Goal: Information Seeking & Learning: Check status

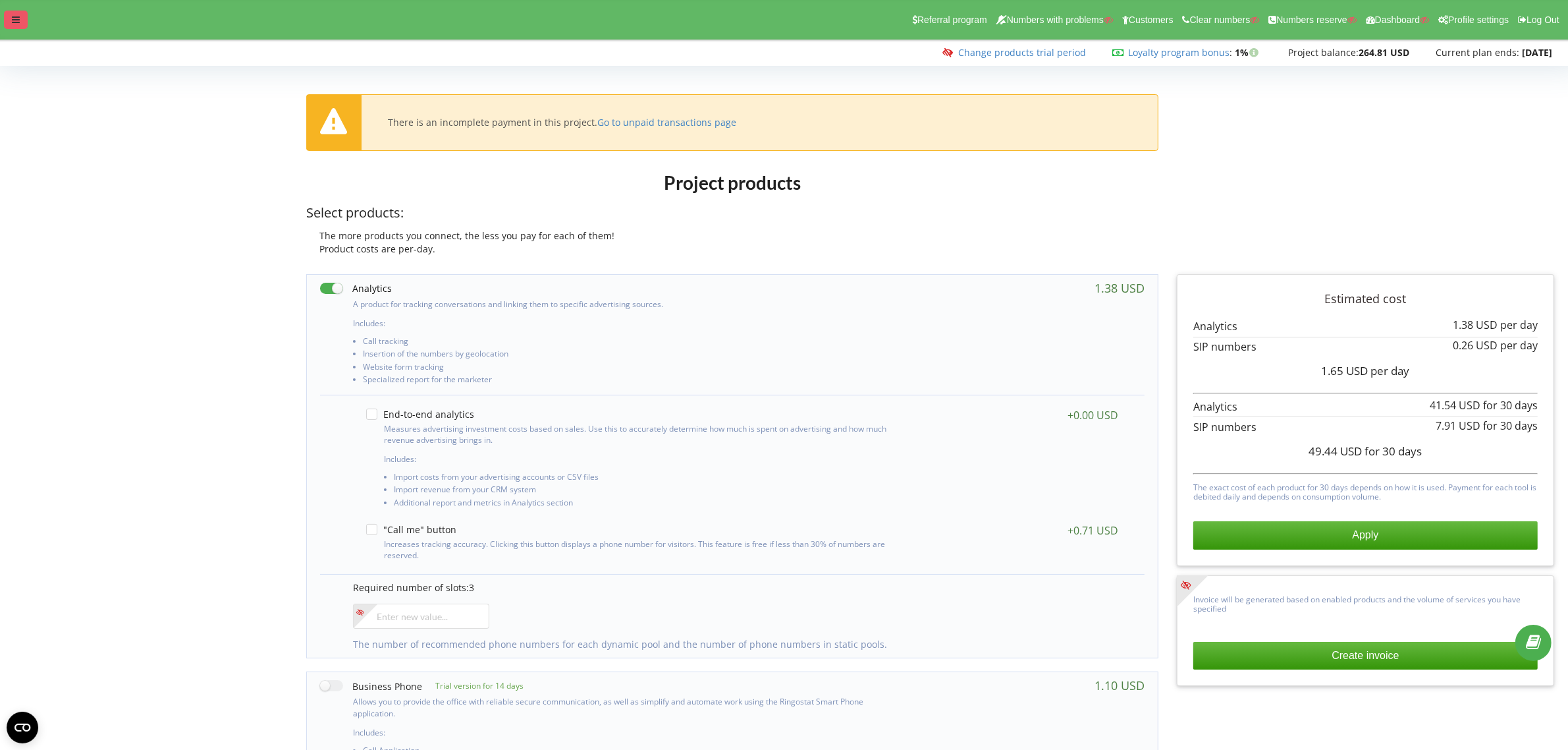
click at [18, 24] on icon at bounding box center [16, 19] width 8 height 9
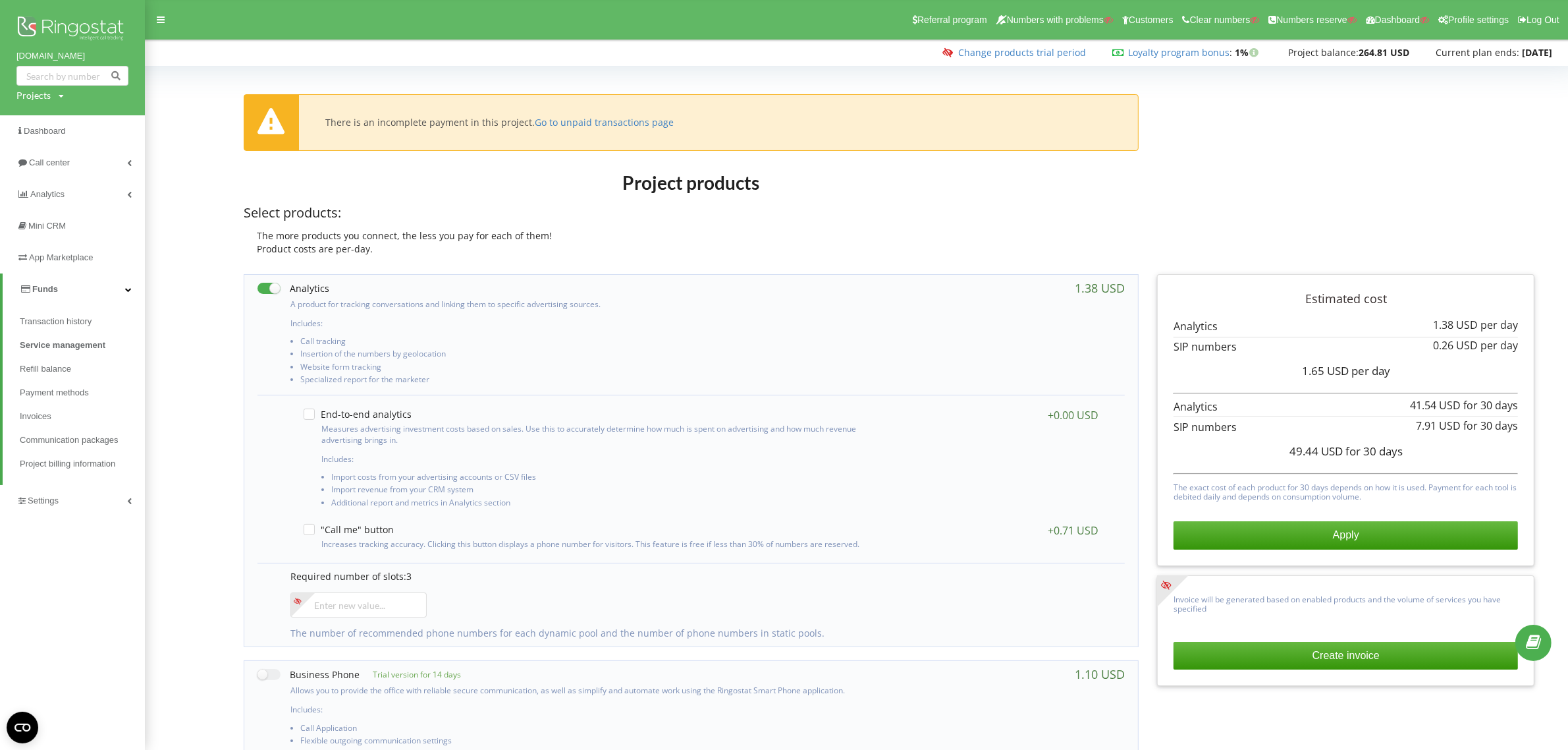
click at [27, 90] on div "Projects" at bounding box center [34, 95] width 34 height 13
drag, startPoint x: 38, startPoint y: 114, endPoint x: 55, endPoint y: 116, distance: 17.1
click at [42, 115] on input "text" at bounding box center [57, 123] width 66 height 19
paste input "artcore.com.ua"
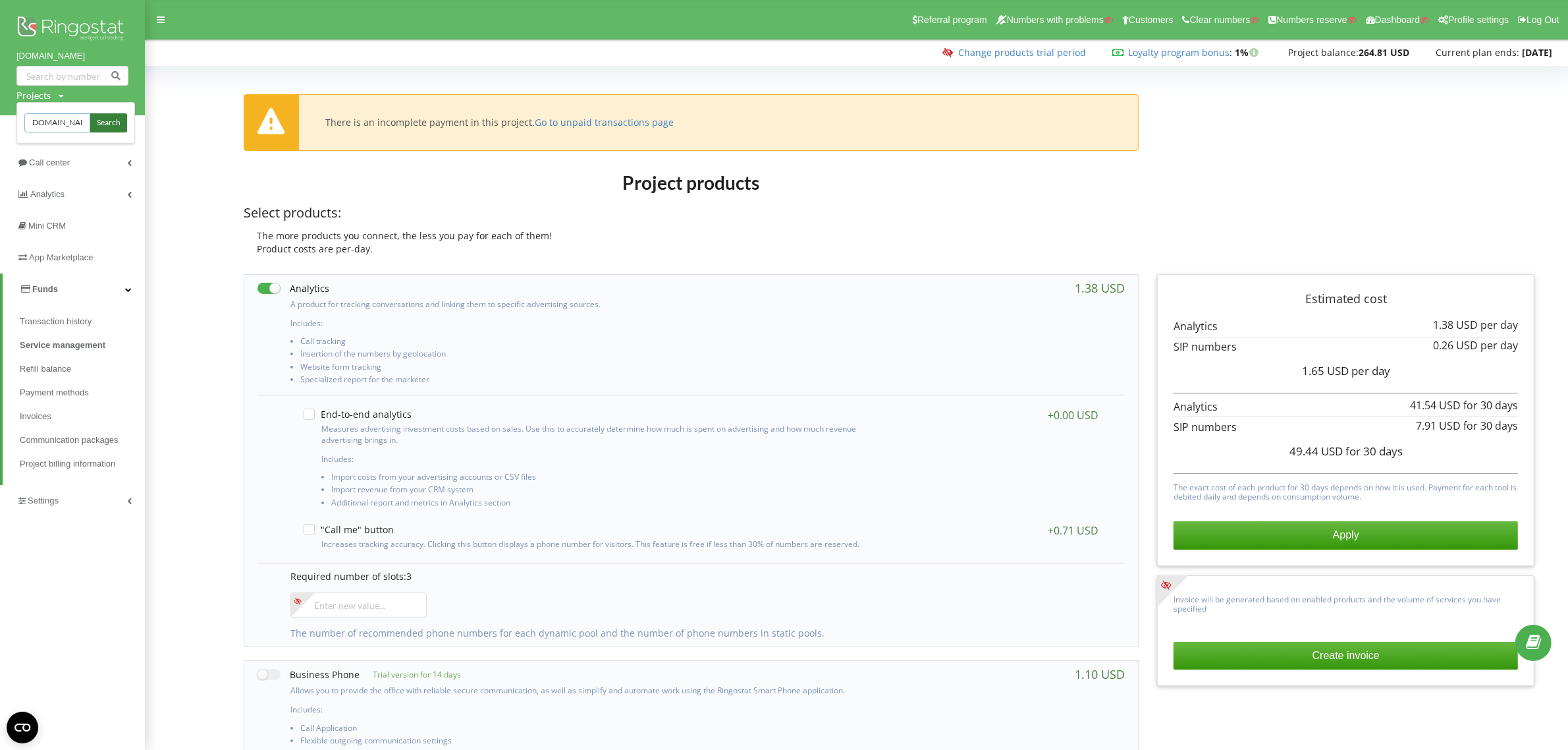
type input "artcore.com.ua"
click at [103, 122] on span "Search" at bounding box center [109, 122] width 24 height 12
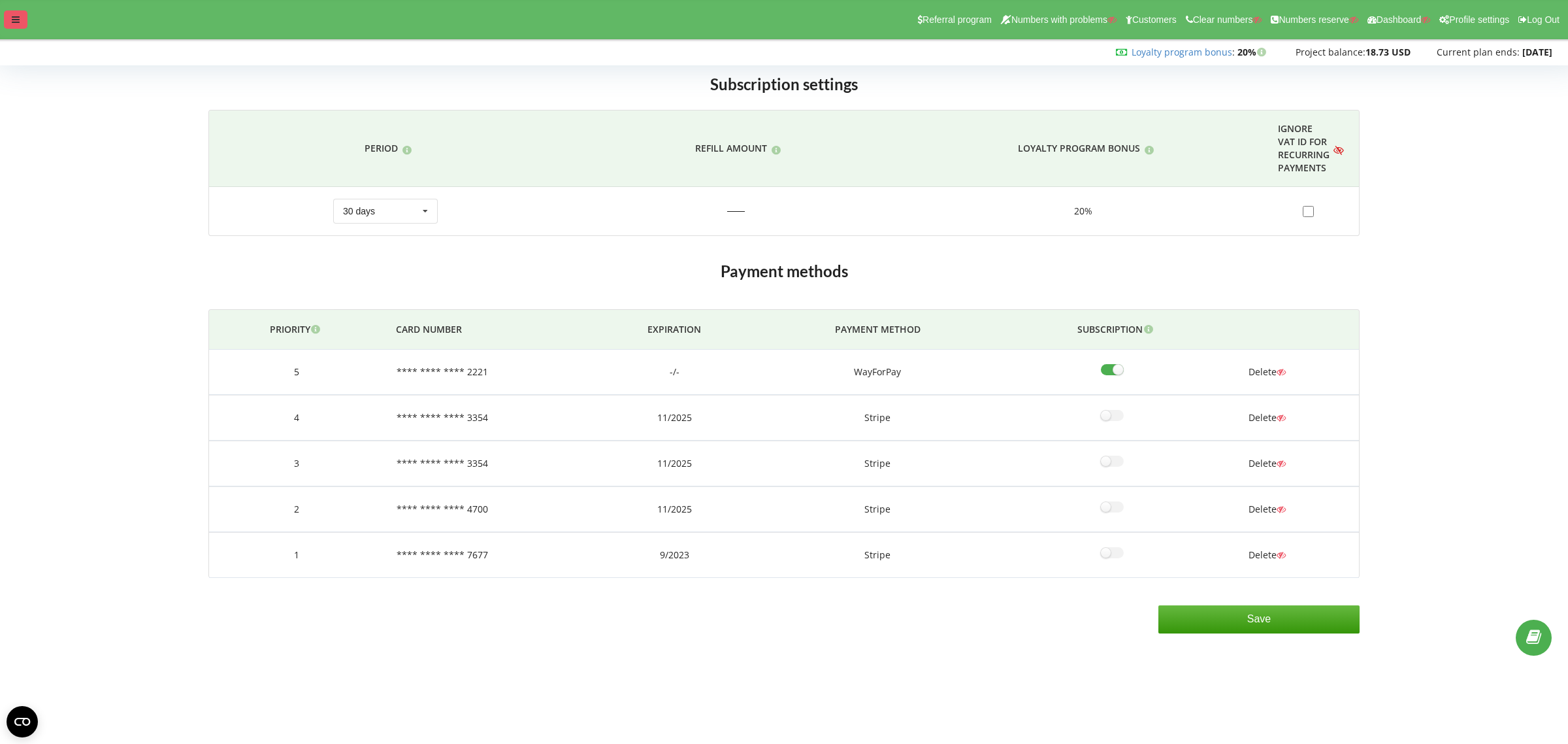
click at [10, 16] on div at bounding box center [16, 19] width 24 height 18
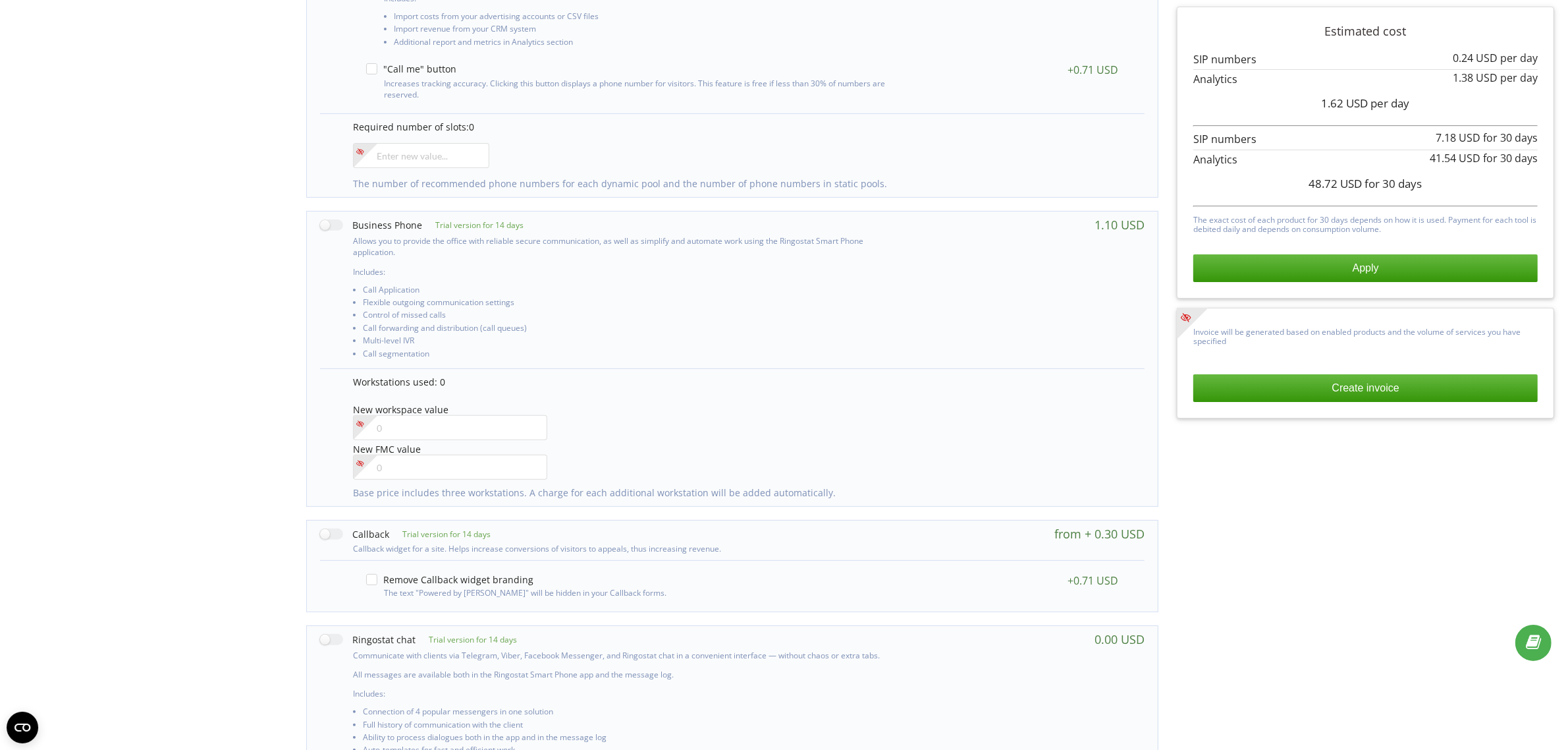
scroll to position [170, 0]
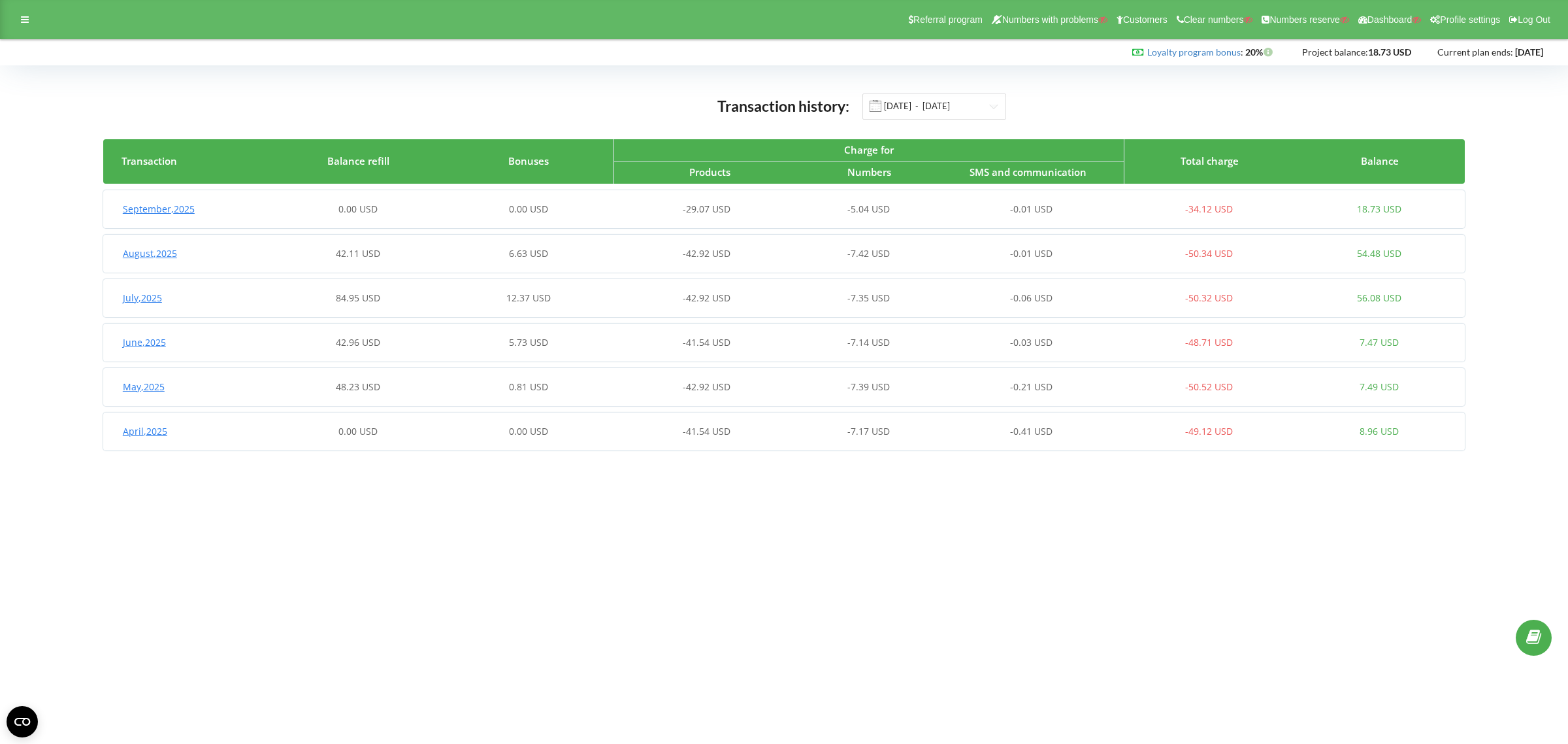
drag, startPoint x: 603, startPoint y: 250, endPoint x: 618, endPoint y: 249, distance: 15.0
click at [603, 249] on div "6.63 USD" at bounding box center [529, 253] width 170 height 13
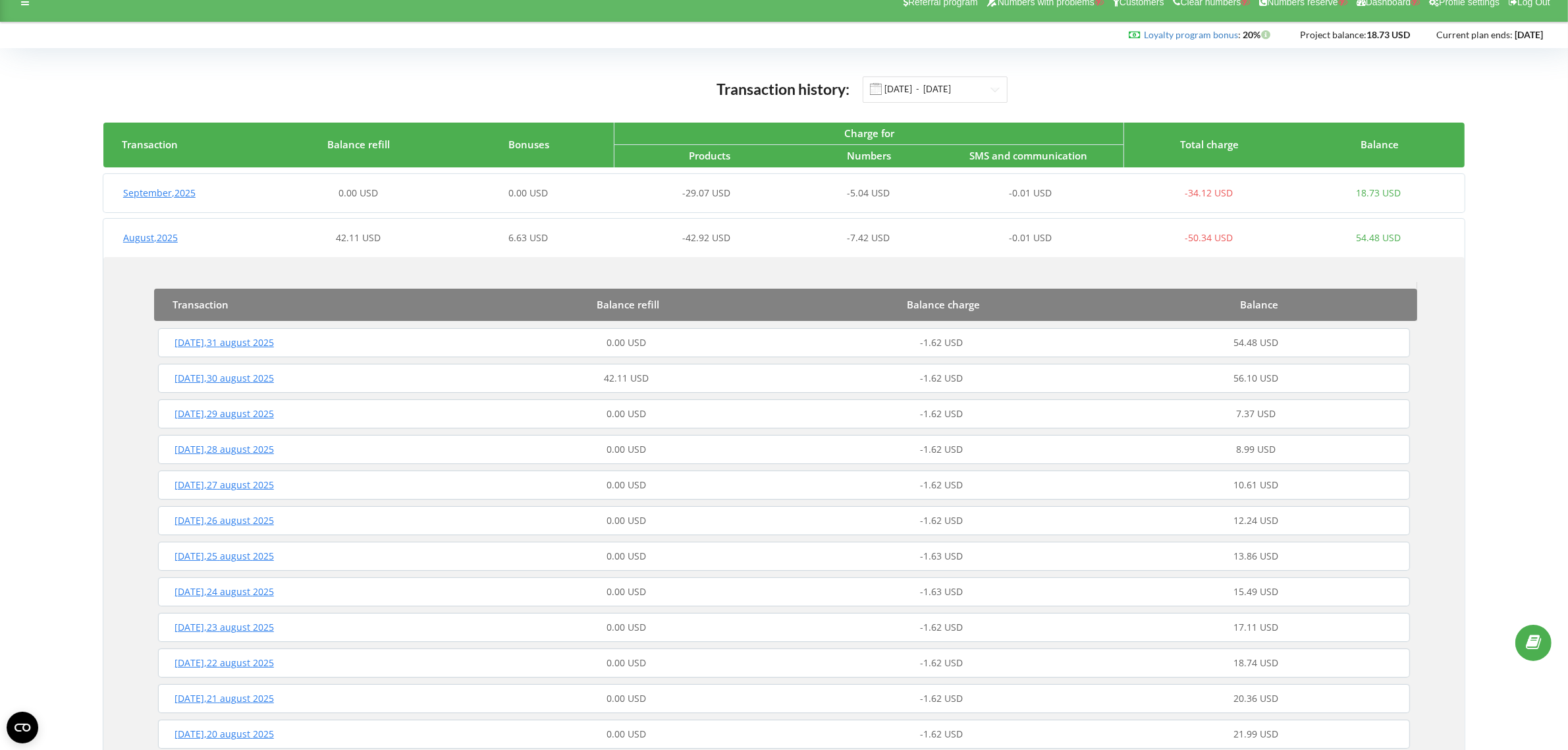
scroll to position [329, 0]
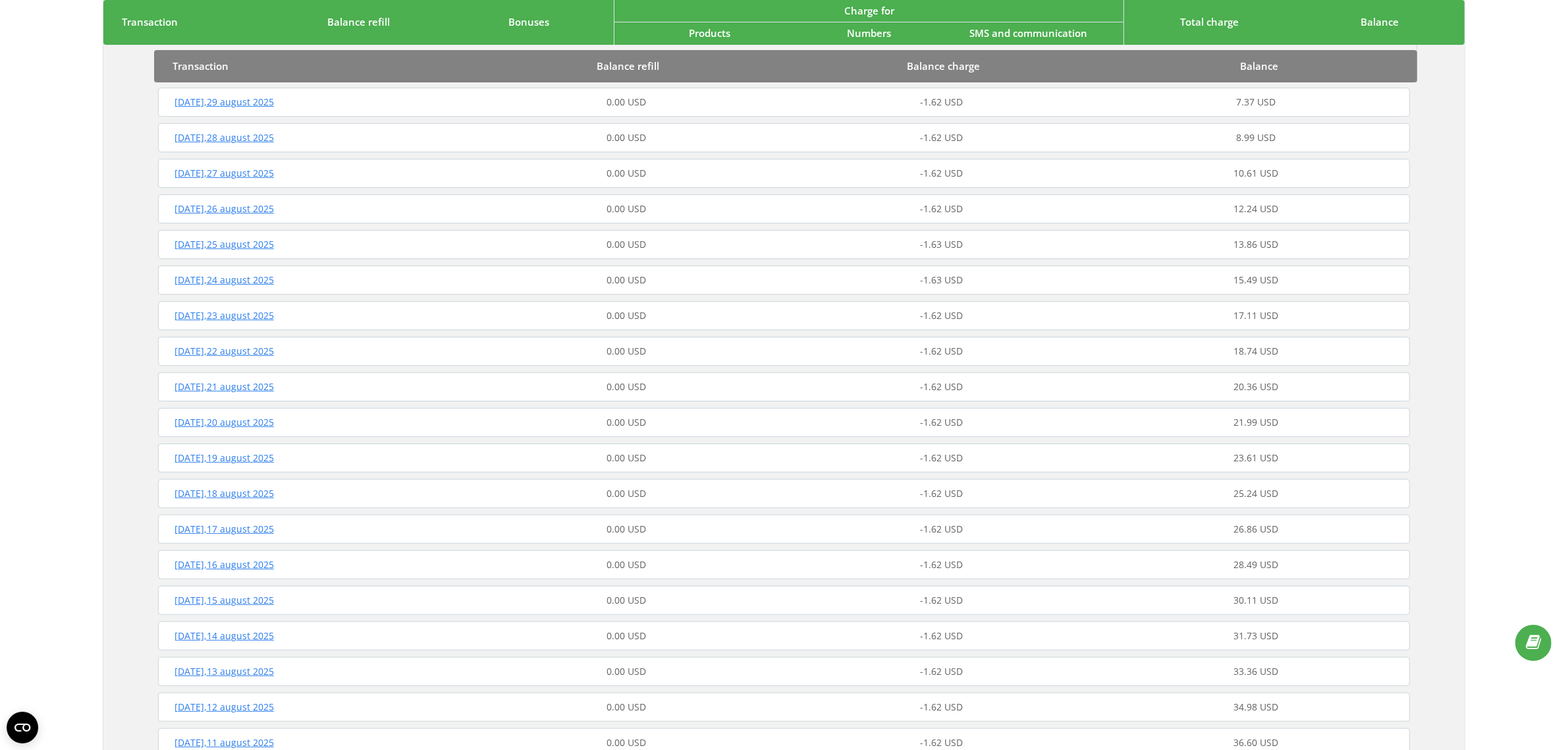
click at [718, 356] on div "0.00 USD" at bounding box center [627, 351] width 315 height 13
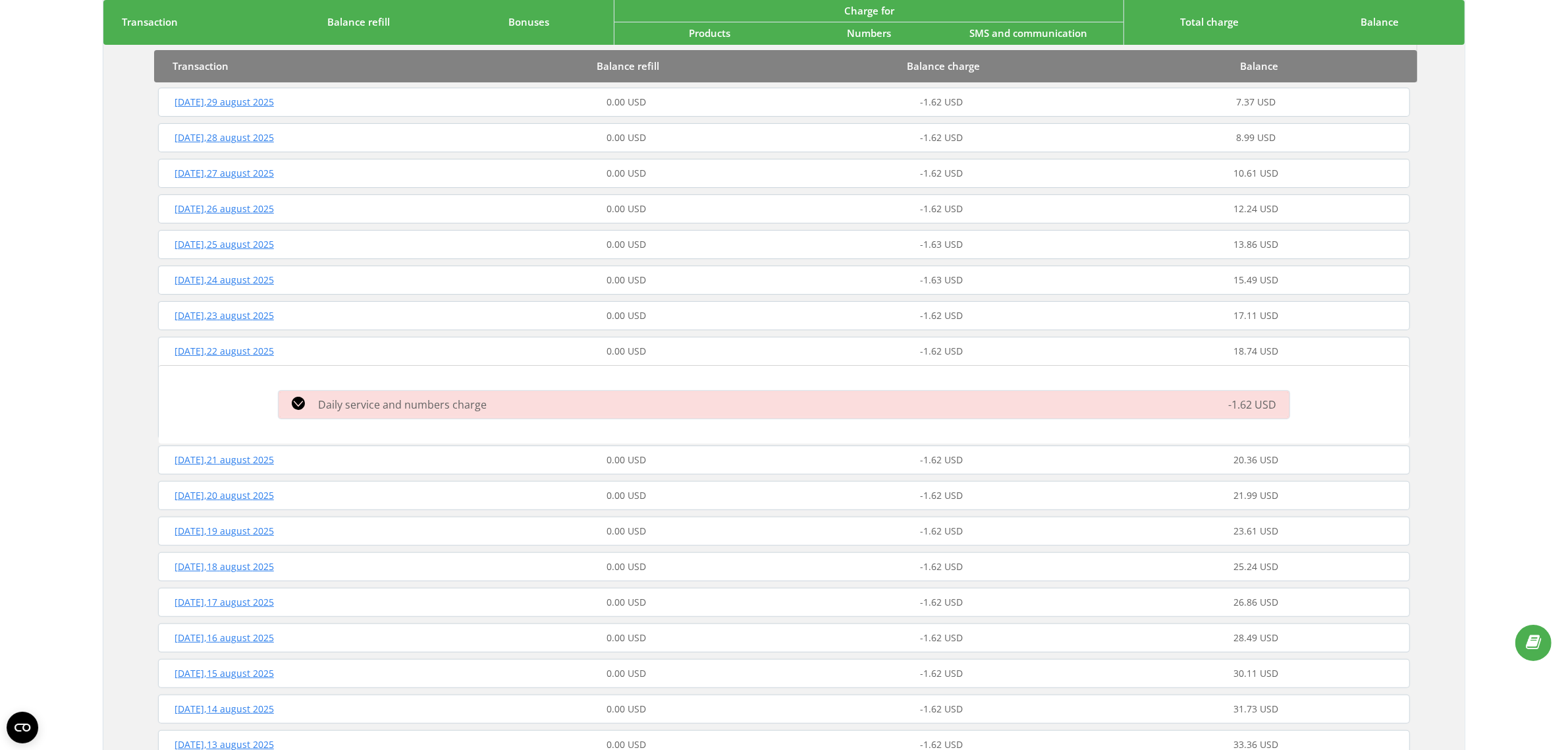
click at [624, 410] on div "Daily service and numbers charge" at bounding box center [624, 404] width 706 height 16
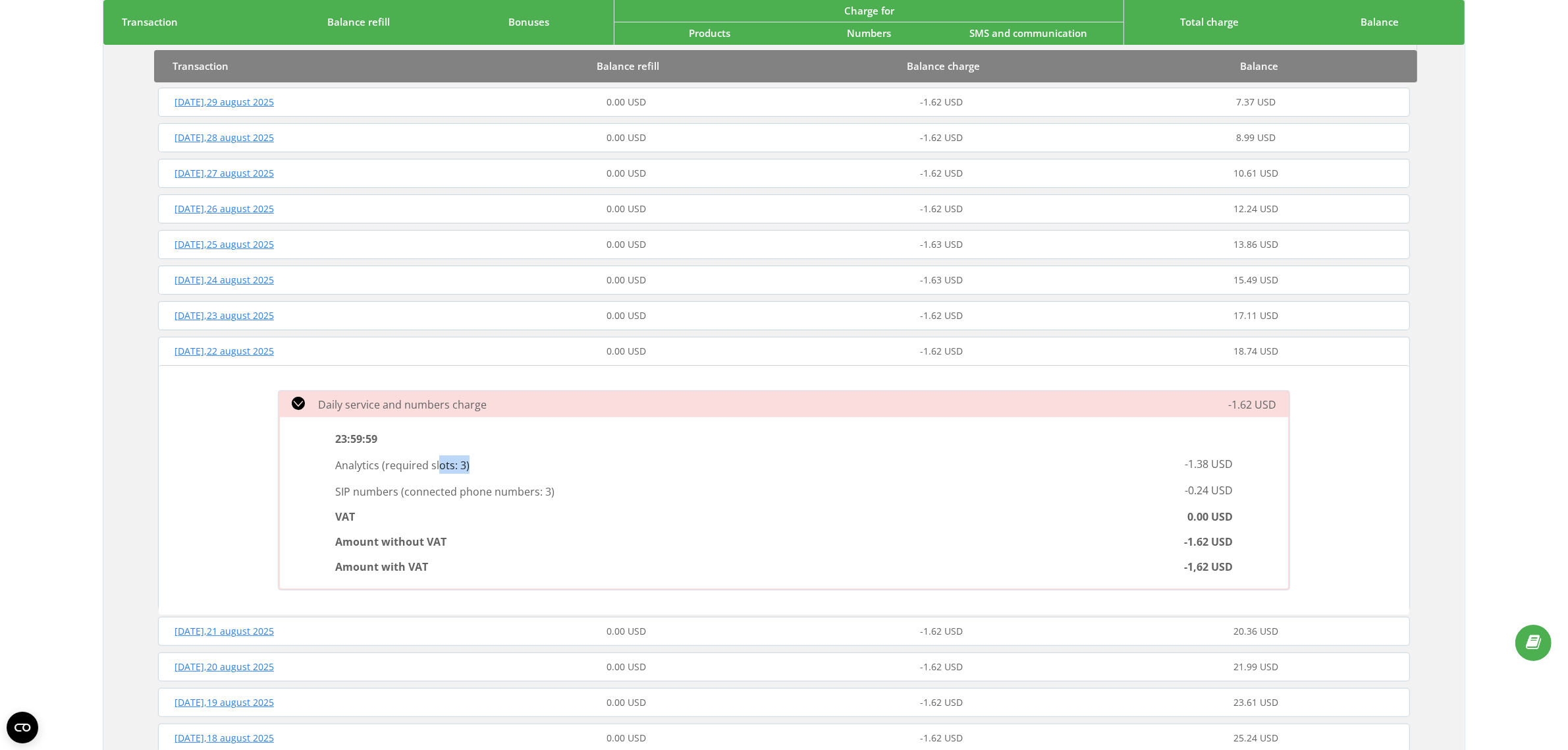
drag, startPoint x: 435, startPoint y: 463, endPoint x: 484, endPoint y: 462, distance: 49.0
click at [484, 462] on p "Analytics ( required slots: 3 )" at bounding box center [555, 464] width 440 height 18
drag, startPoint x: 454, startPoint y: 493, endPoint x: 564, endPoint y: 487, distance: 110.2
click at [558, 486] on p "SIP numbers ( connected phone numbers: 3 )" at bounding box center [555, 491] width 440 height 18
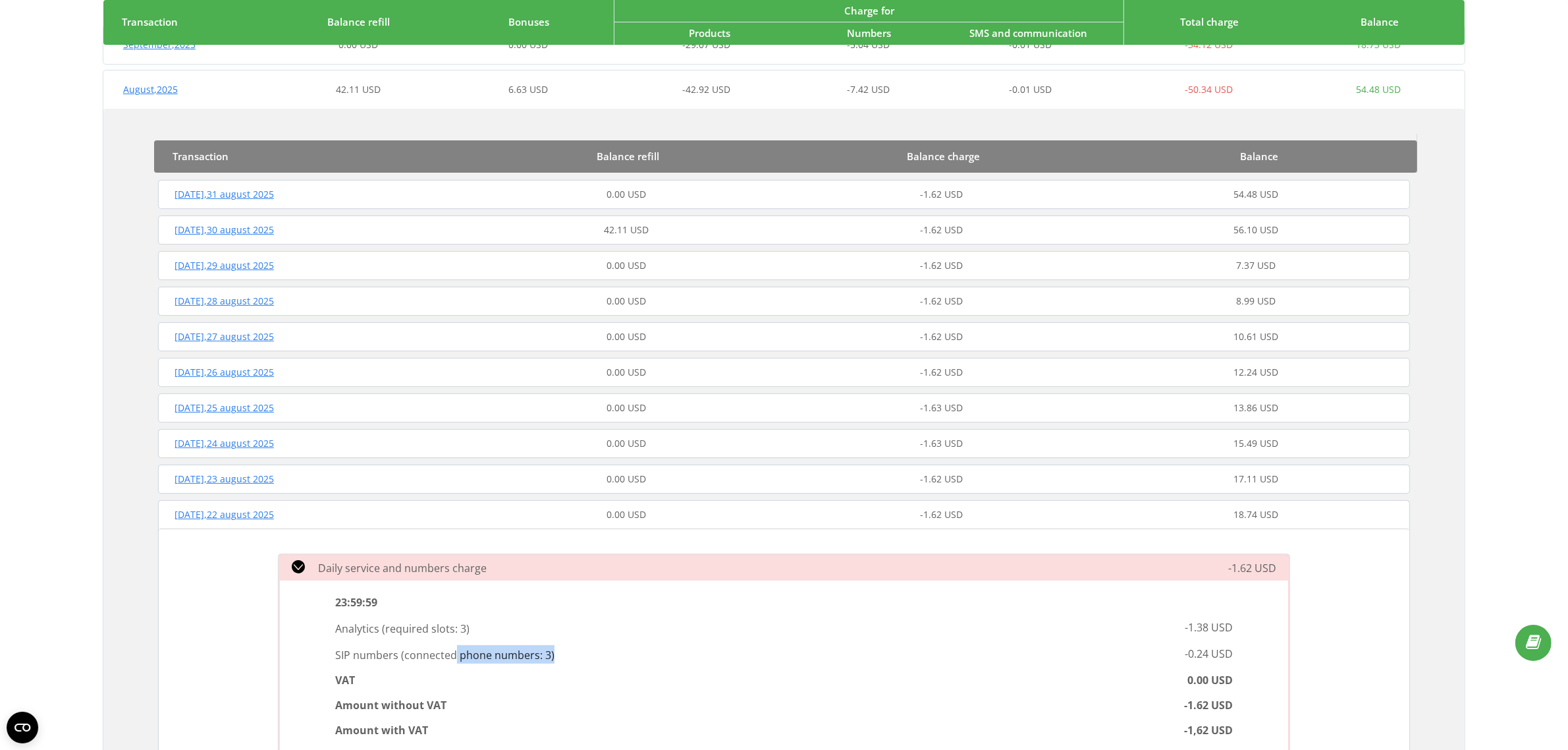
scroll to position [165, 0]
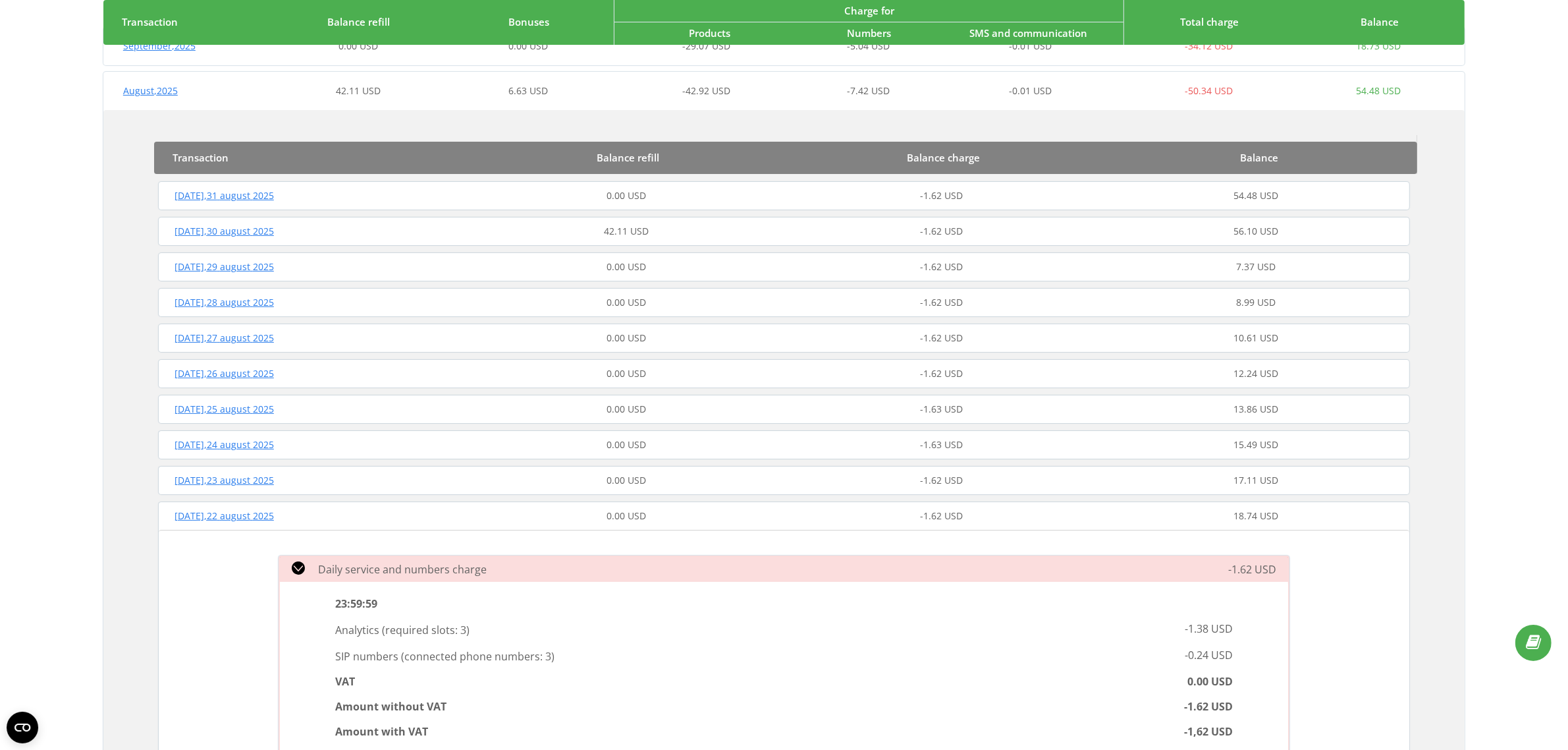
click at [751, 196] on div "0.00 USD" at bounding box center [627, 195] width 315 height 13
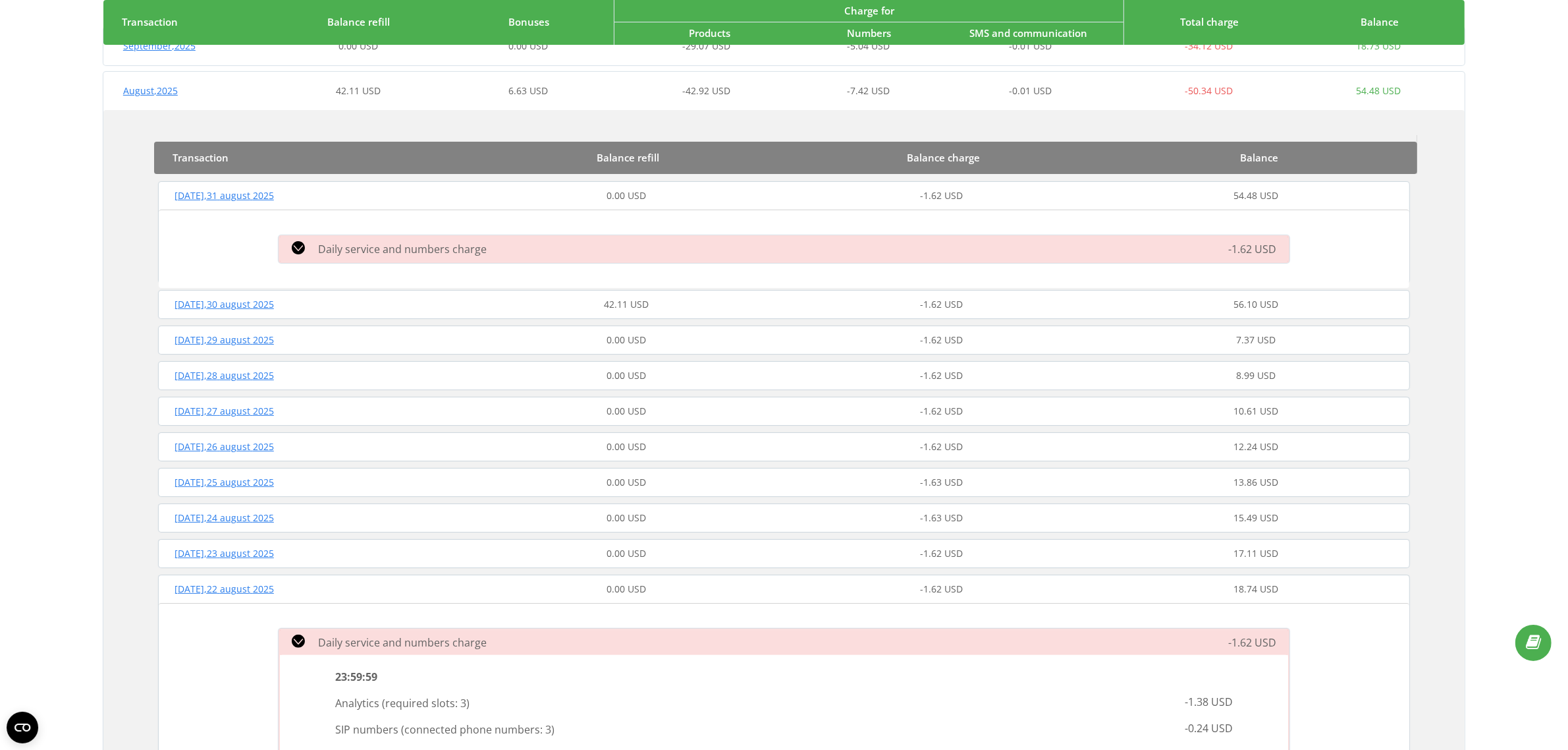
click at [662, 247] on div "Daily service and numbers charge" at bounding box center [624, 248] width 706 height 16
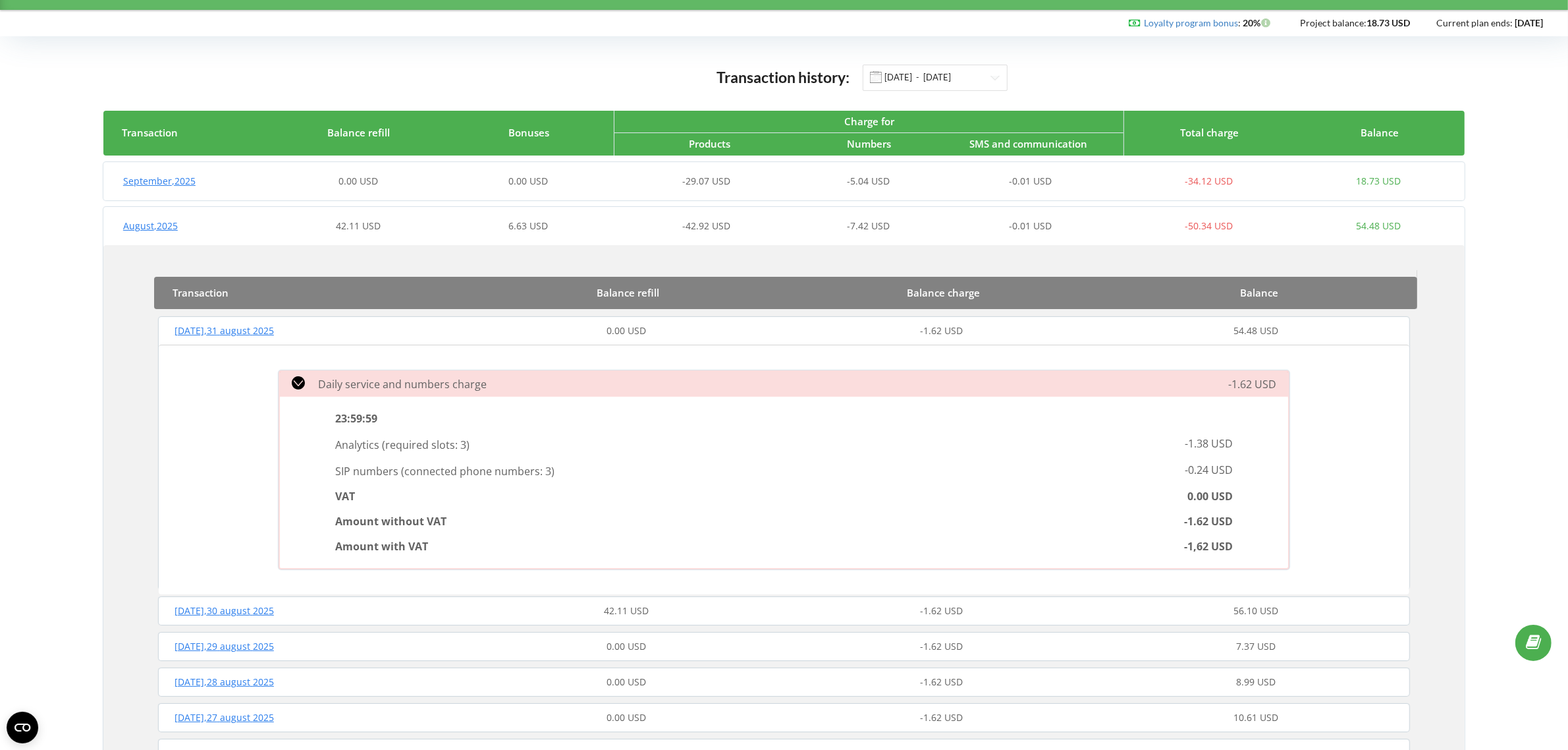
scroll to position [0, 0]
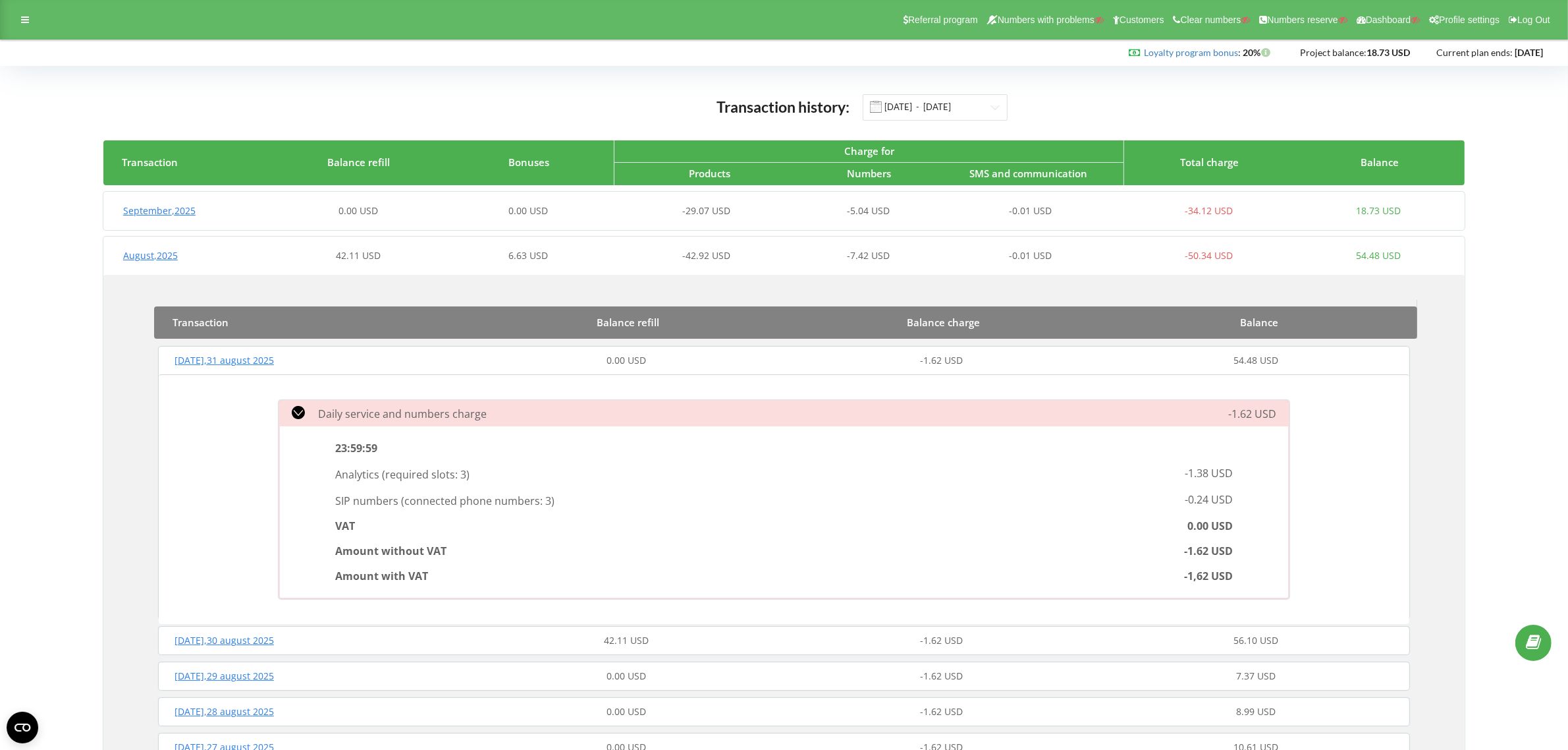
click at [644, 205] on div "-29.07 USD" at bounding box center [698, 210] width 170 height 13
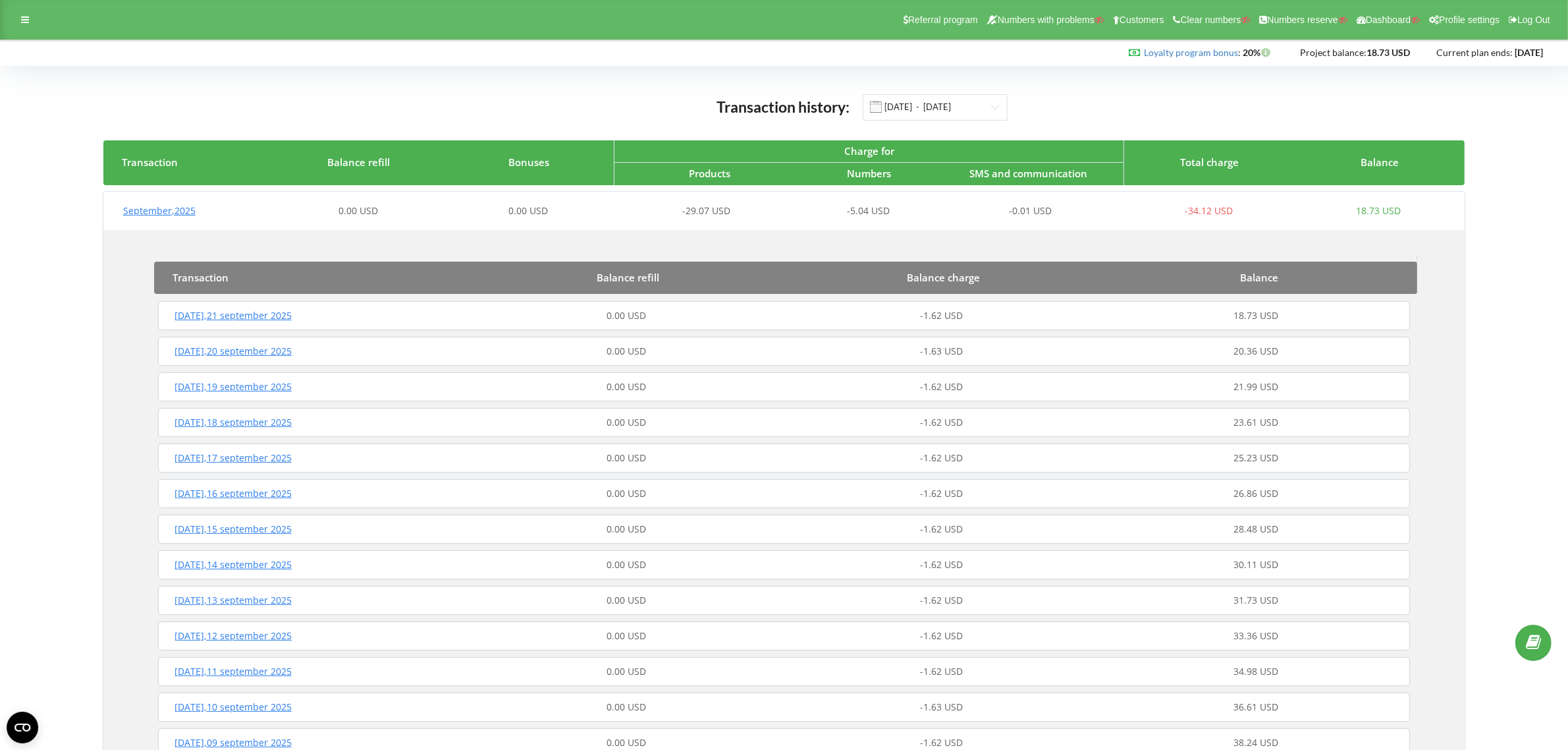
click at [692, 316] on div "0.00 USD" at bounding box center [627, 315] width 315 height 13
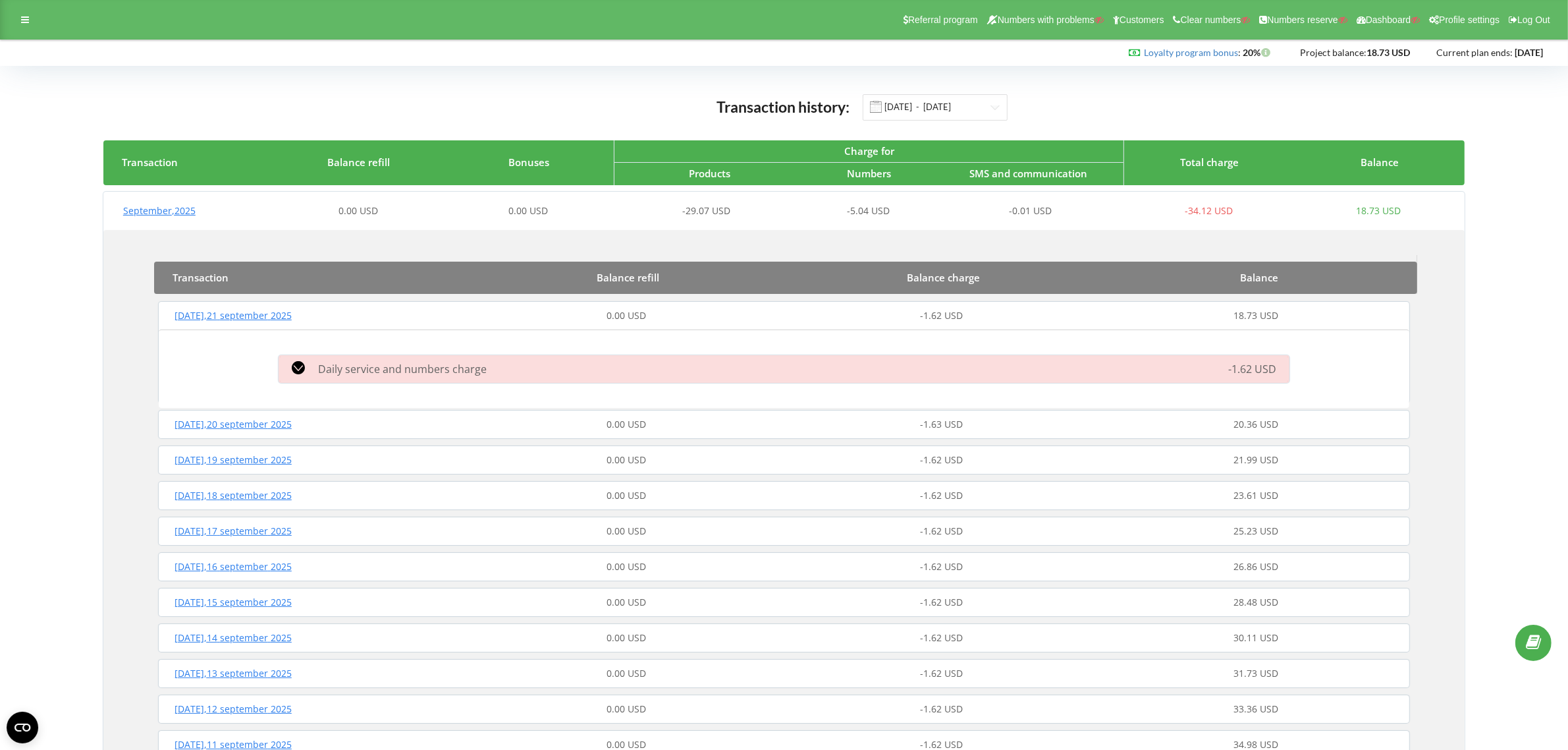
click at [699, 369] on div "Daily service and numbers charge" at bounding box center [624, 369] width 706 height 16
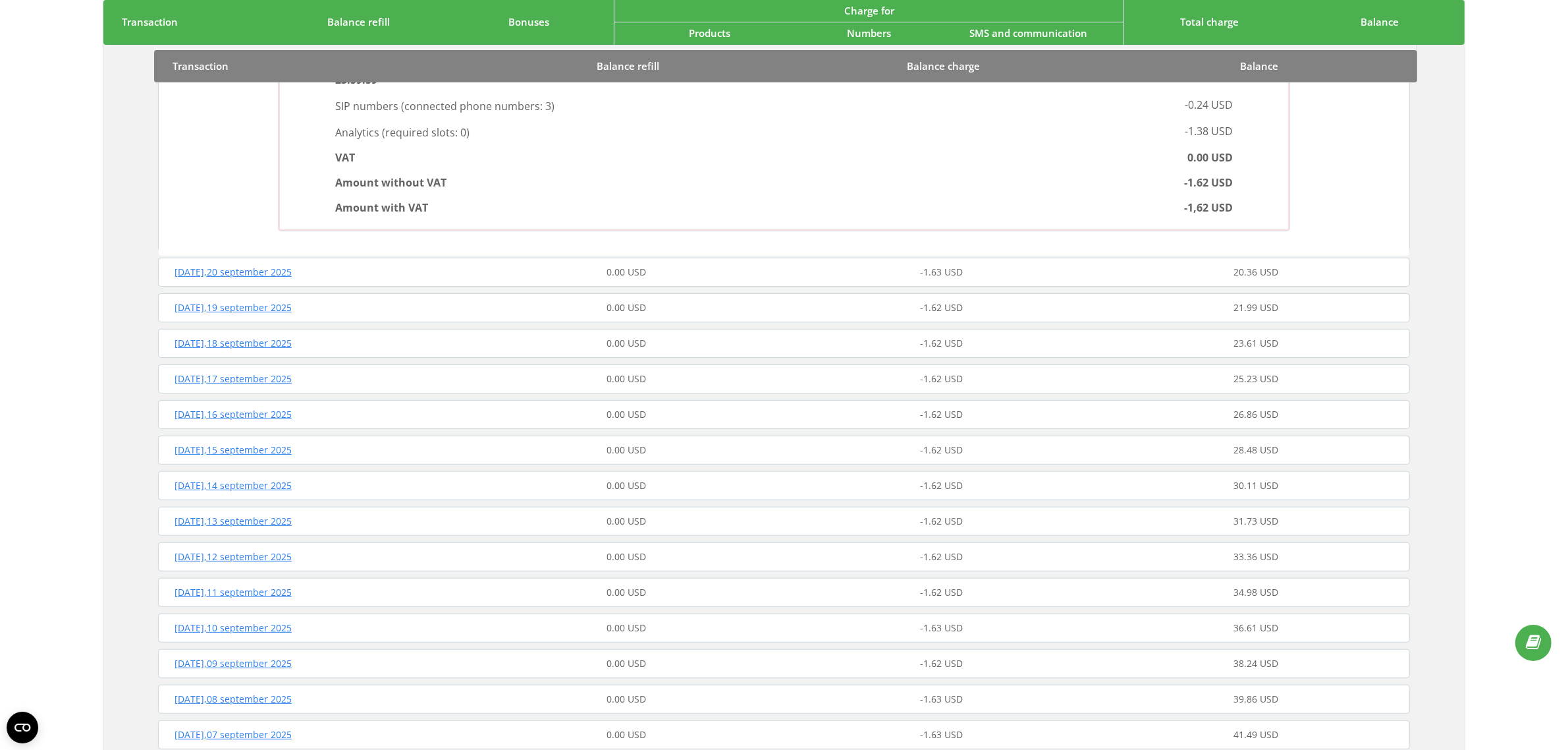
scroll to position [329, 0]
click at [710, 380] on div "Wednesday , 17 september 2025 0.00 USD -1.62 USD 25.23 USD" at bounding box center [784, 373] width 1259 height 31
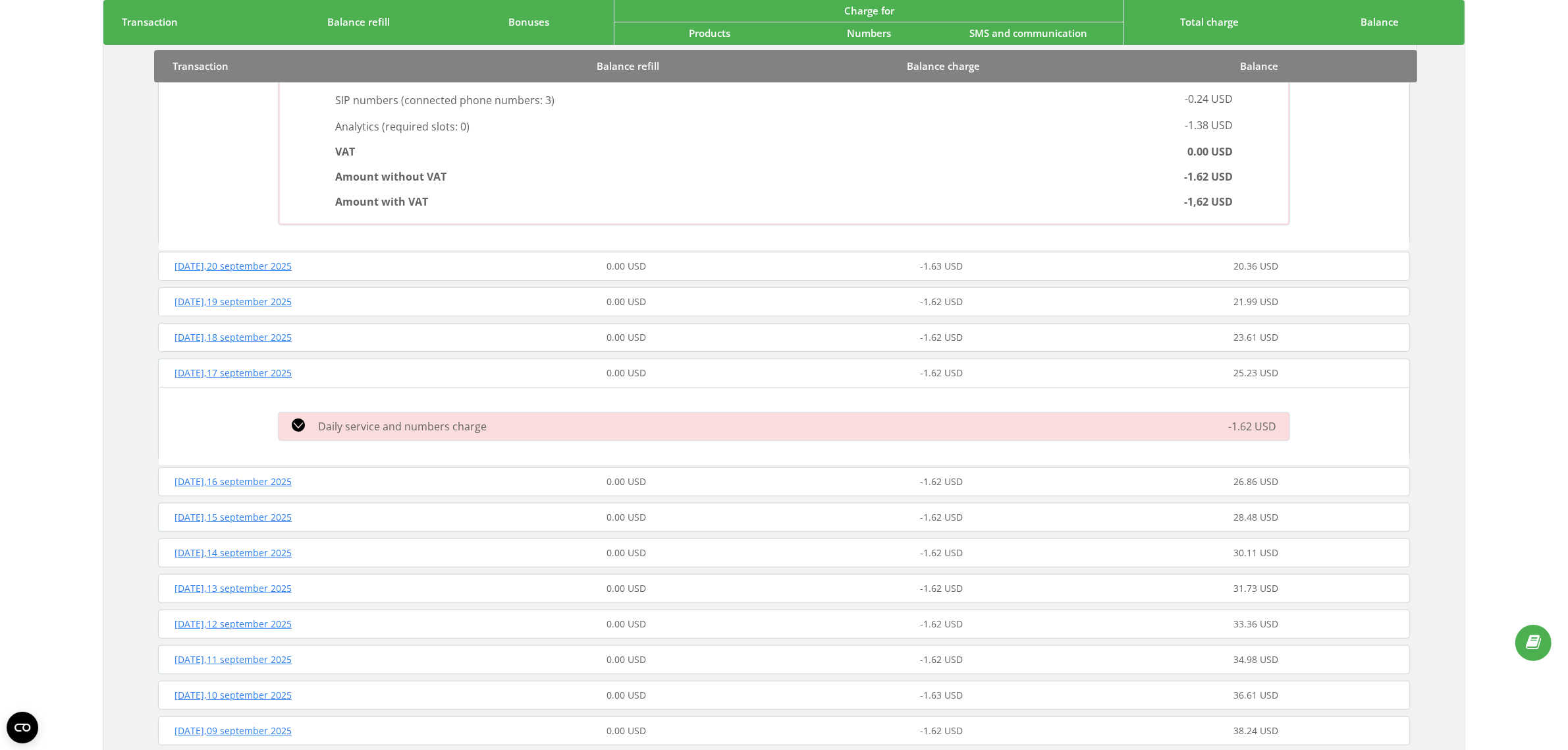
click at [665, 427] on div "Daily service and numbers charge" at bounding box center [624, 426] width 706 height 16
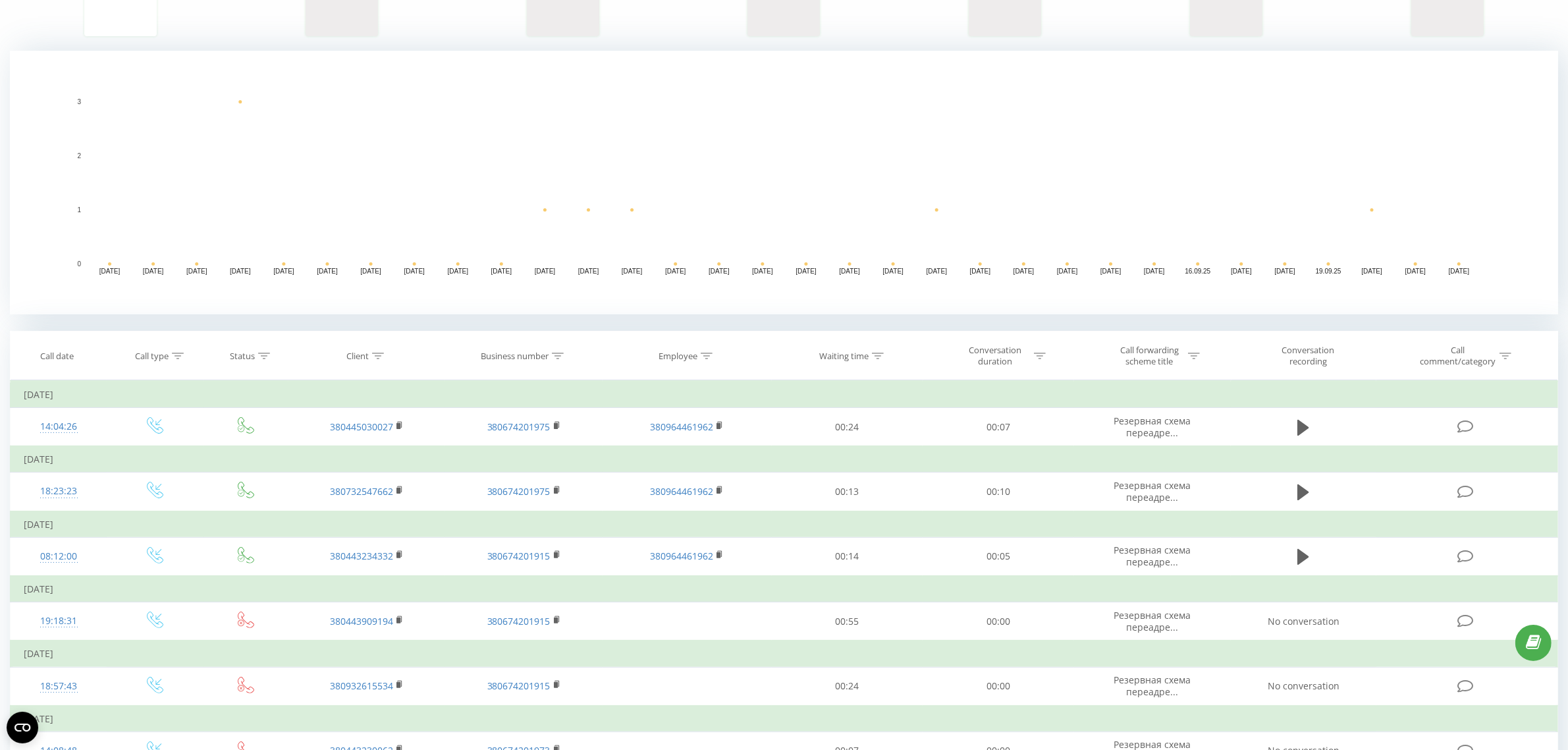
scroll to position [247, 0]
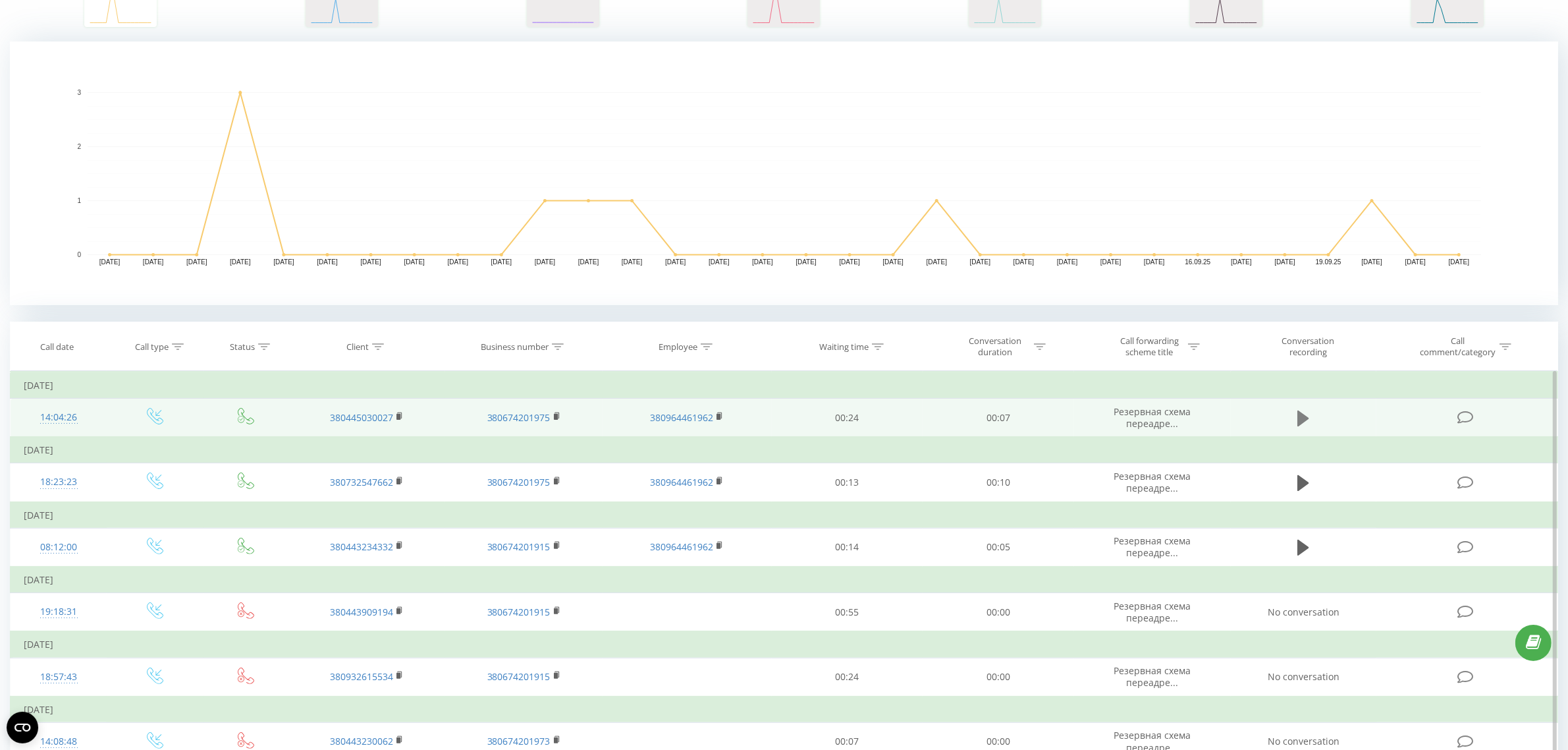
click at [1304, 417] on icon at bounding box center [1303, 417] width 12 height 16
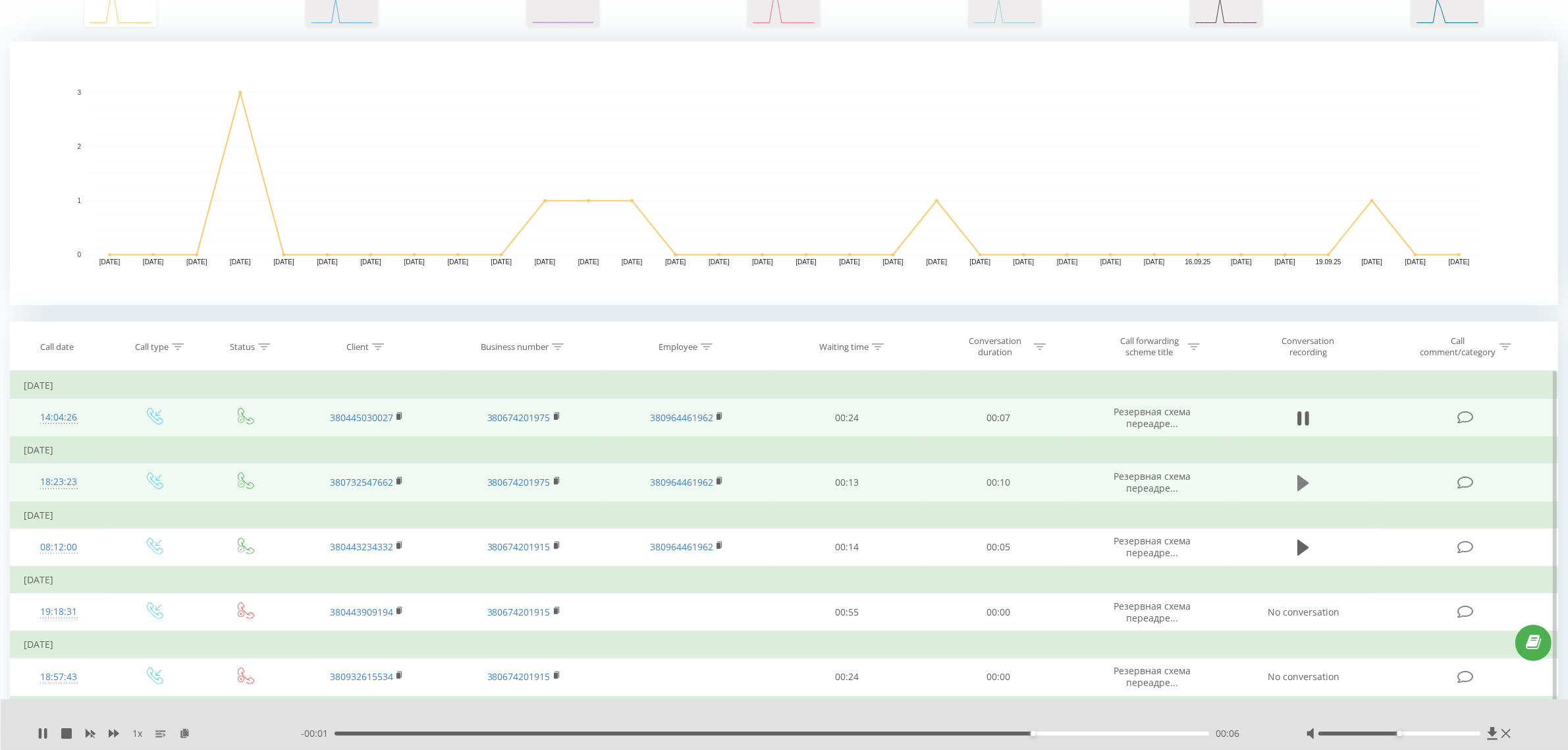
click at [1302, 479] on icon at bounding box center [1303, 482] width 12 height 16
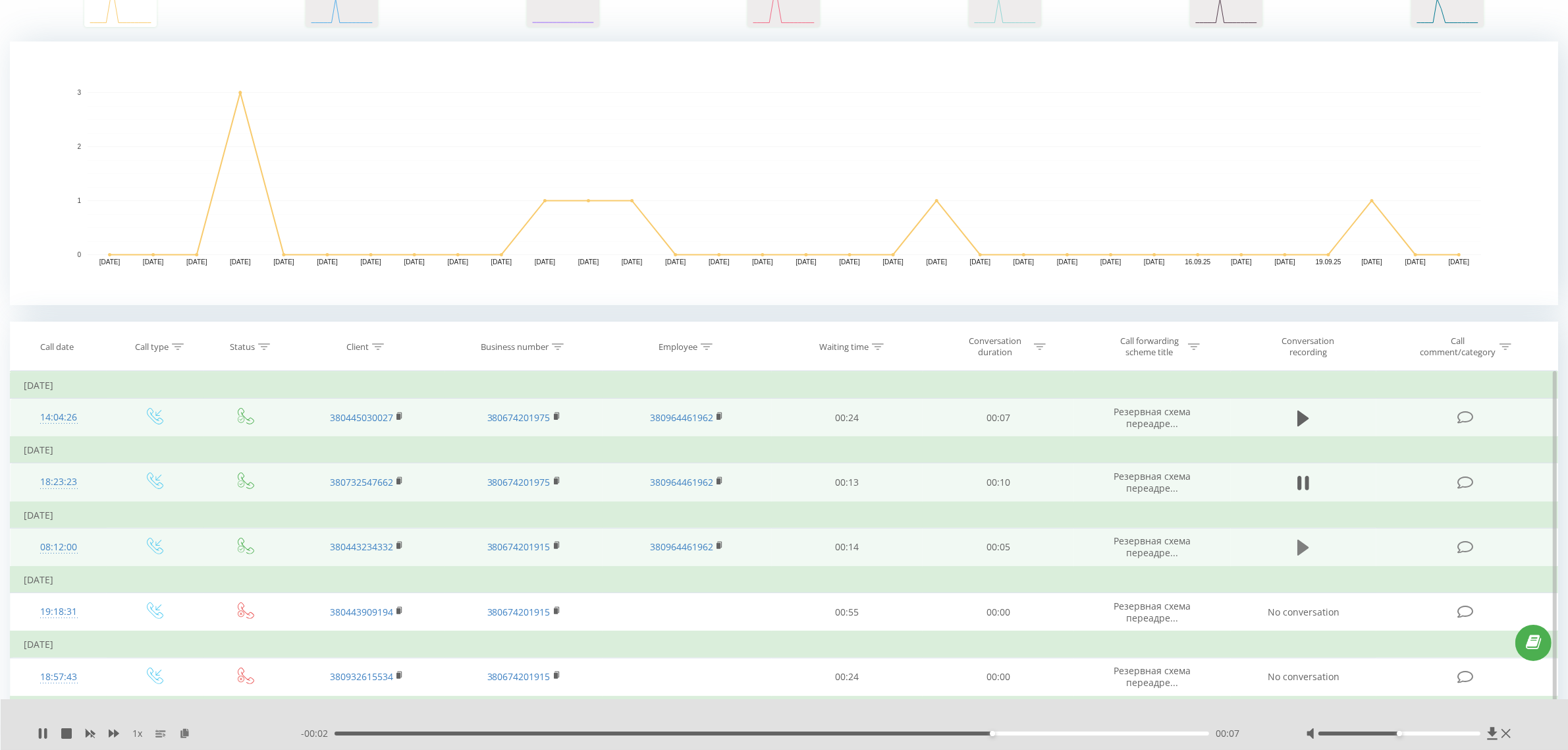
click at [1301, 548] on icon at bounding box center [1303, 547] width 12 height 16
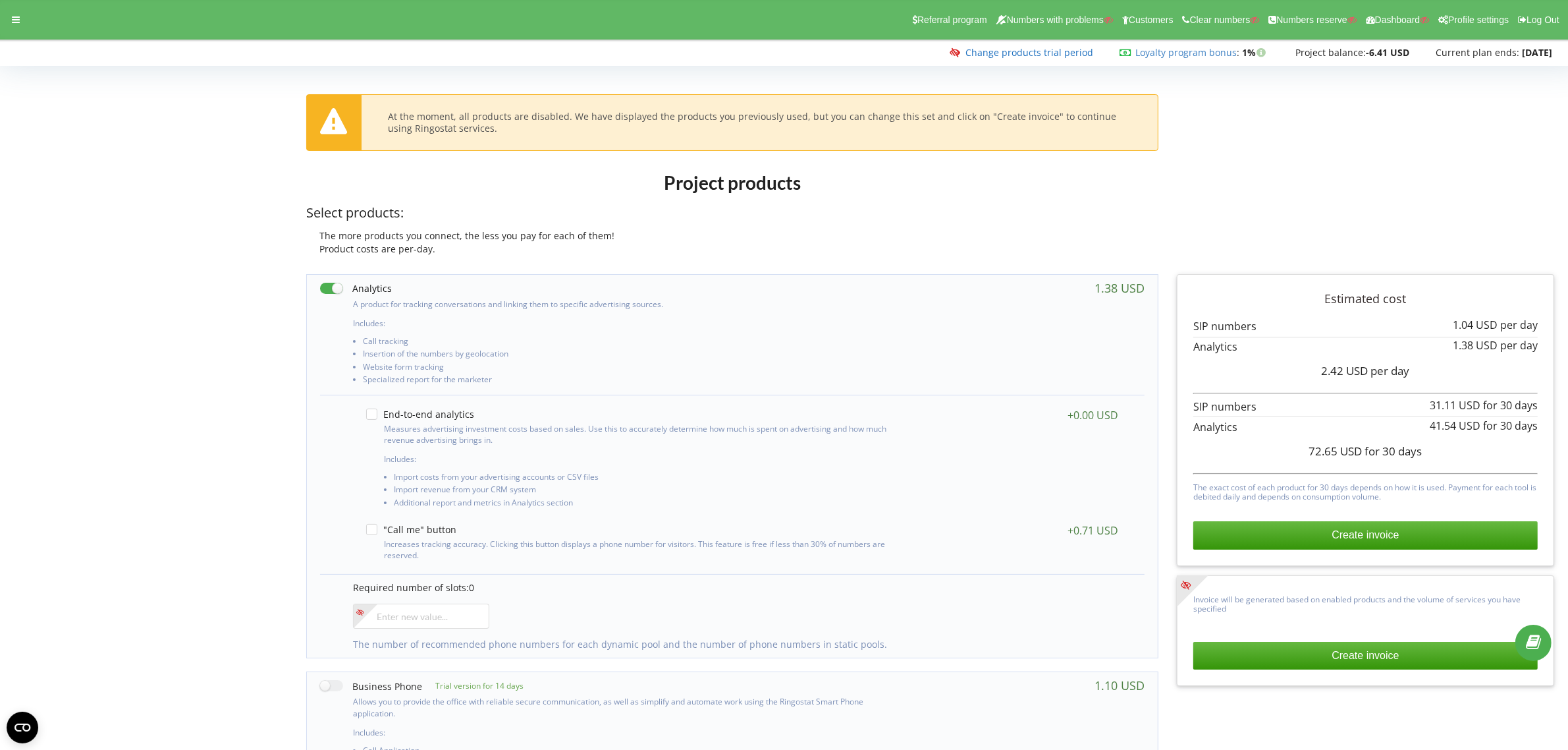
click at [1049, 53] on link "Change products trial period" at bounding box center [1029, 52] width 128 height 12
click at [15, 15] on icon at bounding box center [16, 19] width 8 height 9
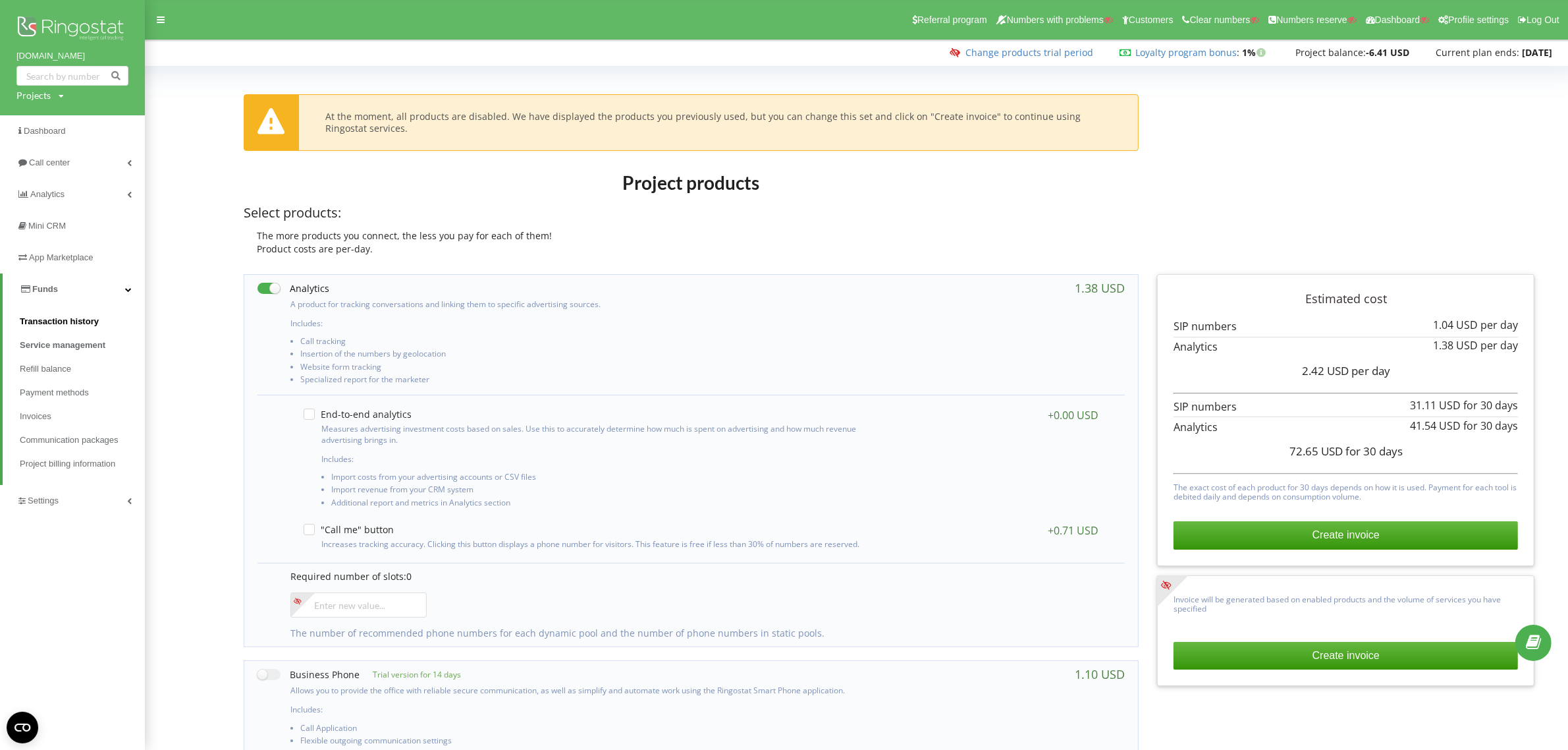
click at [34, 320] on span "Transaction history" at bounding box center [60, 321] width 79 height 13
click at [1002, 51] on link "Change products trial period" at bounding box center [1029, 52] width 128 height 12
drag, startPoint x: 56, startPoint y: 54, endPoint x: 86, endPoint y: 53, distance: 30.0
click at [86, 53] on div "prokoleso.ua Projects Search" at bounding box center [73, 57] width 145 height 115
copy link "[DOMAIN_NAME]"
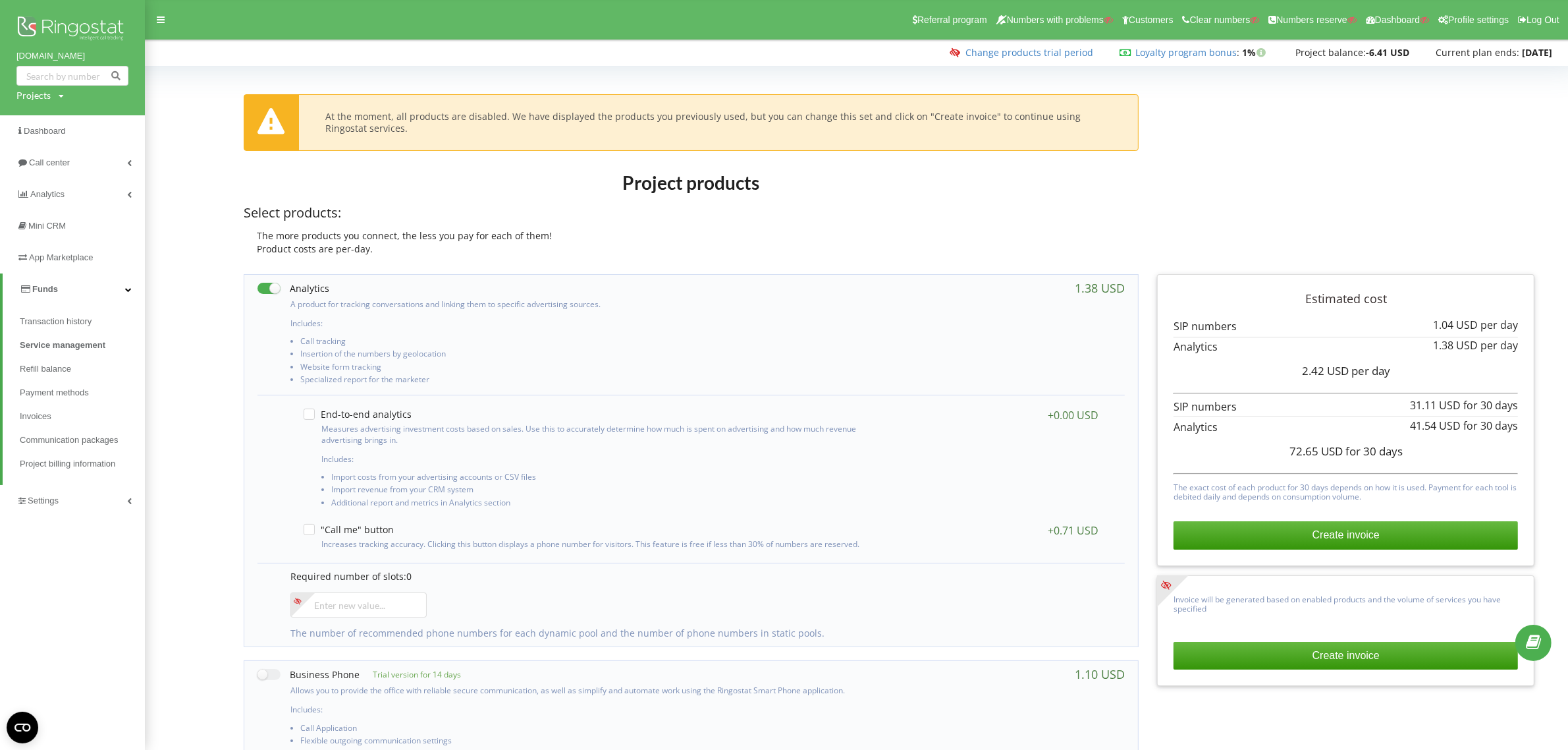
click at [40, 96] on div "Projects" at bounding box center [34, 95] width 34 height 13
click at [44, 117] on input "text" at bounding box center [57, 123] width 66 height 19
paste input "[DOMAIN_NAME]"
type input "[DOMAIN_NAME]"
click at [112, 125] on span "Search" at bounding box center [109, 122] width 24 height 12
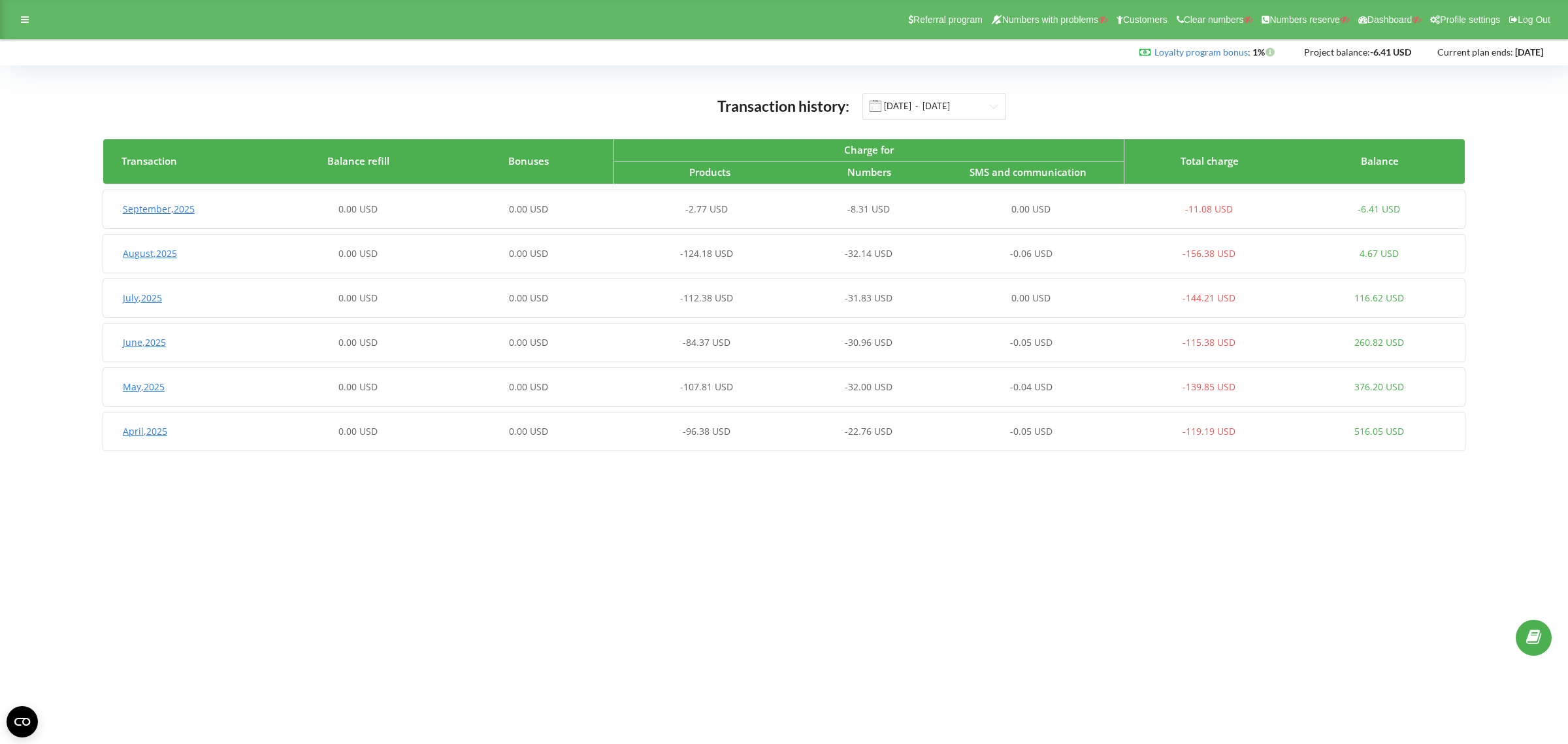
click at [612, 247] on div "0.00 USD" at bounding box center [529, 253] width 170 height 13
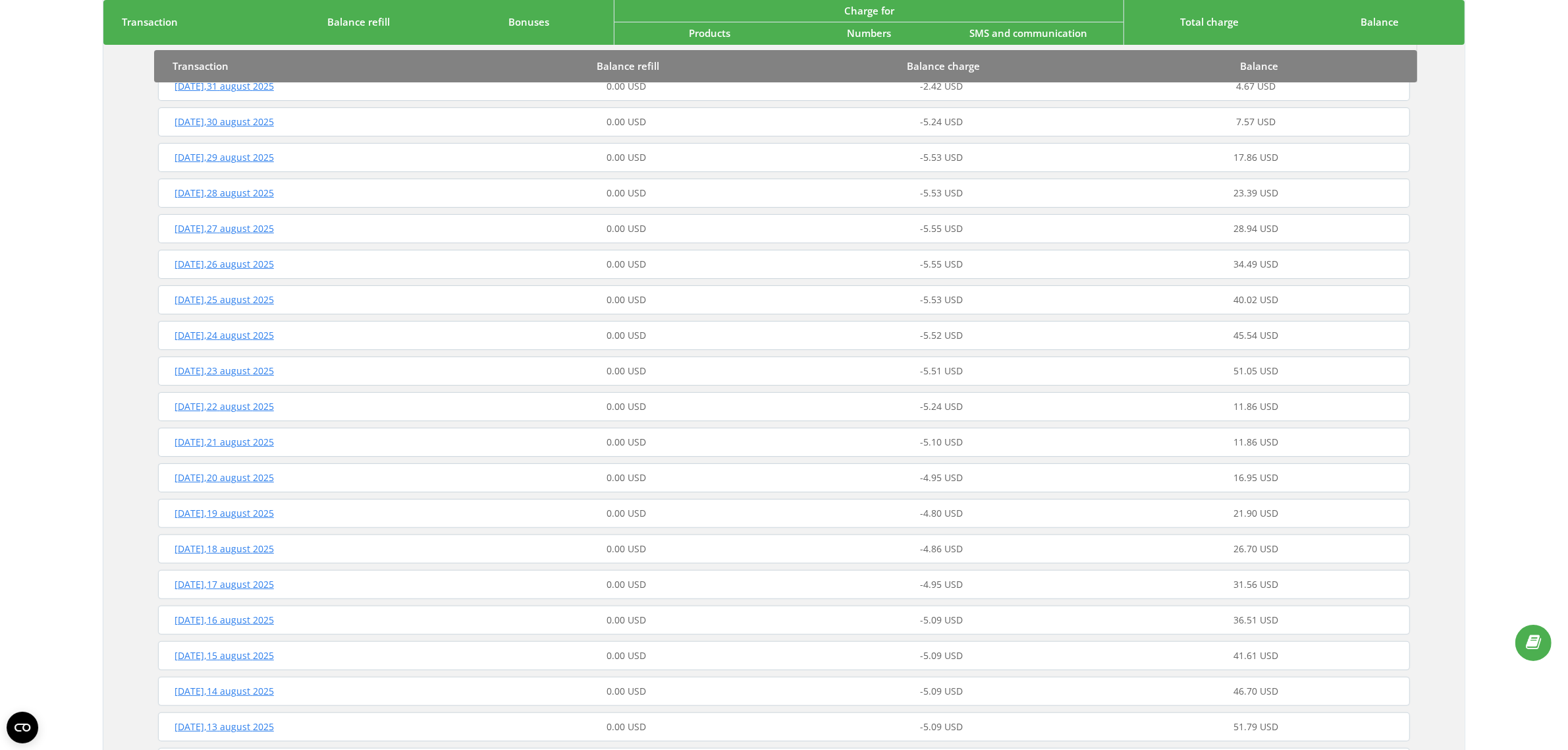
scroll to position [494, 0]
click at [740, 274] on div "[DATE] 0.00 USD -4.95 USD 16.95 USD" at bounding box center [784, 257] width 1259 height 31
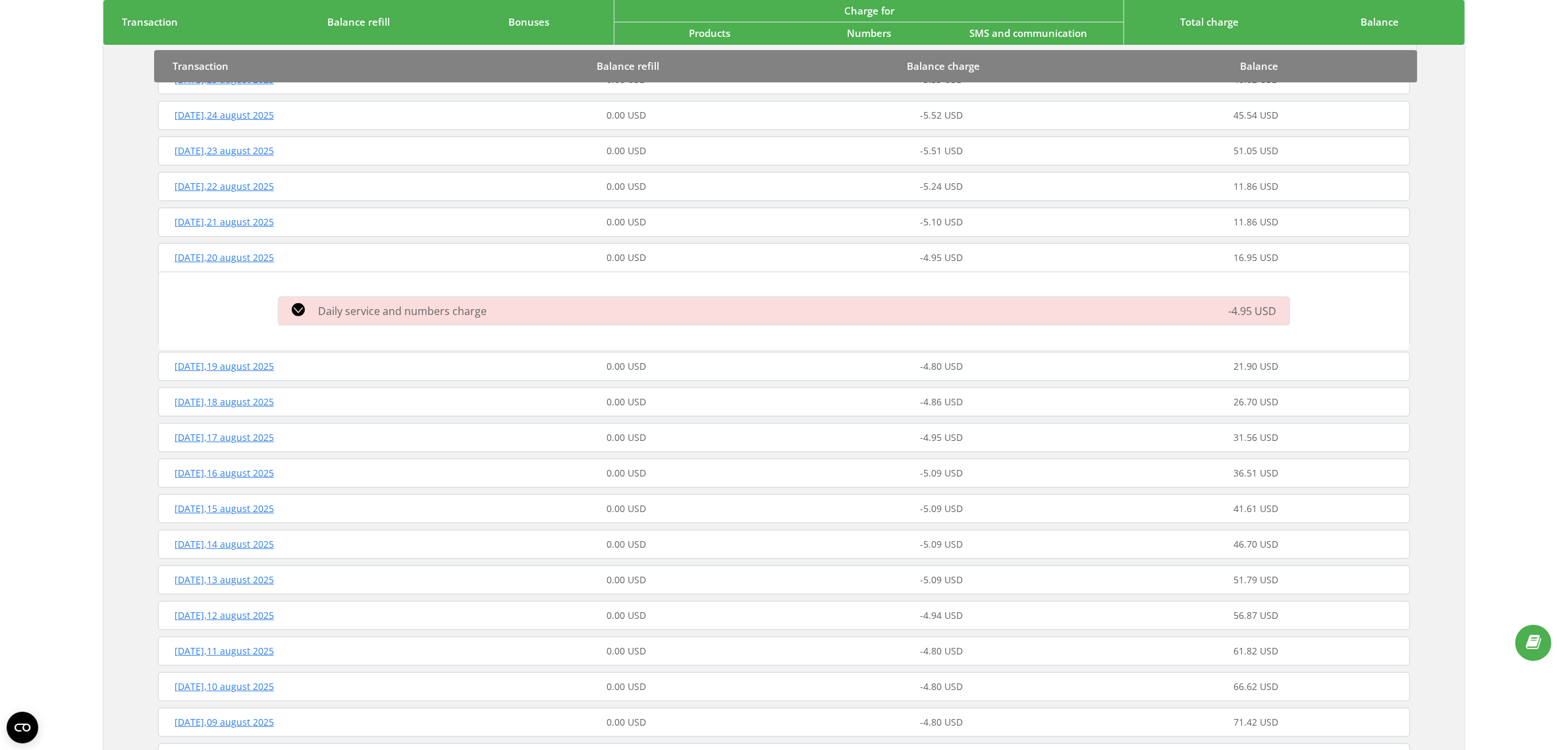
click at [383, 320] on div "Daily service and numbers charge -4.95 USD" at bounding box center [784, 311] width 1027 height 34
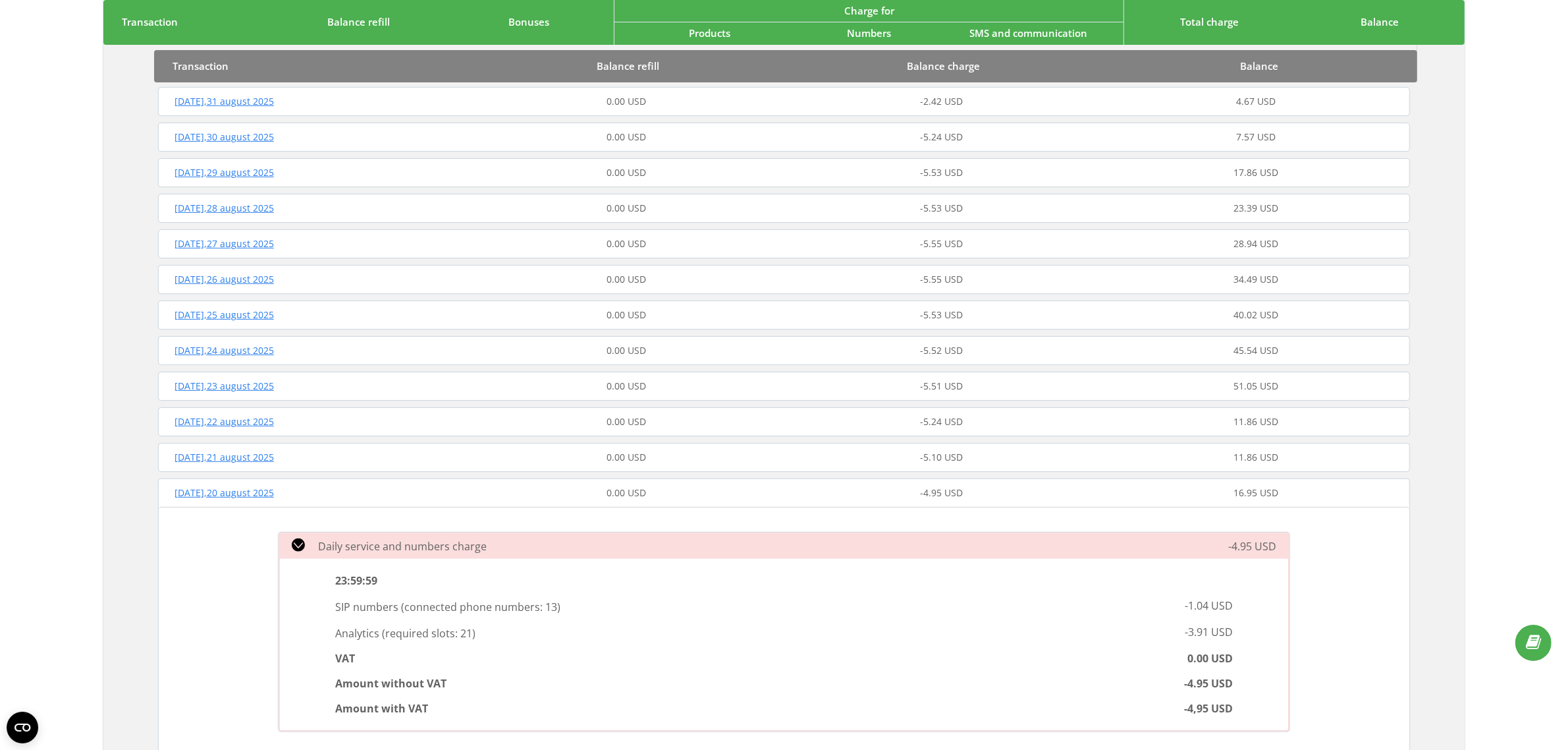
scroll to position [0, 0]
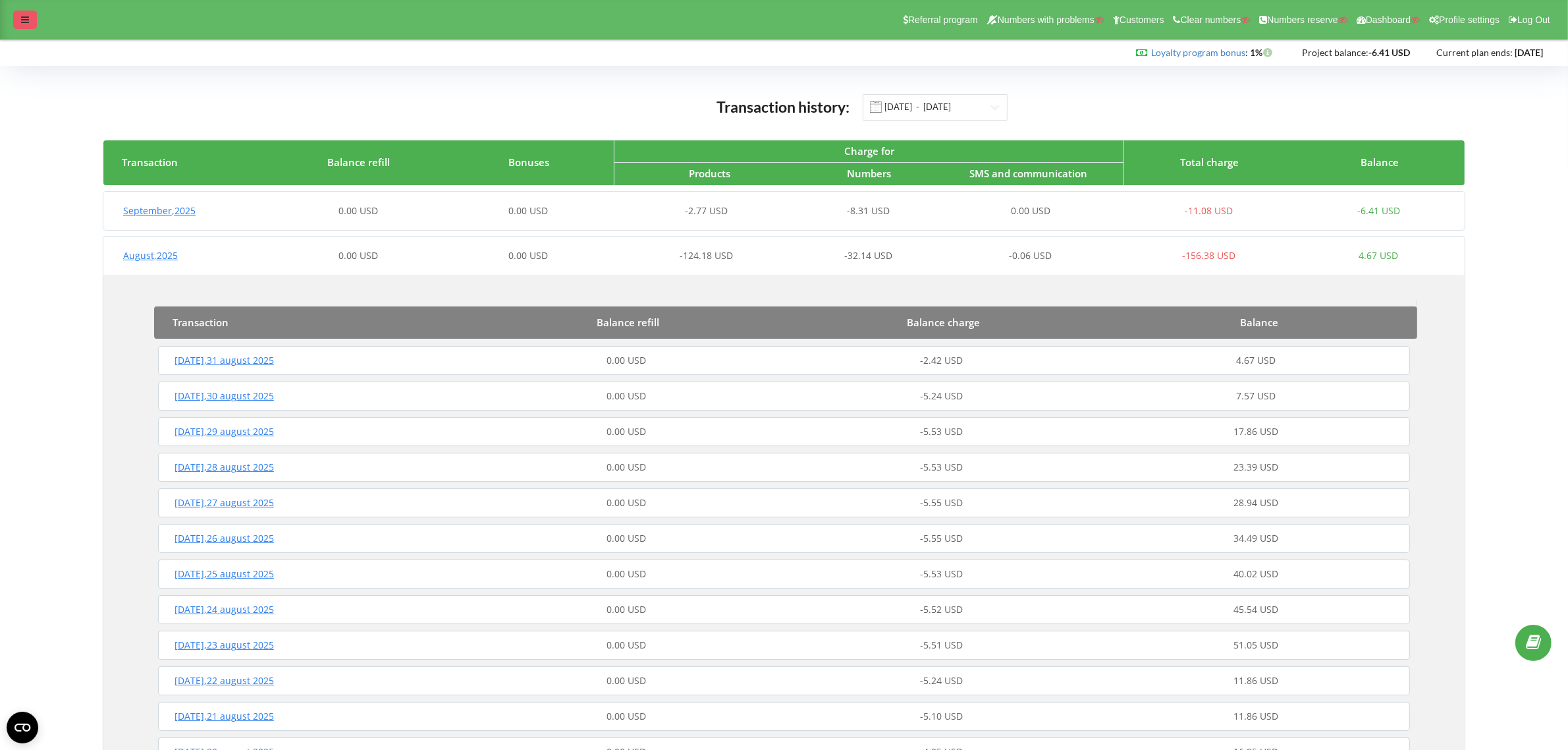
click at [24, 21] on icon at bounding box center [25, 19] width 8 height 9
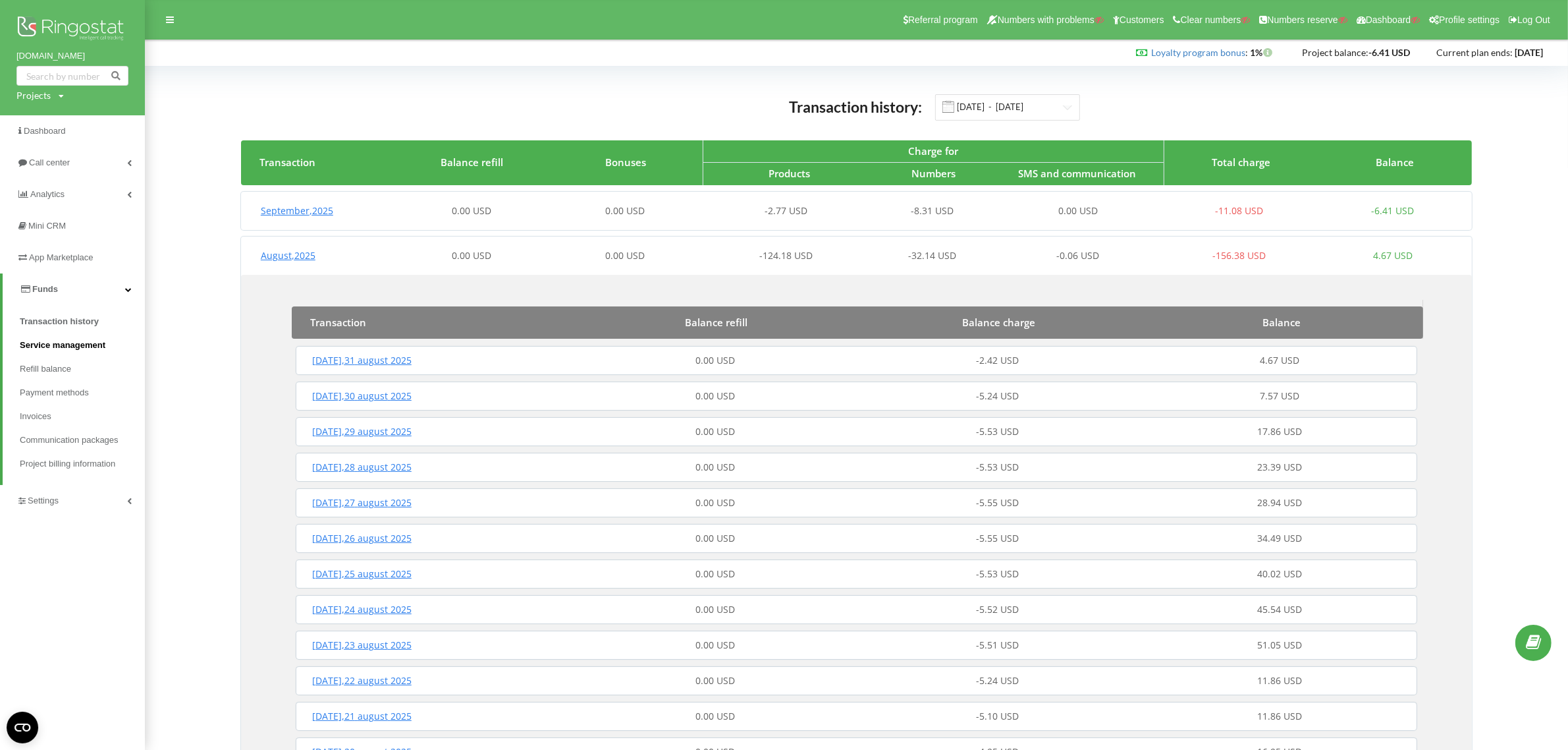
click at [53, 341] on span "Service management" at bounding box center [62, 345] width 86 height 13
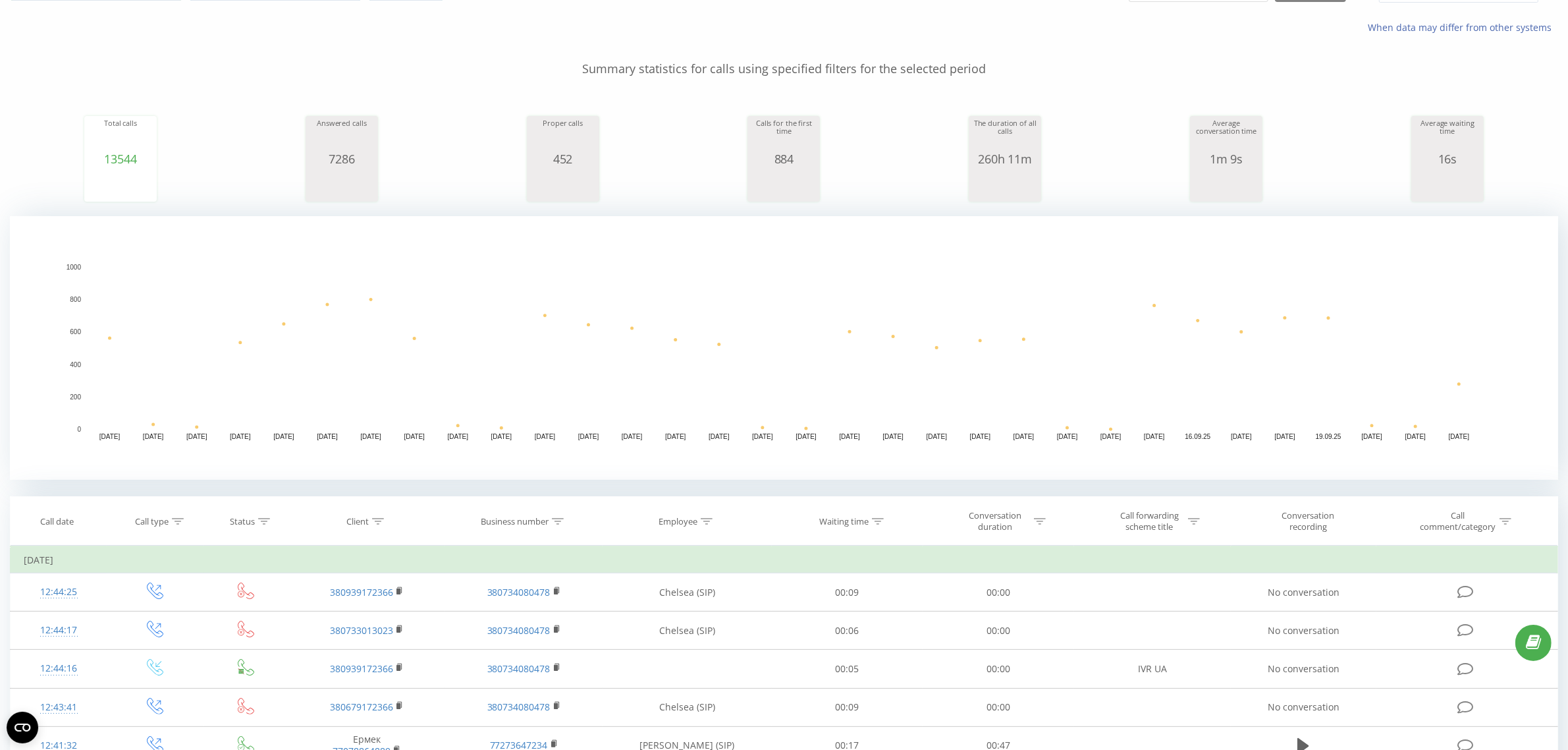
scroll to position [165, 0]
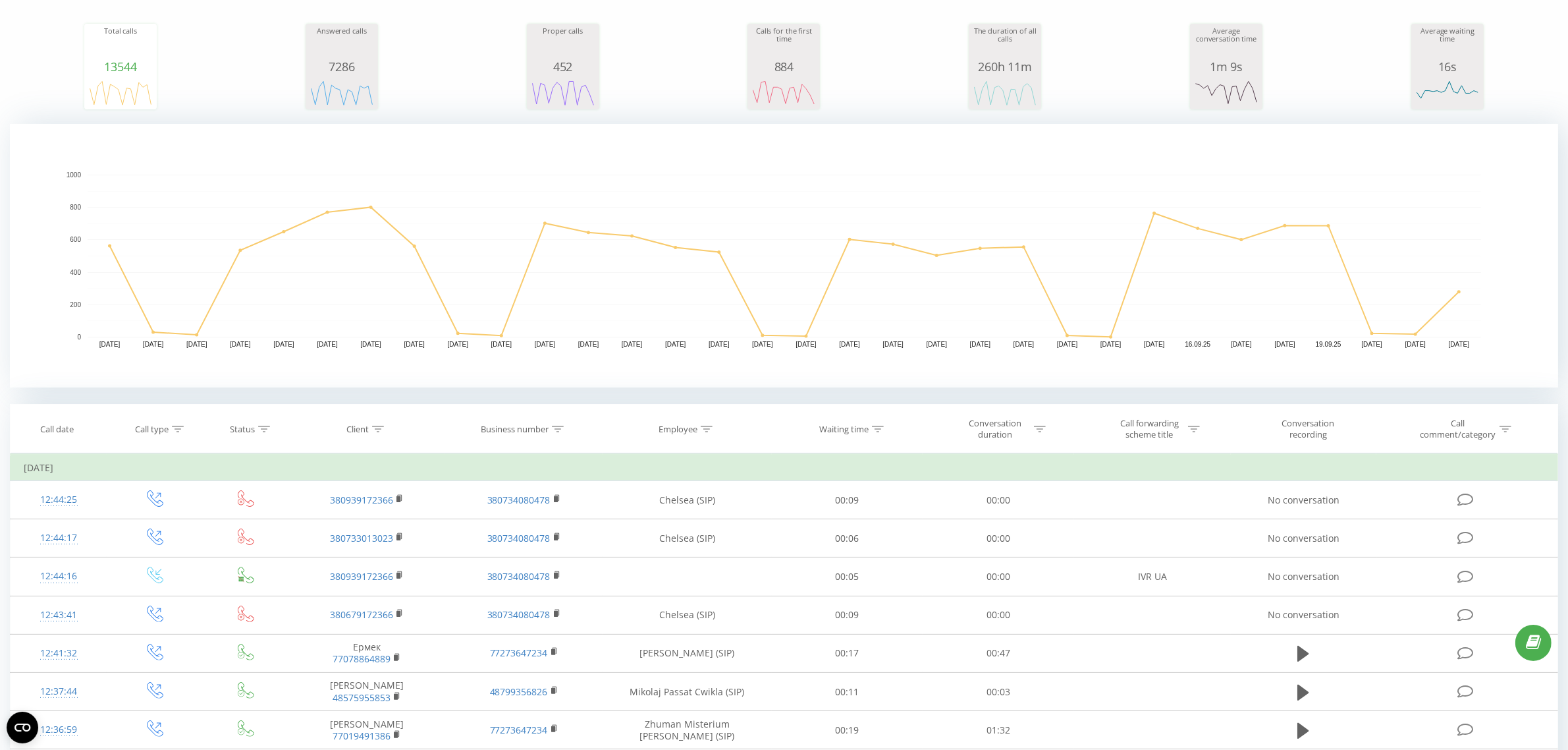
click at [380, 430] on icon at bounding box center [378, 429] width 12 height 7
drag, startPoint x: 353, startPoint y: 523, endPoint x: 361, endPoint y: 523, distance: 8.0
click at [353, 523] on input "text" at bounding box center [367, 523] width 116 height 23
paste input "48 533 332 163"
click at [322, 524] on input "48 533 332 163" at bounding box center [367, 523] width 116 height 23
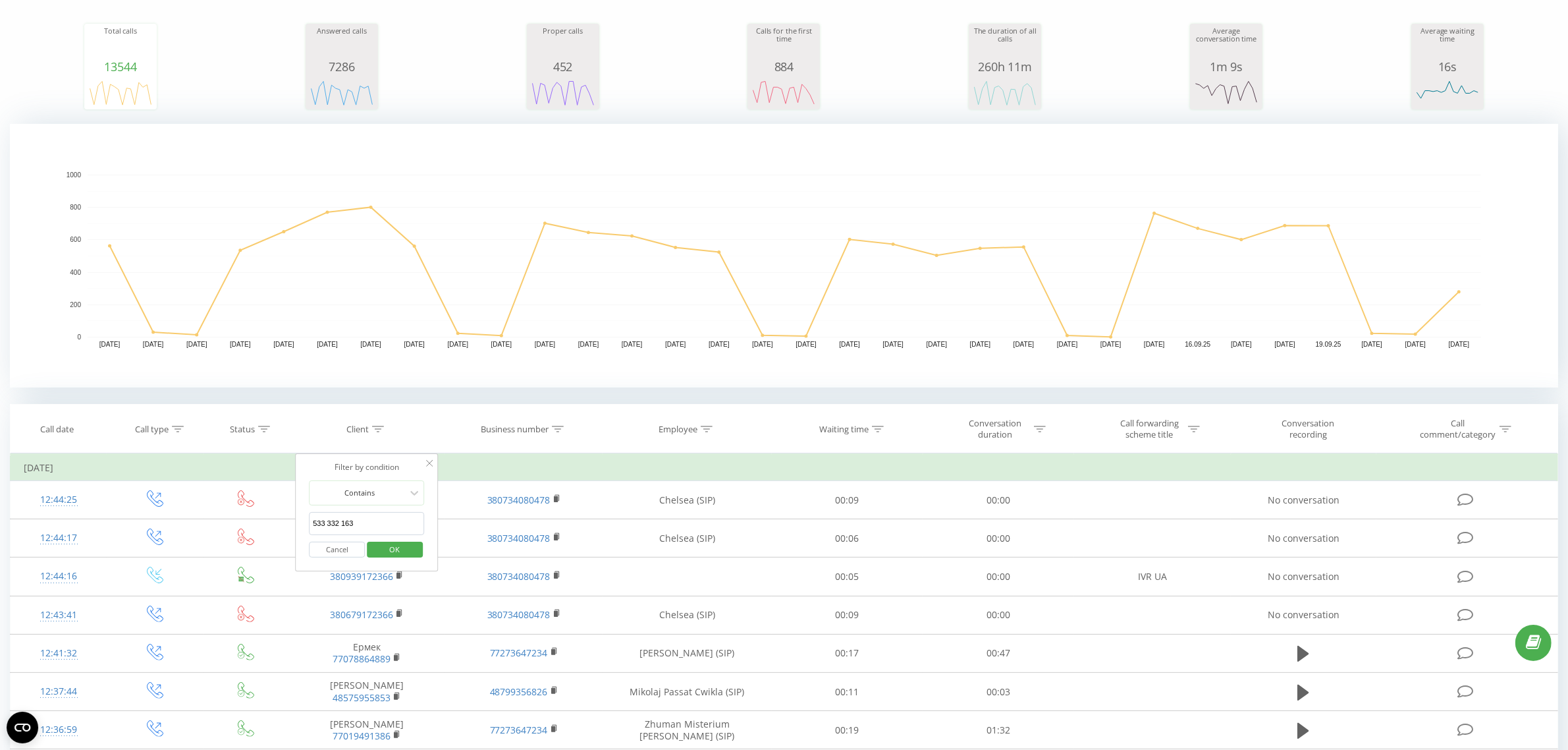
click at [329, 521] on input "533 332 163" at bounding box center [367, 523] width 116 height 23
click at [339, 521] on input "533332 163" at bounding box center [367, 523] width 116 height 23
click at [376, 521] on input "533332163" at bounding box center [367, 523] width 116 height 23
type input "533332163"
click at [392, 550] on span "OK" at bounding box center [395, 549] width 37 height 21
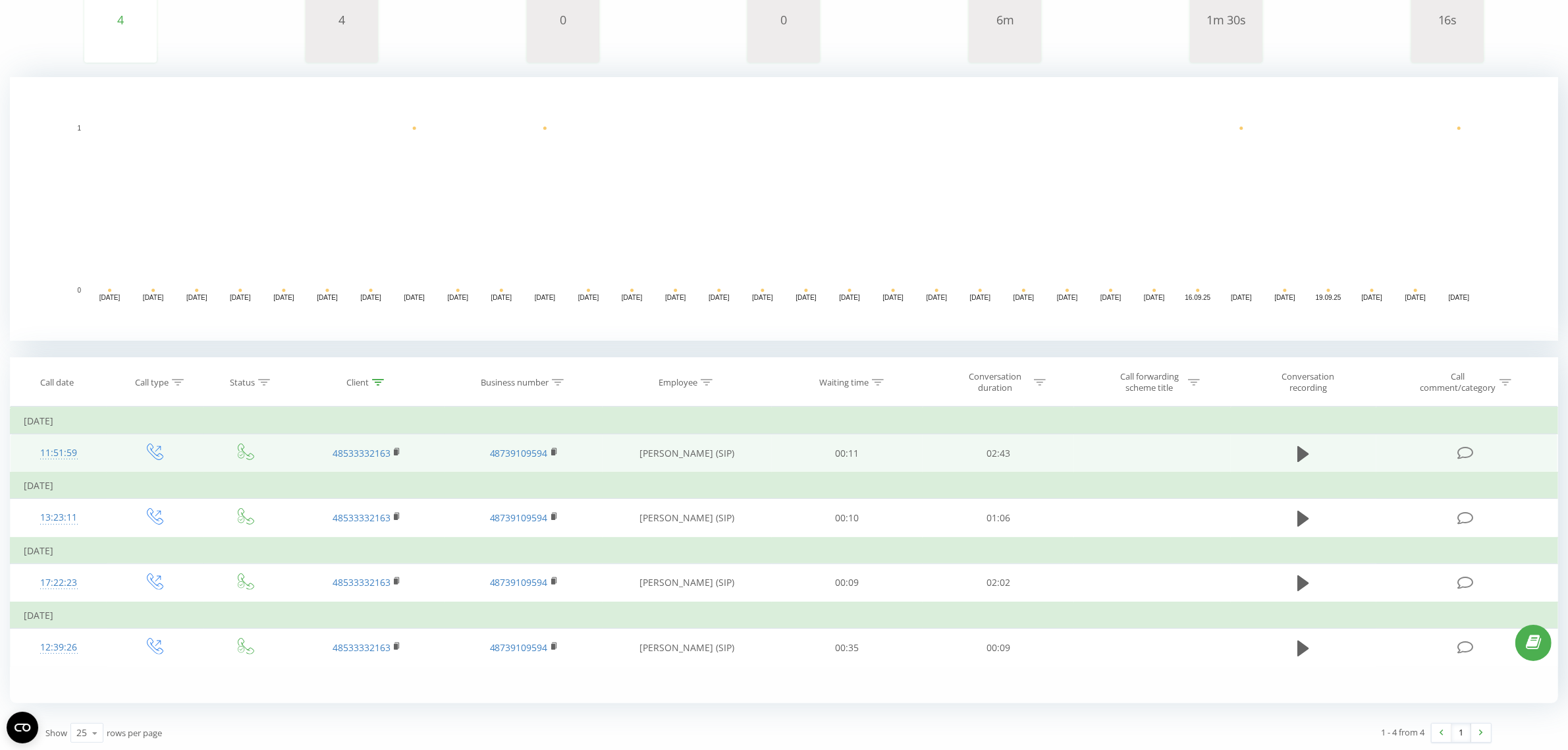
scroll to position [214, 0]
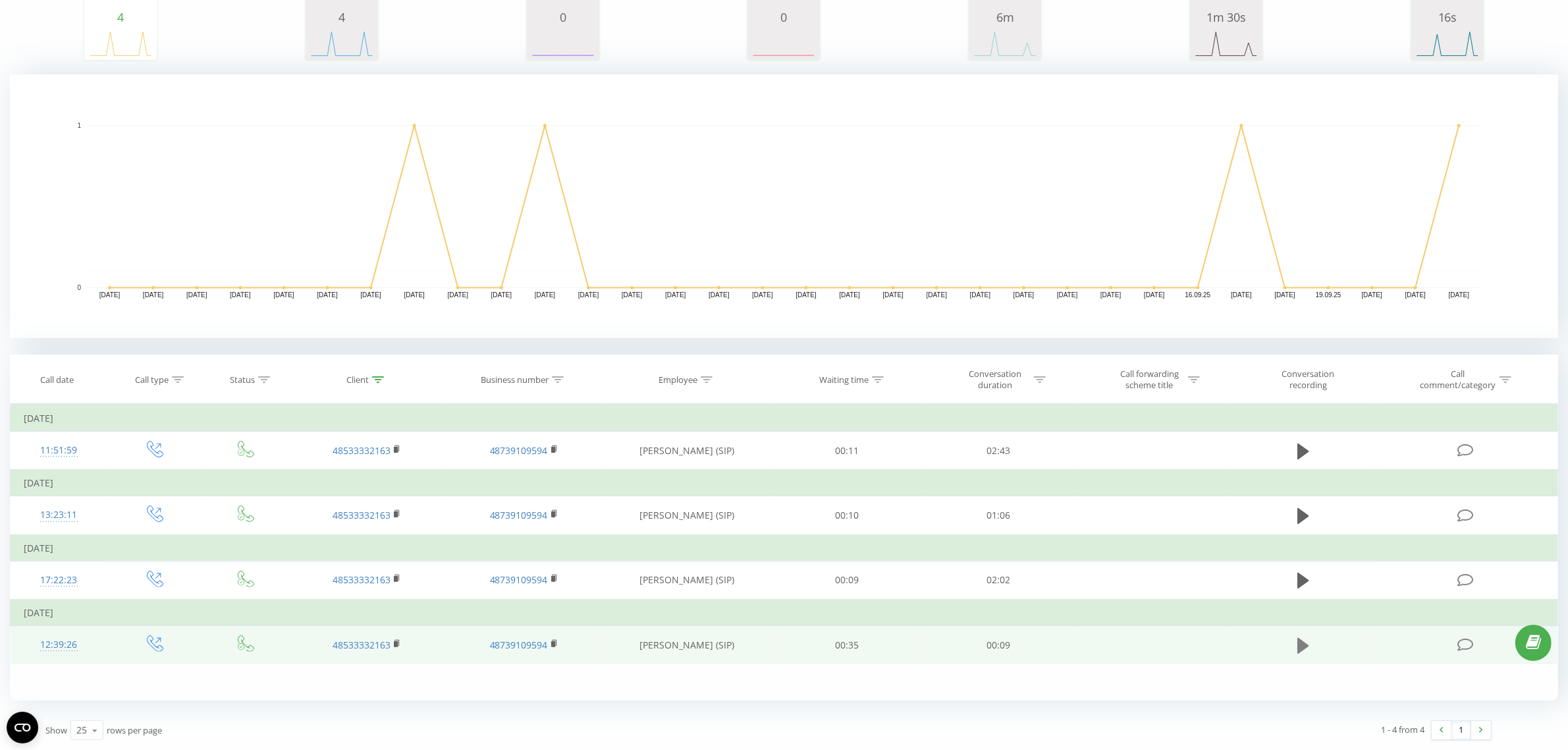
click at [1294, 647] on button at bounding box center [1303, 645] width 20 height 20
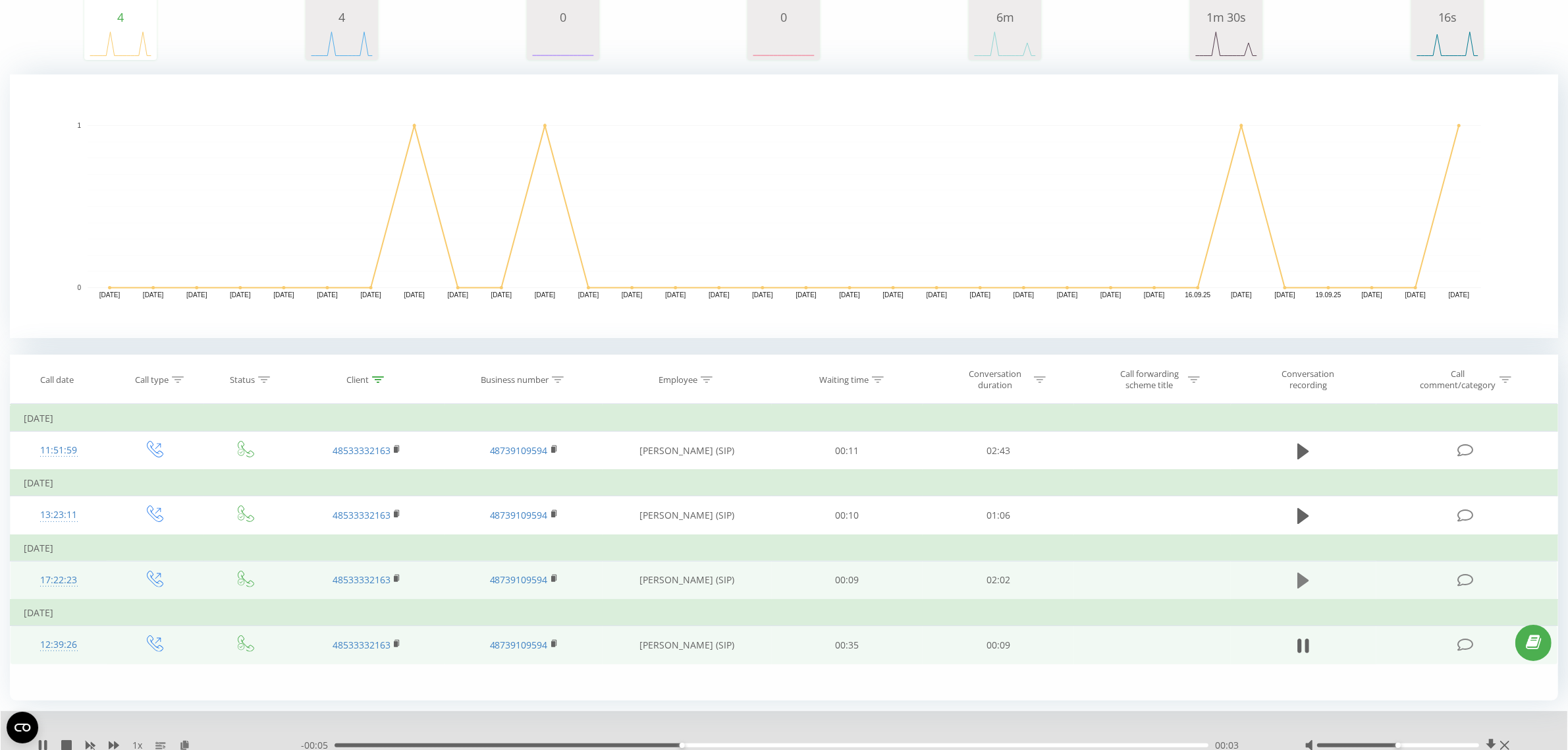
click at [1299, 581] on icon at bounding box center [1303, 580] width 12 height 16
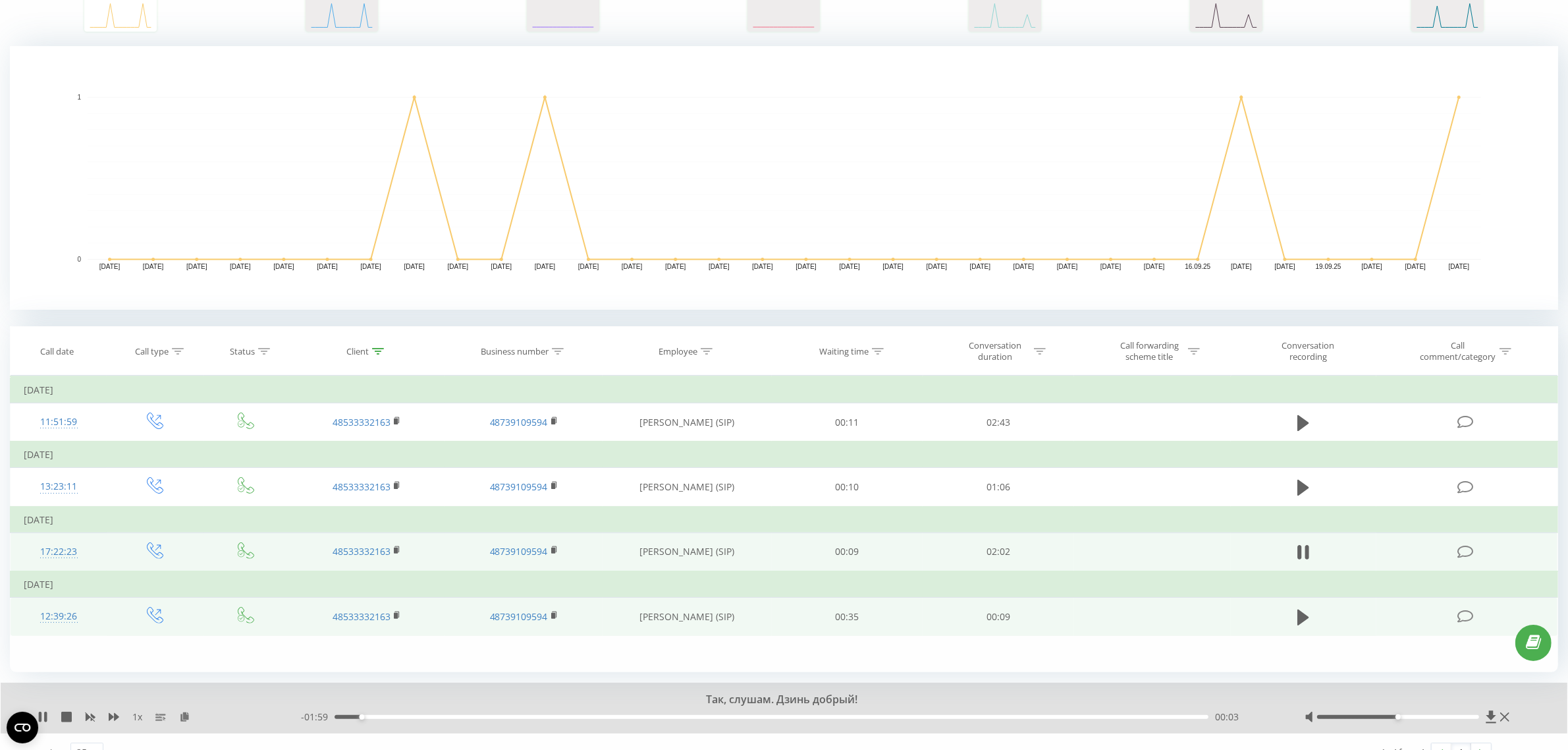
scroll to position [265, 0]
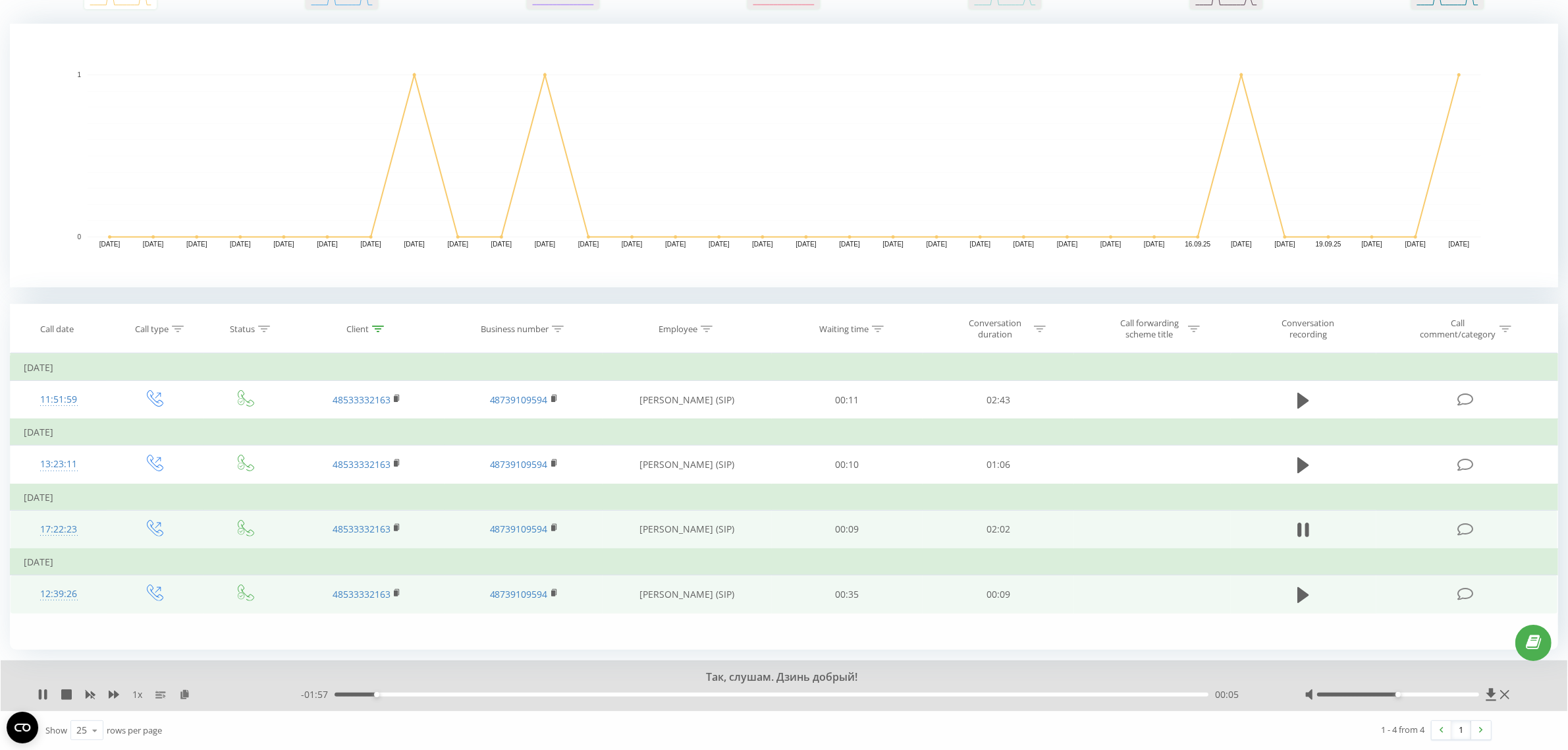
click at [681, 695] on div "00:05" at bounding box center [772, 695] width 874 height 4
click at [799, 693] on div "00:50" at bounding box center [772, 695] width 874 height 4
click at [940, 694] on div "01:06" at bounding box center [772, 695] width 874 height 4
click at [1079, 694] on div "00:00" at bounding box center [772, 695] width 874 height 4
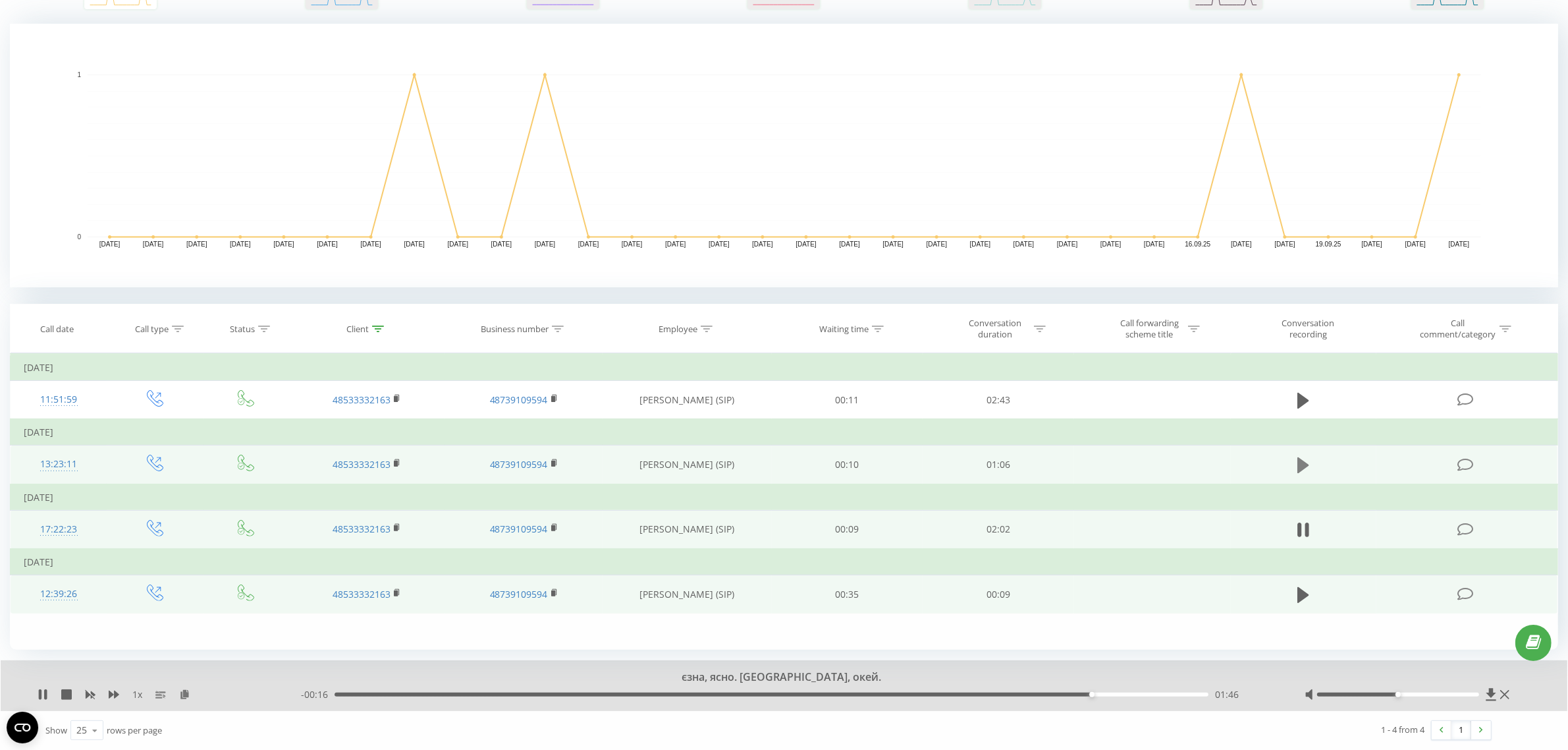
click at [1305, 458] on icon at bounding box center [1303, 465] width 12 height 18
click at [450, 693] on div "00:01" at bounding box center [772, 695] width 874 height 4
click at [670, 693] on div "00:25" at bounding box center [772, 695] width 874 height 4
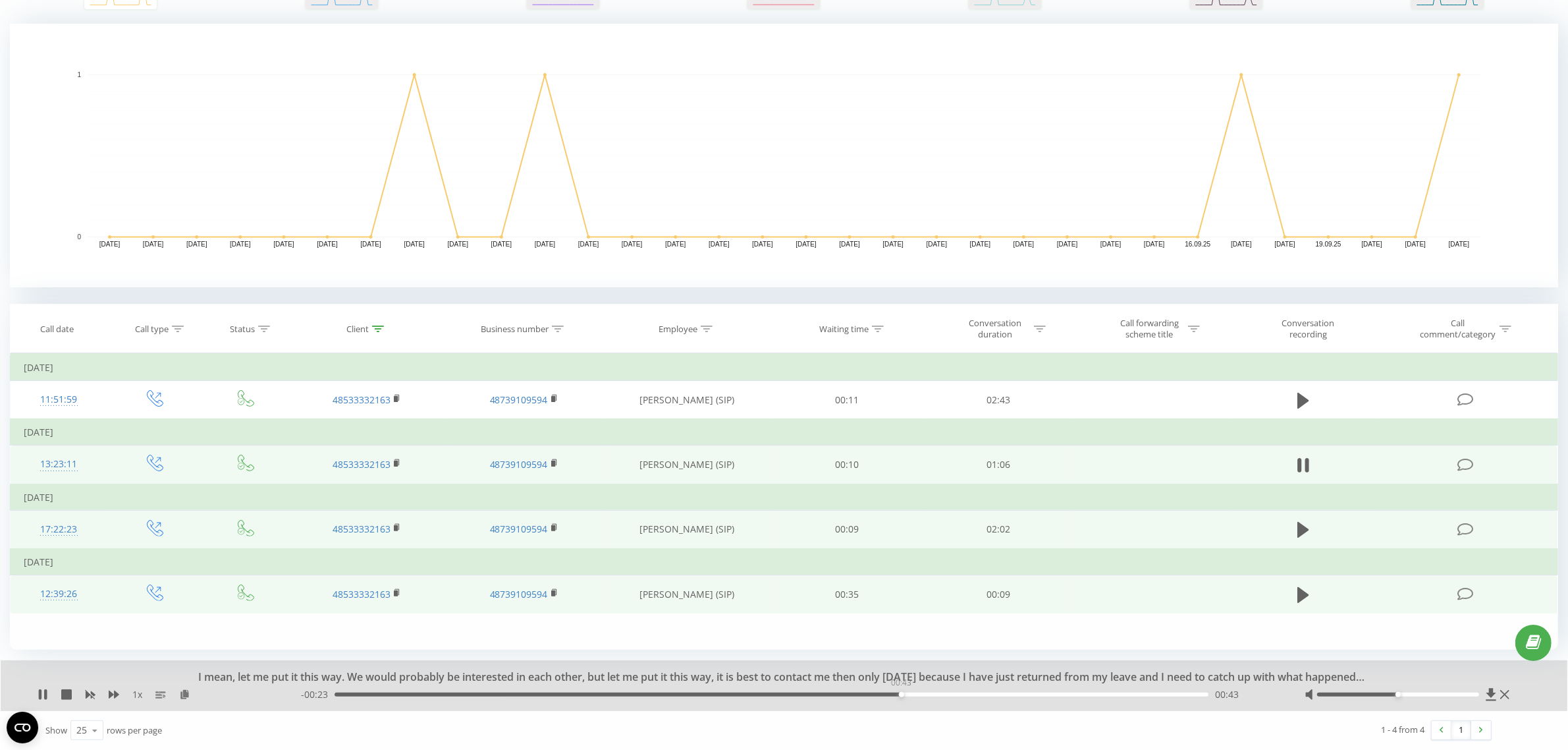
click at [901, 694] on div "00:43" at bounding box center [772, 695] width 874 height 4
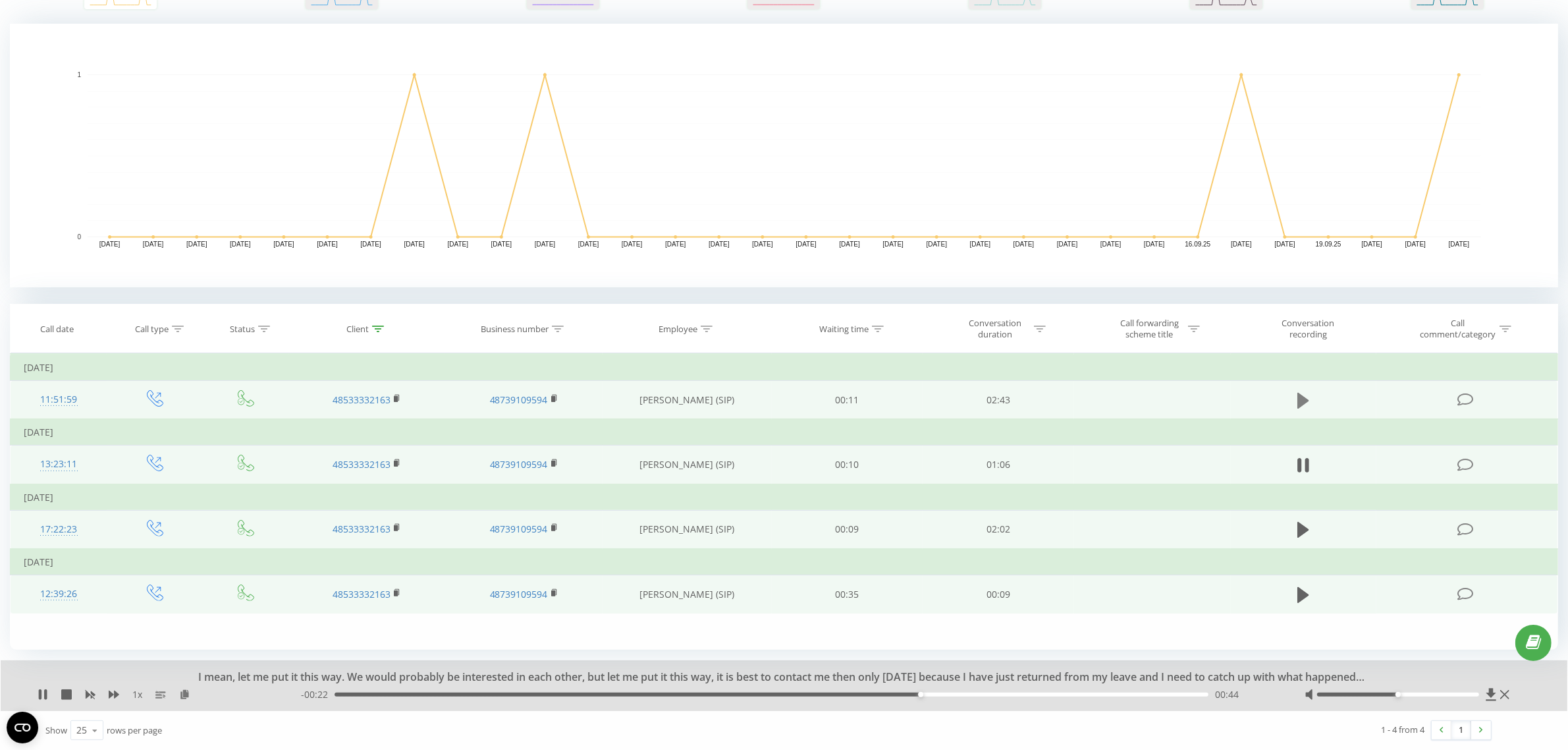
click at [1308, 399] on icon at bounding box center [1303, 400] width 12 height 16
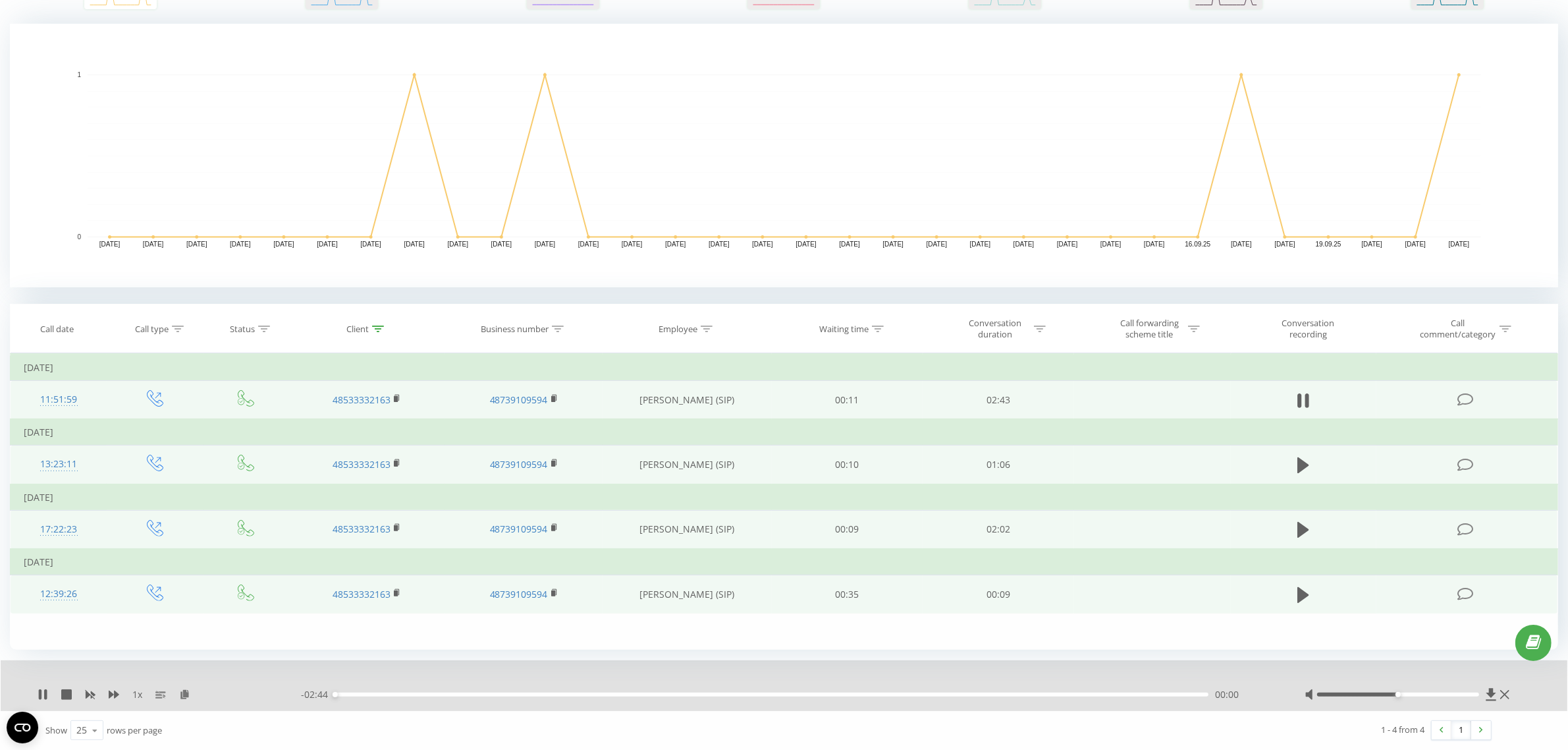
click at [494, 695] on div "00:00" at bounding box center [772, 695] width 874 height 4
click at [796, 695] on div "00:32" at bounding box center [772, 695] width 874 height 4
click at [891, 697] on div "- 01:17 01:26 01:26" at bounding box center [786, 694] width 971 height 13
click at [953, 695] on div "01:27" at bounding box center [772, 695] width 874 height 4
click at [1301, 402] on icon at bounding box center [1301, 400] width 4 height 14
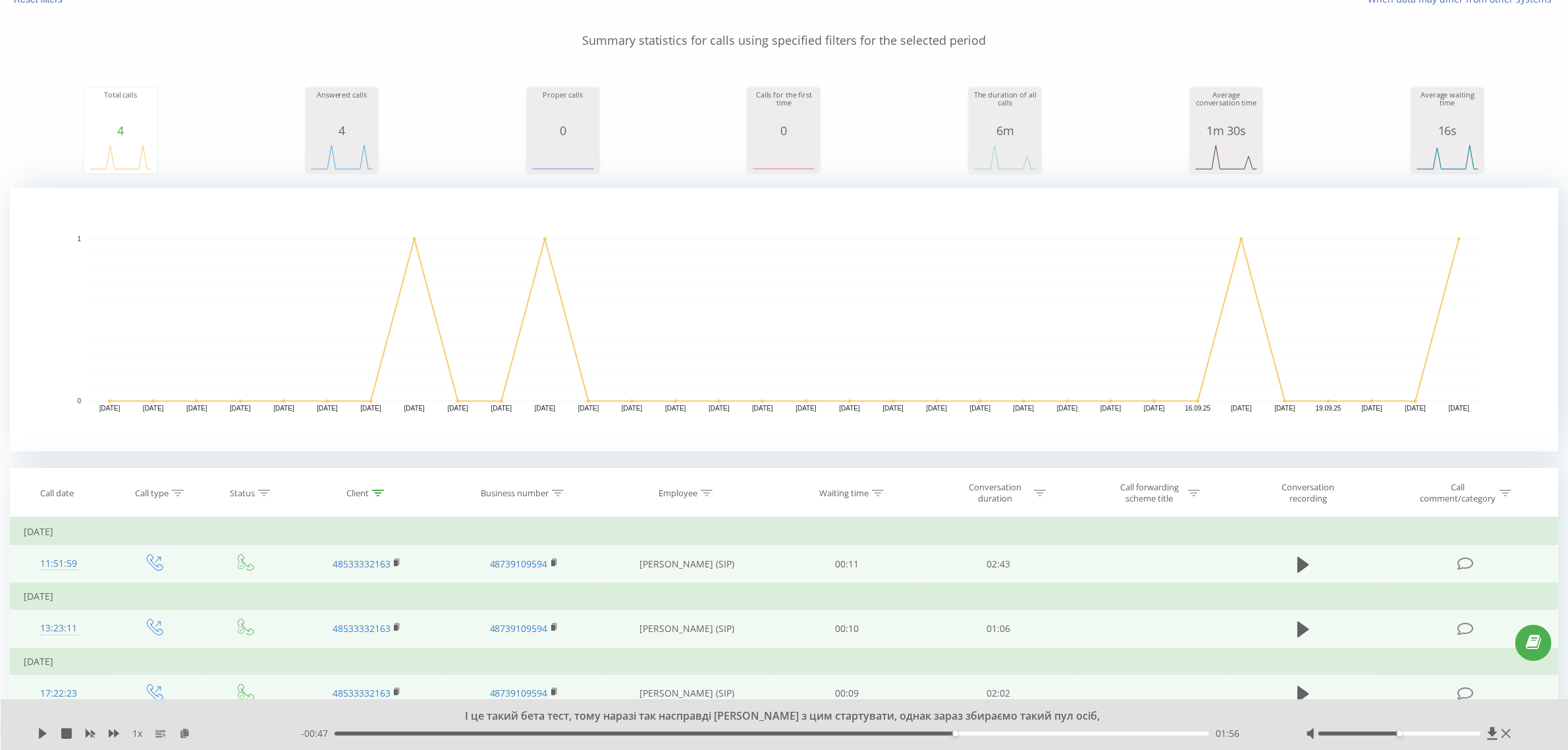
scroll to position [0, 0]
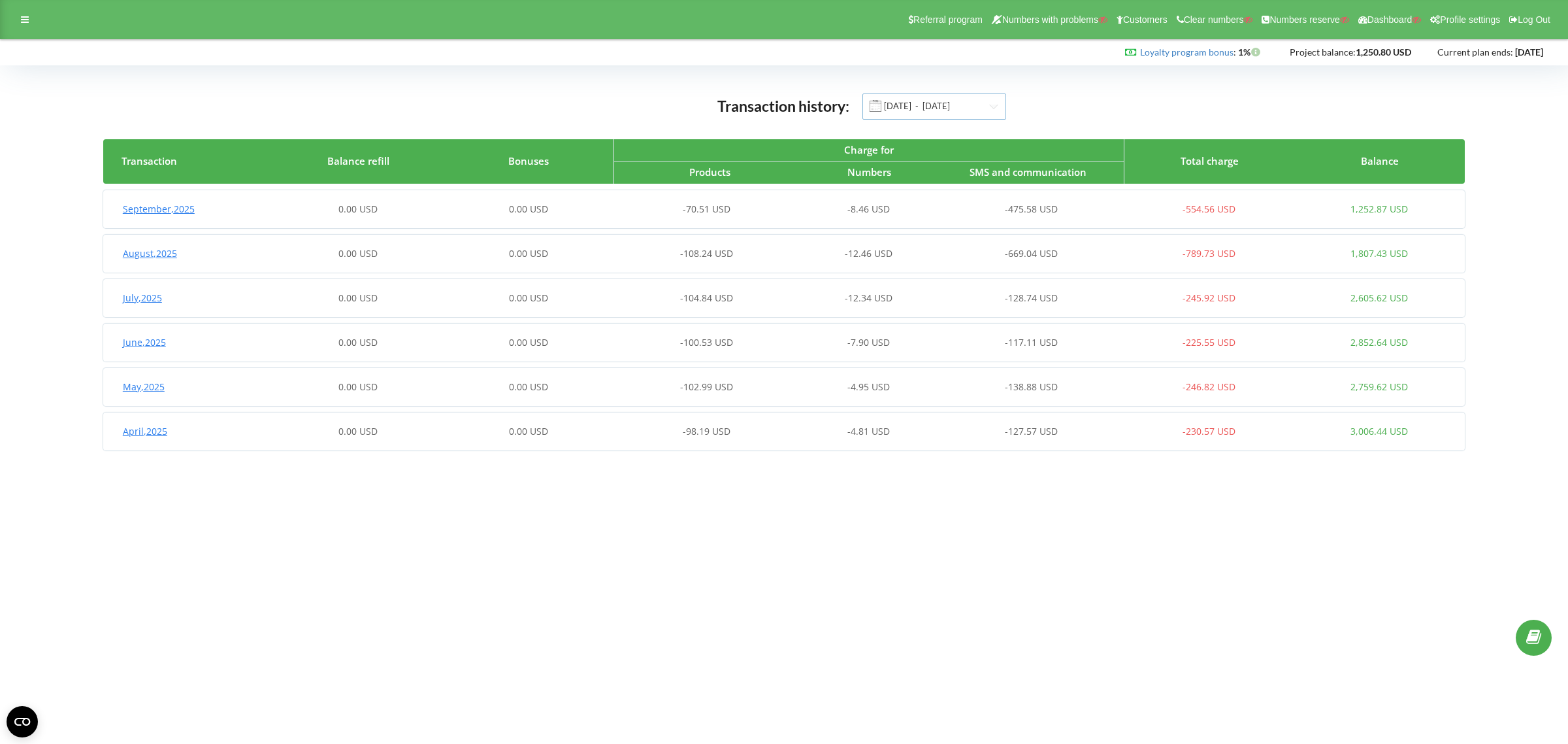
click at [933, 103] on input "01.04.2025 - 22.09.2025" at bounding box center [934, 107] width 144 height 26
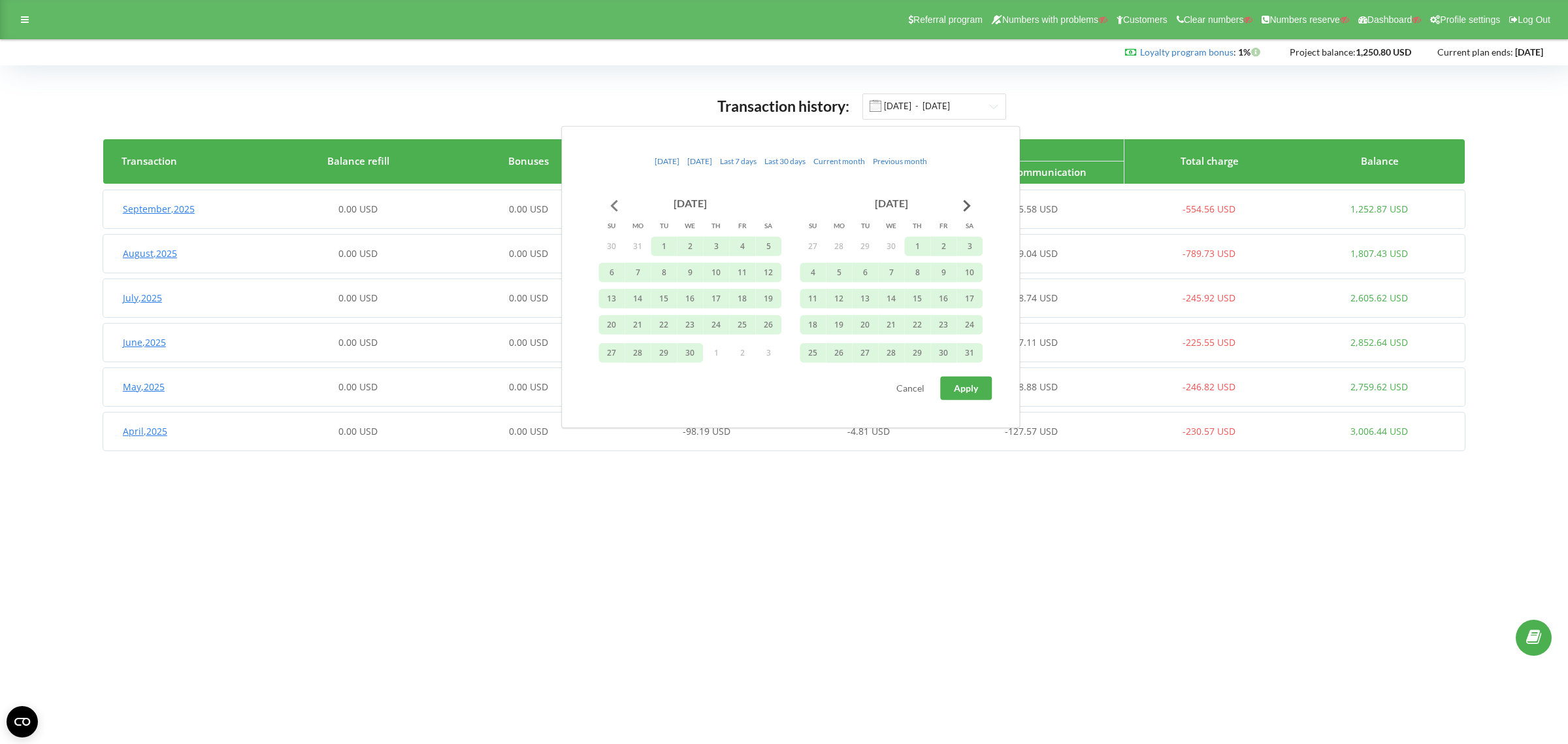
click at [615, 202] on button "Go to previous month" at bounding box center [614, 205] width 26 height 26
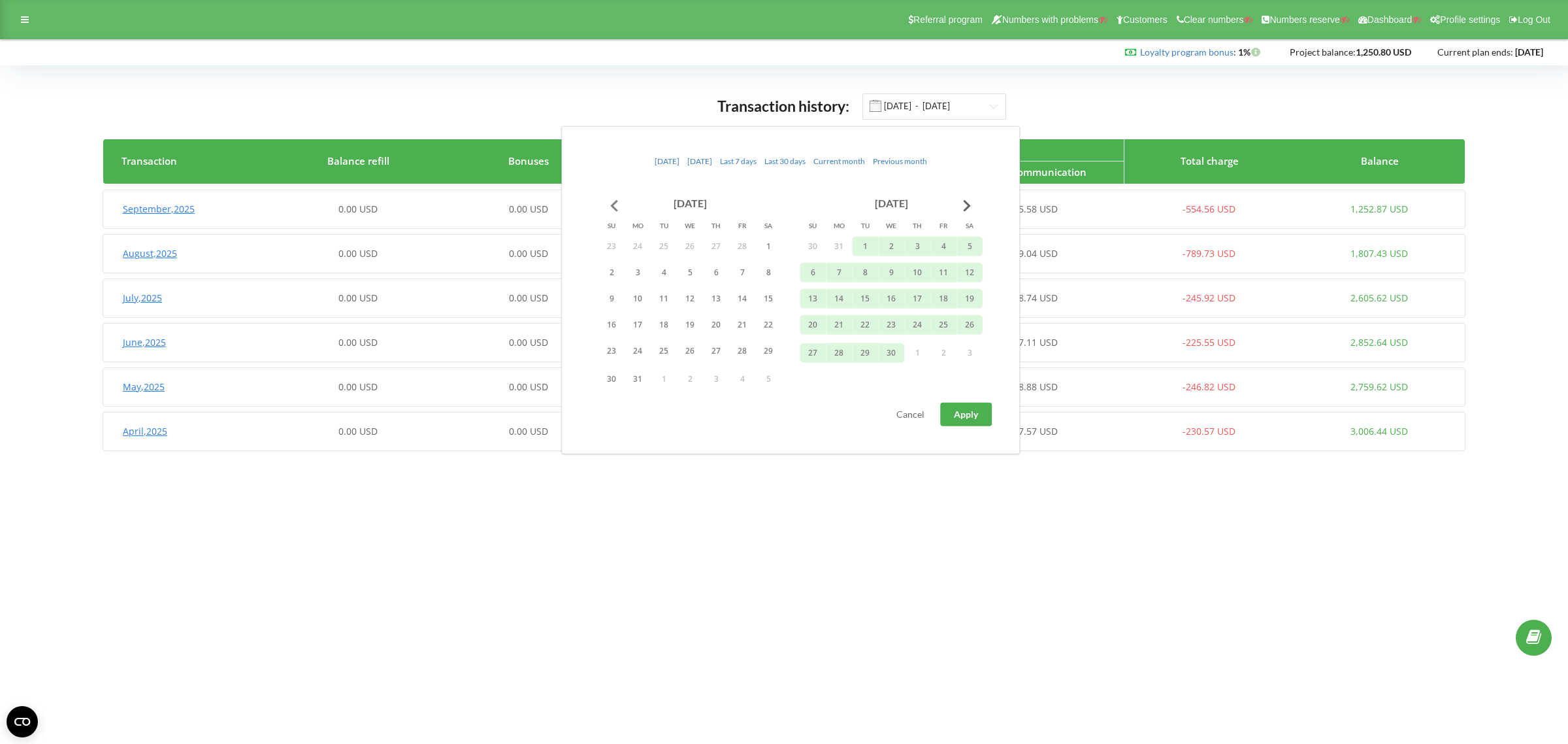
click at [615, 202] on button "Go to previous month" at bounding box center [614, 205] width 26 height 26
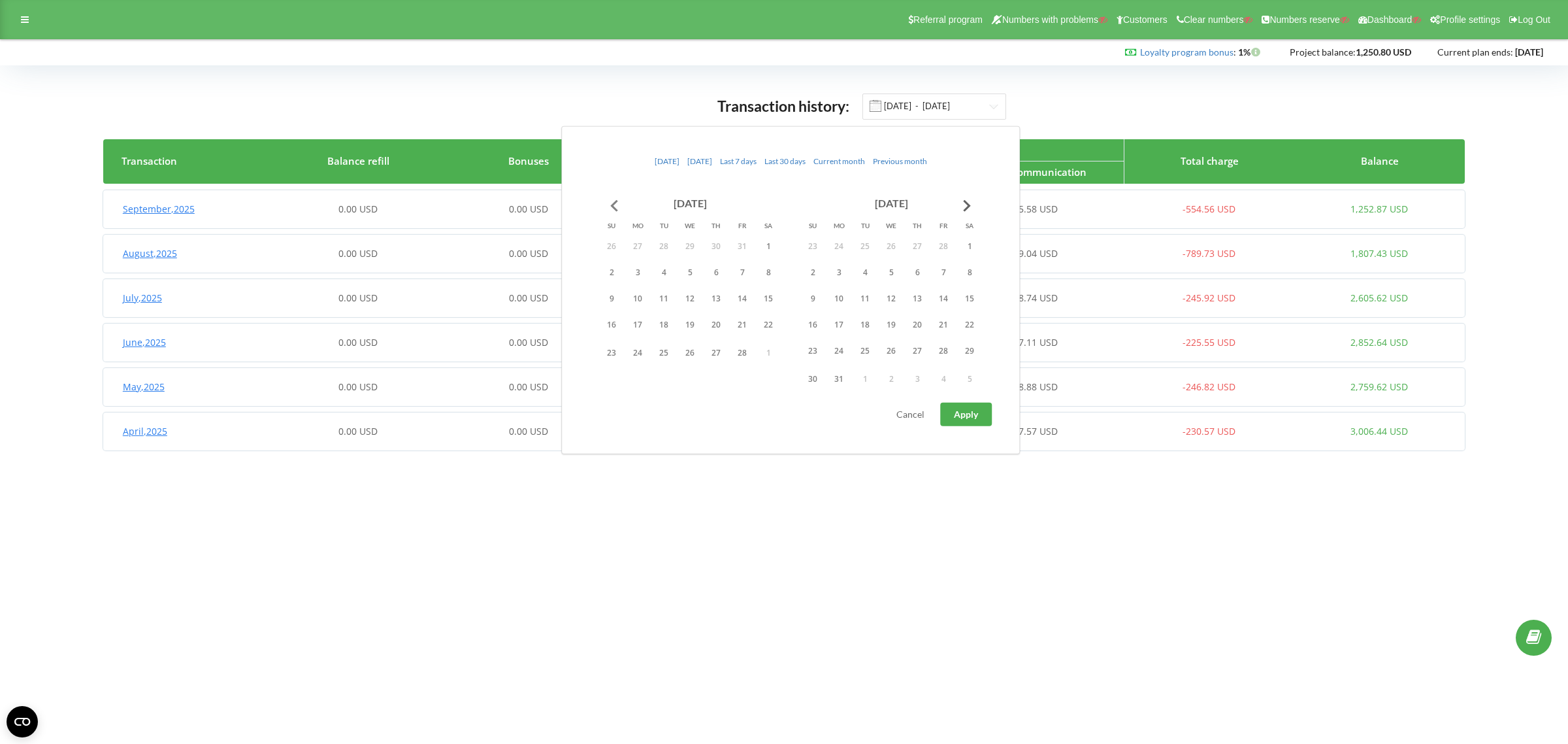
click at [615, 202] on button "Go to previous month" at bounding box center [614, 205] width 26 height 26
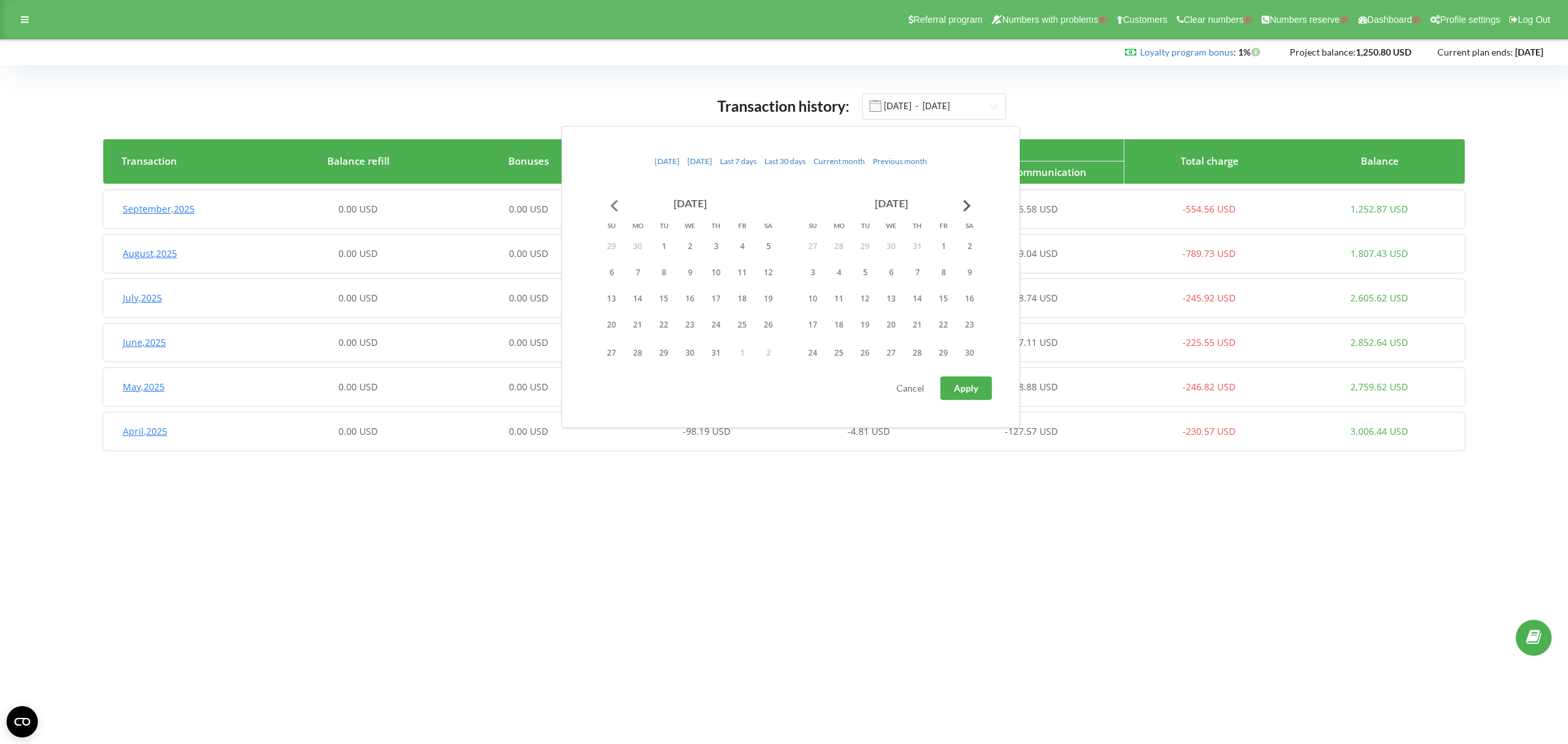
click at [615, 202] on button "Go to previous month" at bounding box center [614, 205] width 26 height 26
click at [761, 242] on button "1" at bounding box center [768, 246] width 26 height 20
click at [971, 198] on button "Go to next month" at bounding box center [967, 205] width 26 height 26
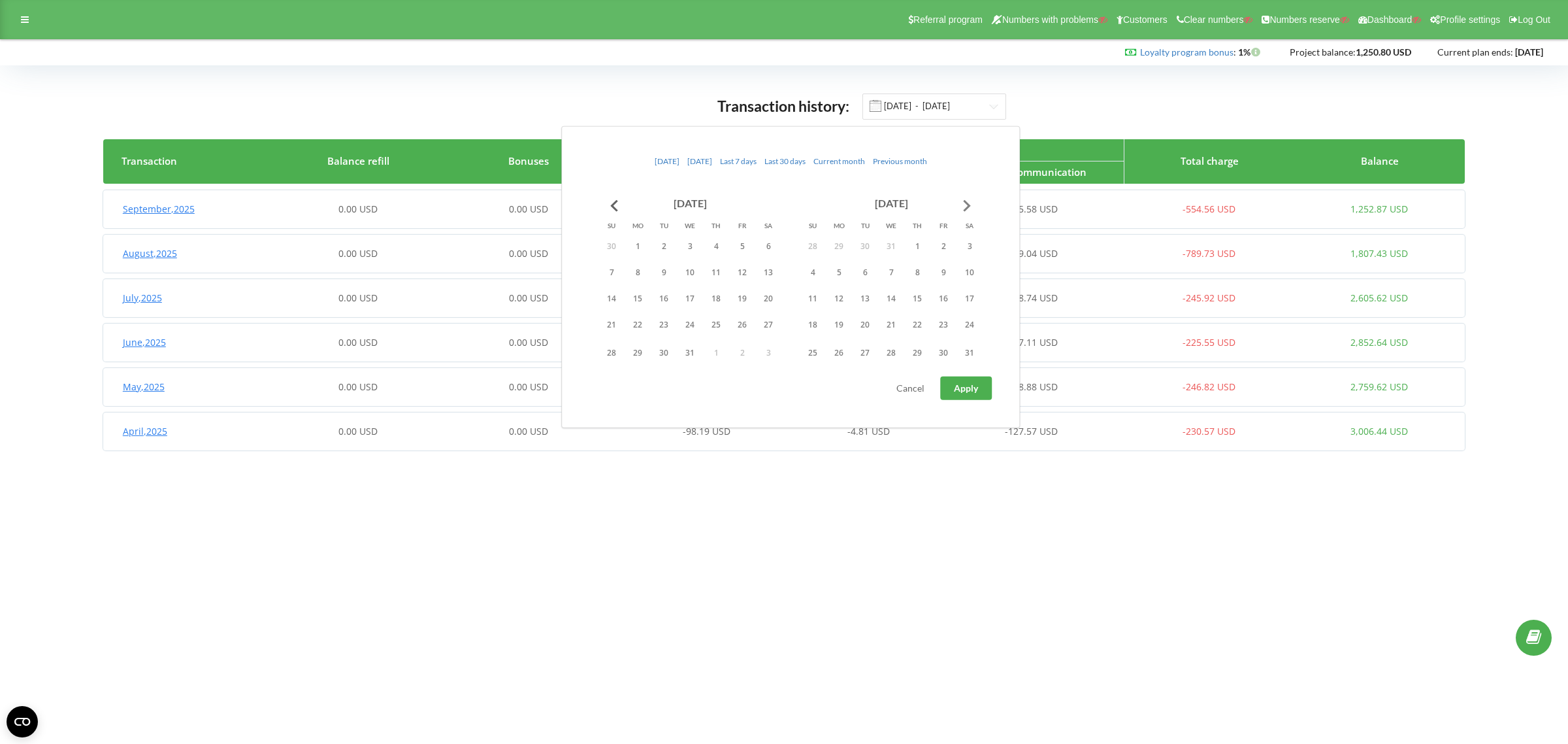
click at [971, 198] on button "Go to next month" at bounding box center [967, 205] width 26 height 26
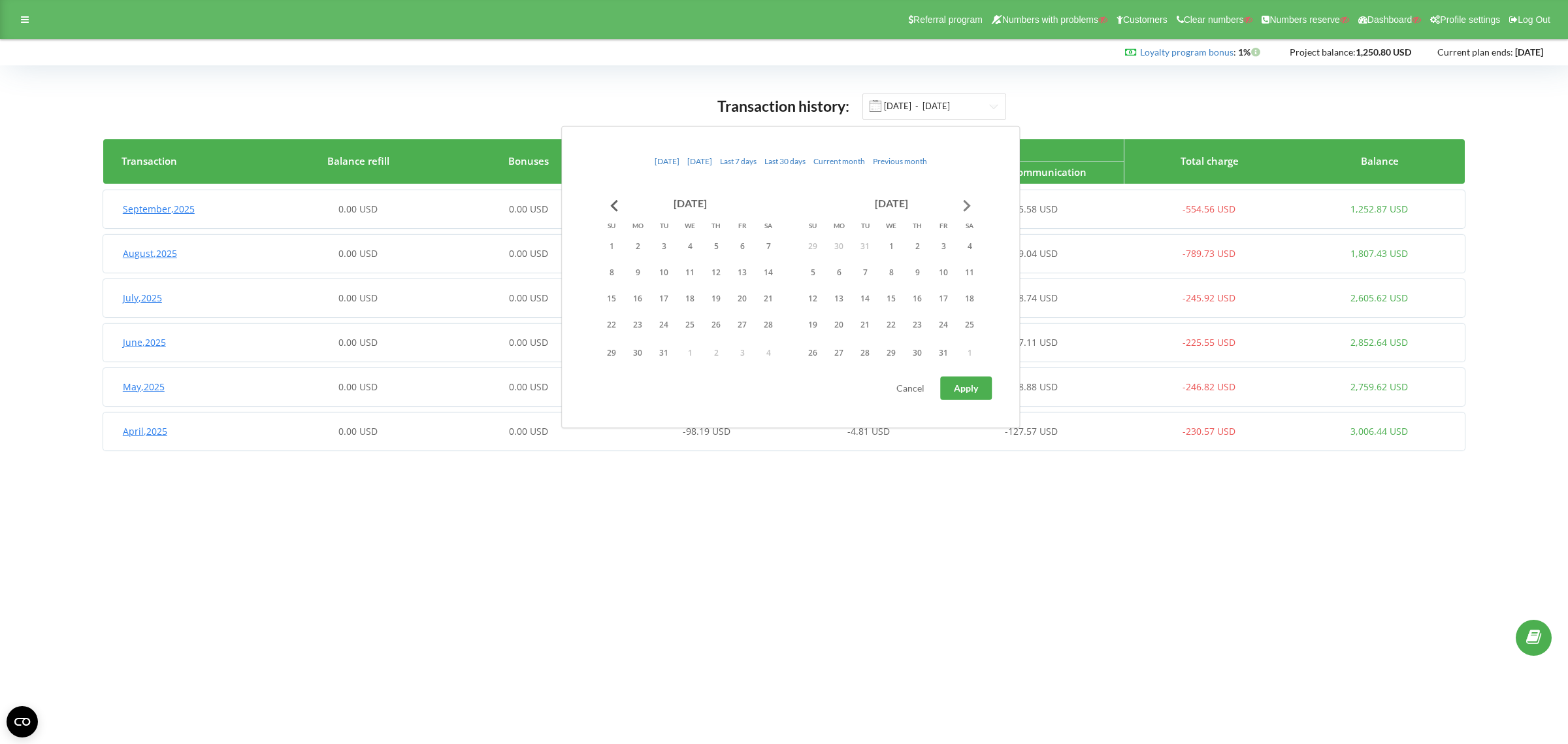
click at [971, 198] on button "Go to next month" at bounding box center [967, 205] width 26 height 26
click at [972, 198] on button "Go to next month" at bounding box center [967, 205] width 26 height 26
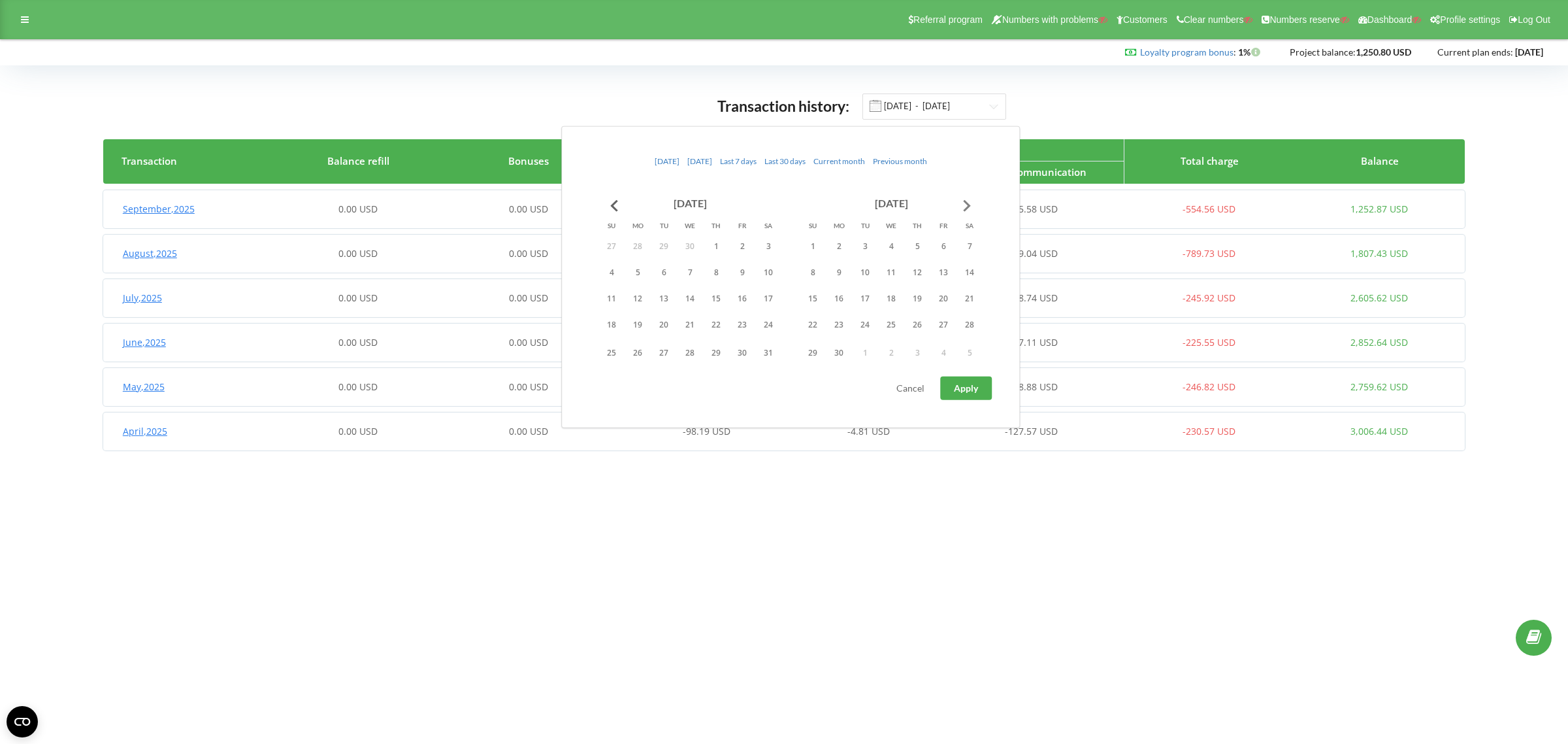
click at [972, 198] on button "Go to next month" at bounding box center [967, 205] width 26 height 26
click at [861, 348] on button "30" at bounding box center [864, 352] width 26 height 20
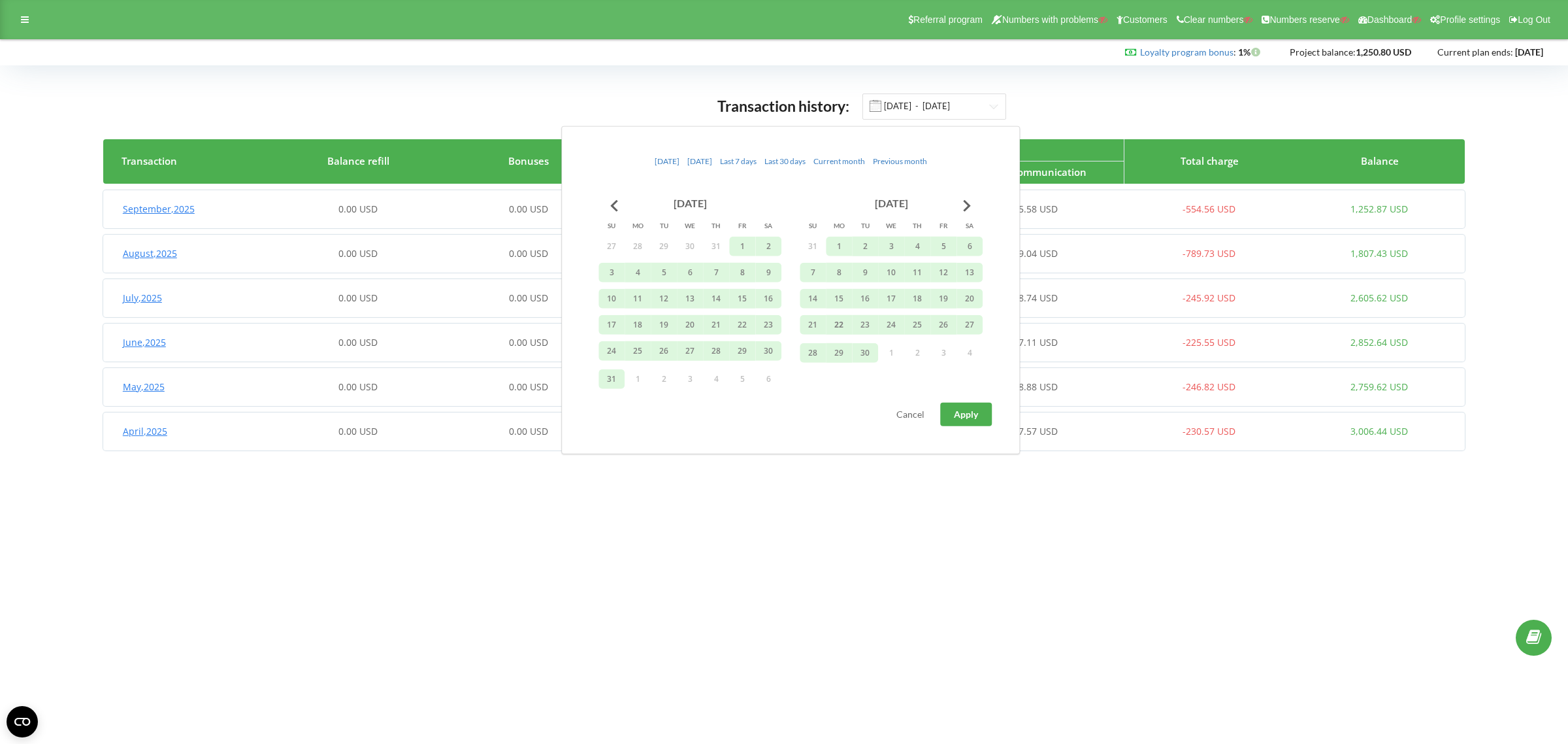
click at [957, 411] on span "Apply" at bounding box center [966, 414] width 24 height 11
type input "01.06.2024 - 30.09.2025"
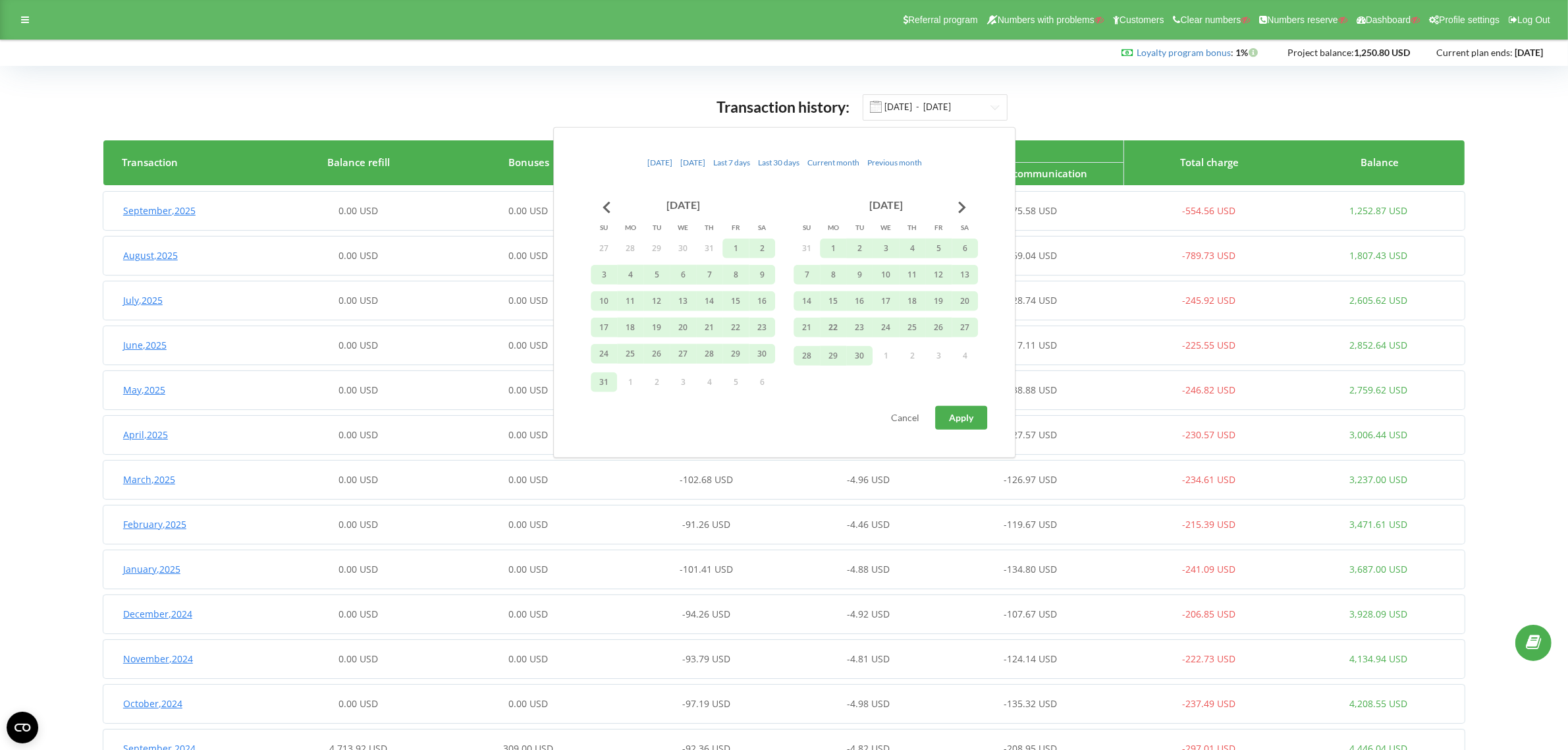
click at [349, 92] on div "Transaction history: 01.06.2024 - 30.09.2025 Transaction Balance refill Bonuses…" at bounding box center [784, 500] width 1541 height 842
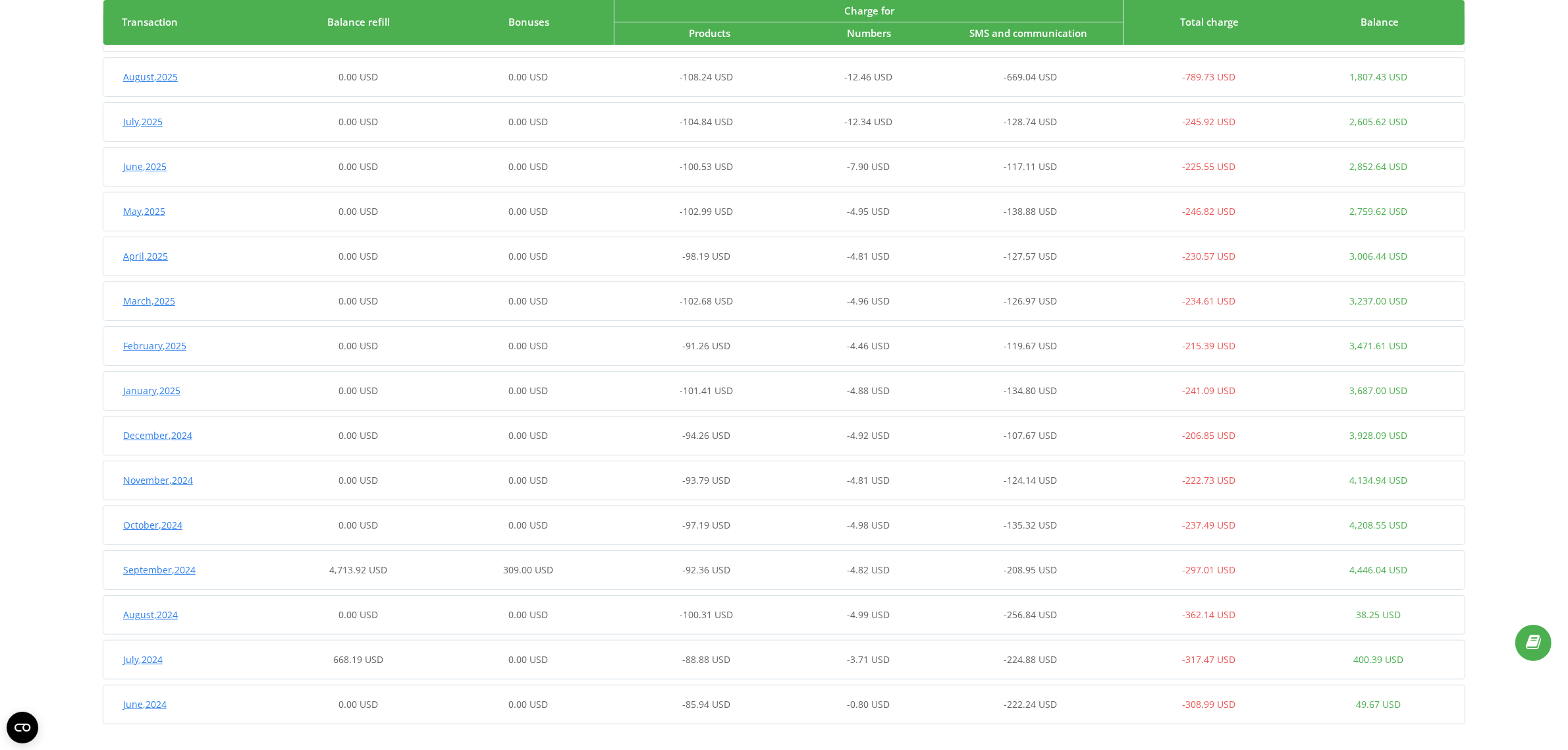
scroll to position [185, 0]
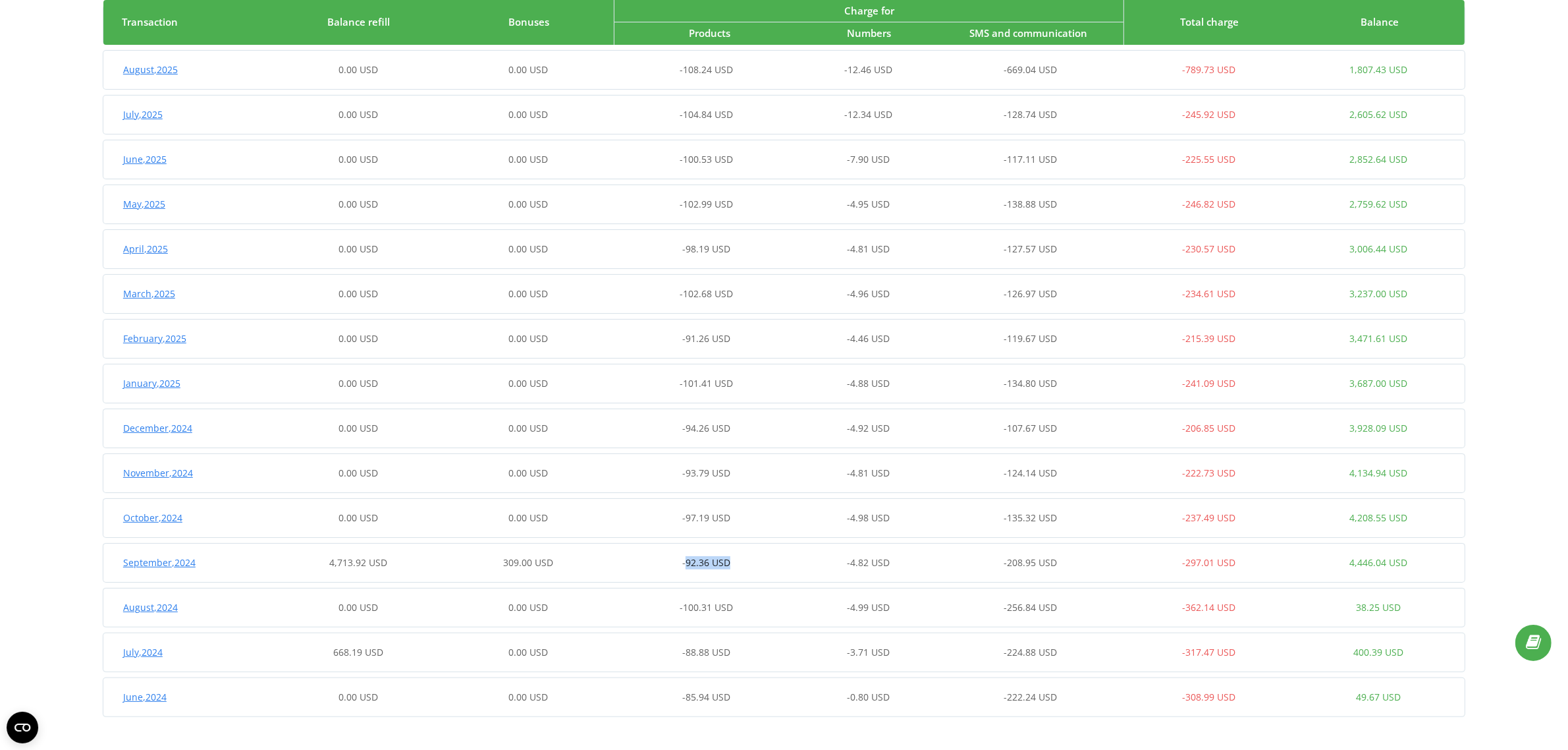
drag, startPoint x: 751, startPoint y: 560, endPoint x: 759, endPoint y: 560, distance: 8.0
click at [759, 560] on div "-92.36 USD" at bounding box center [698, 562] width 170 height 13
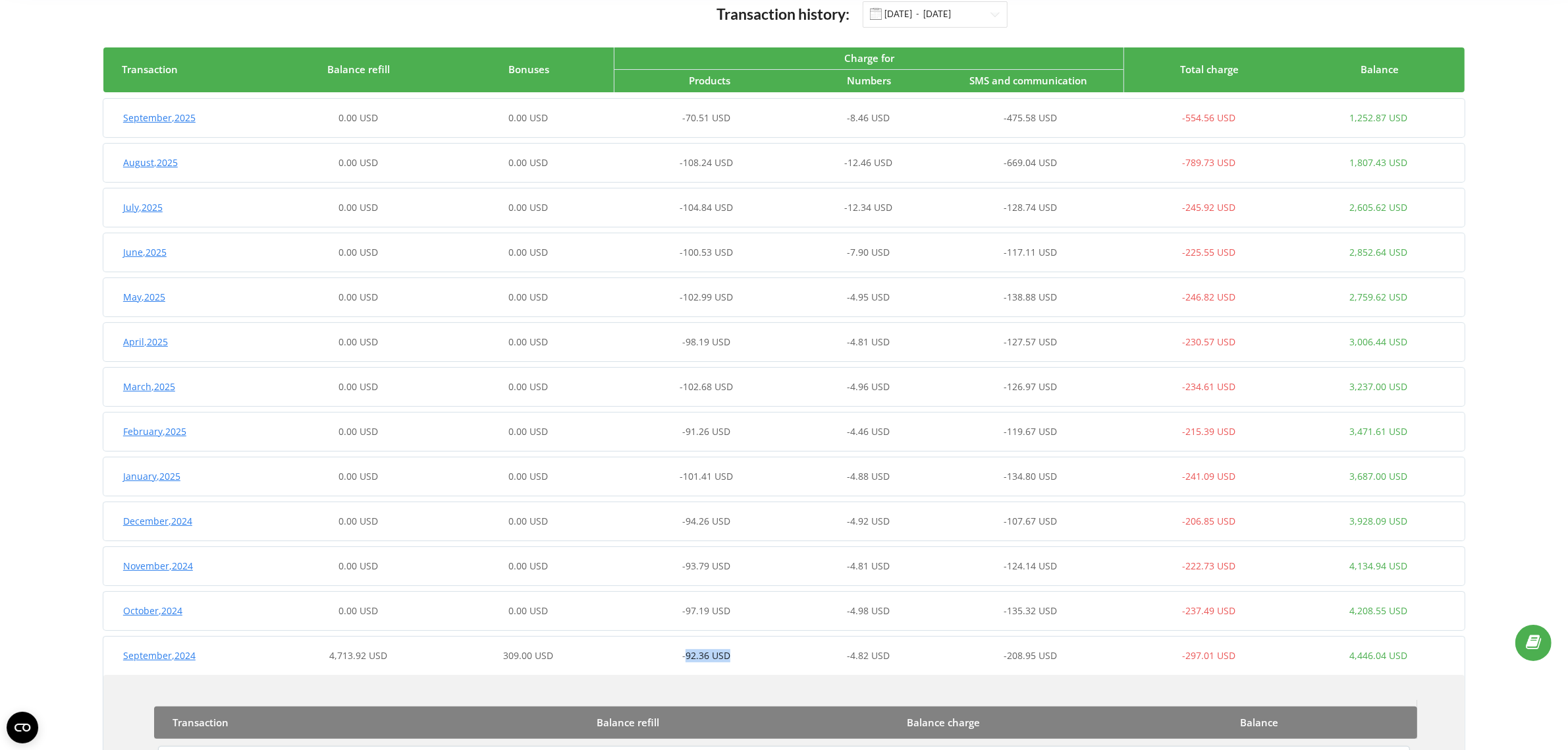
scroll to position [0, 0]
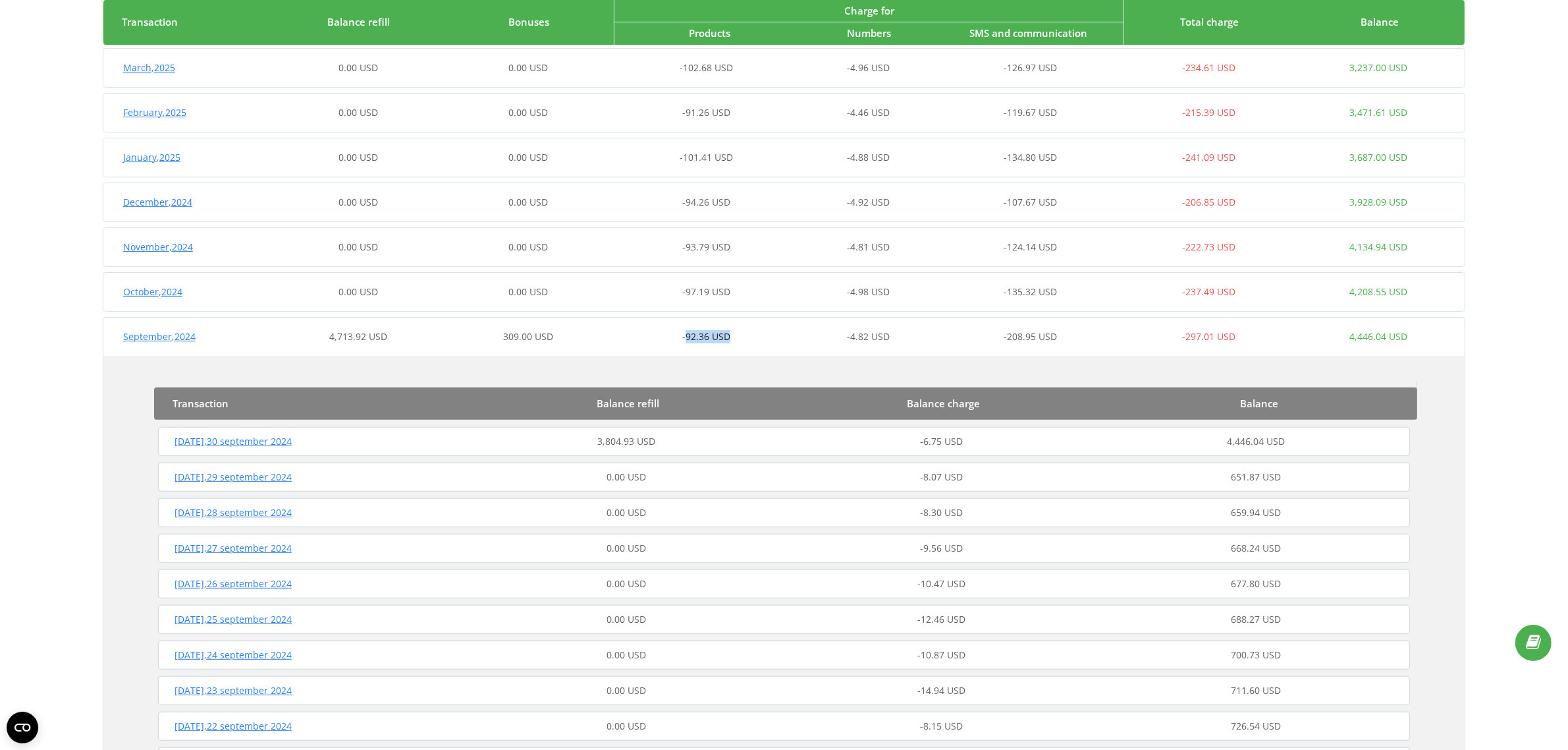
click at [754, 325] on div "September , 2024 4,713.92 USD 309.00 USD -92.36 USD -4.82 USD -208.95 USD -297.…" at bounding box center [783, 337] width 1361 height 31
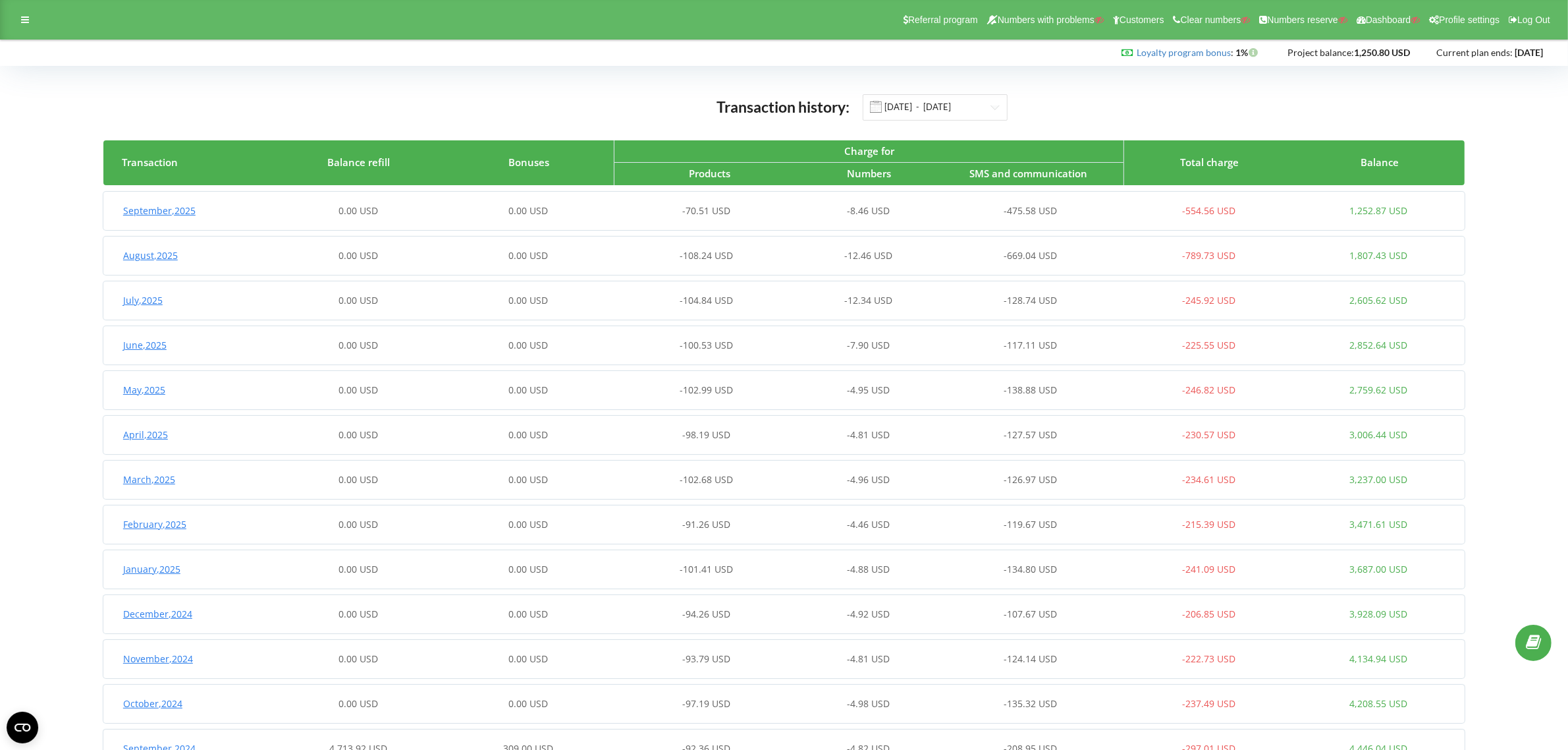
click at [1080, 258] on div "-669.04 USD" at bounding box center [1038, 255] width 170 height 13
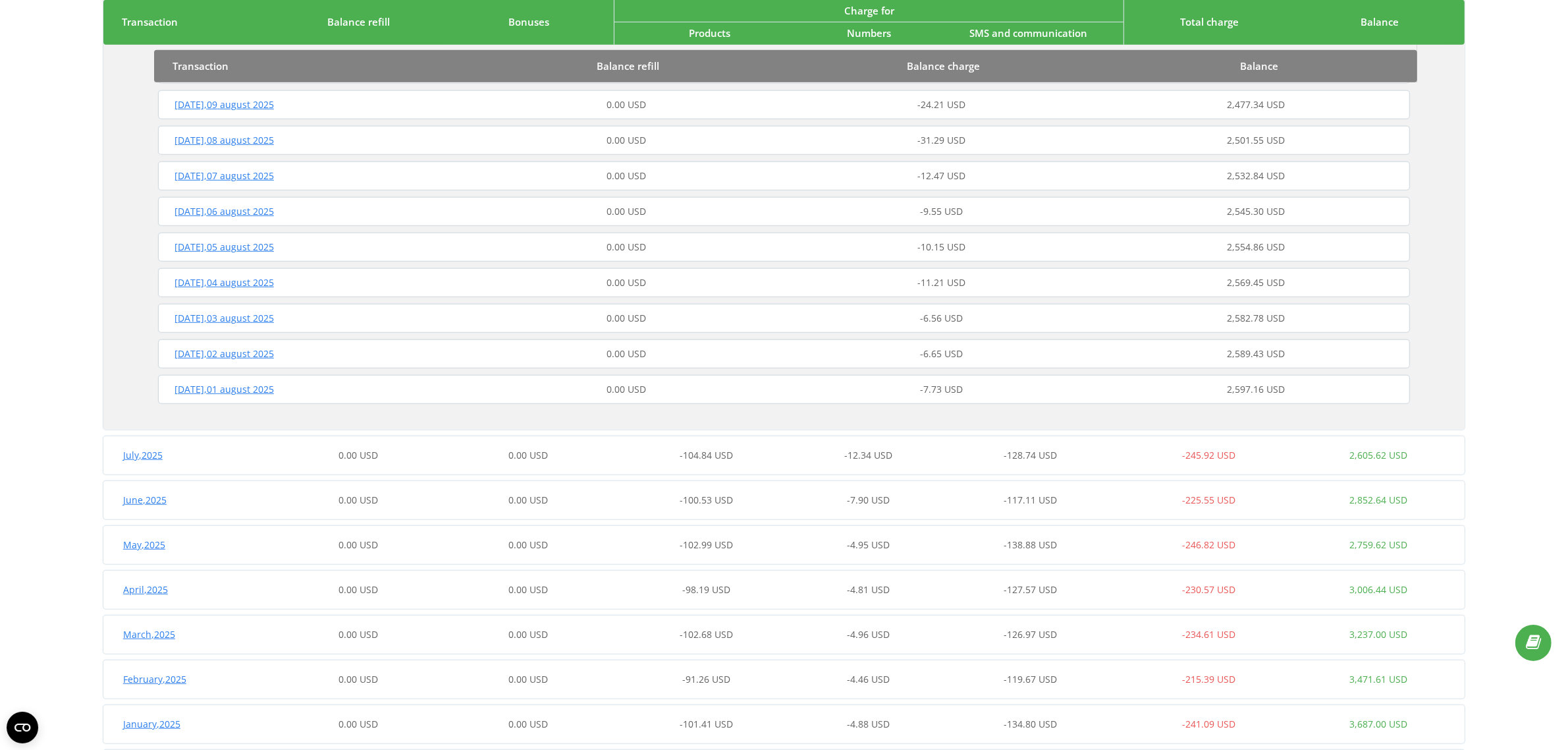
scroll to position [823, 0]
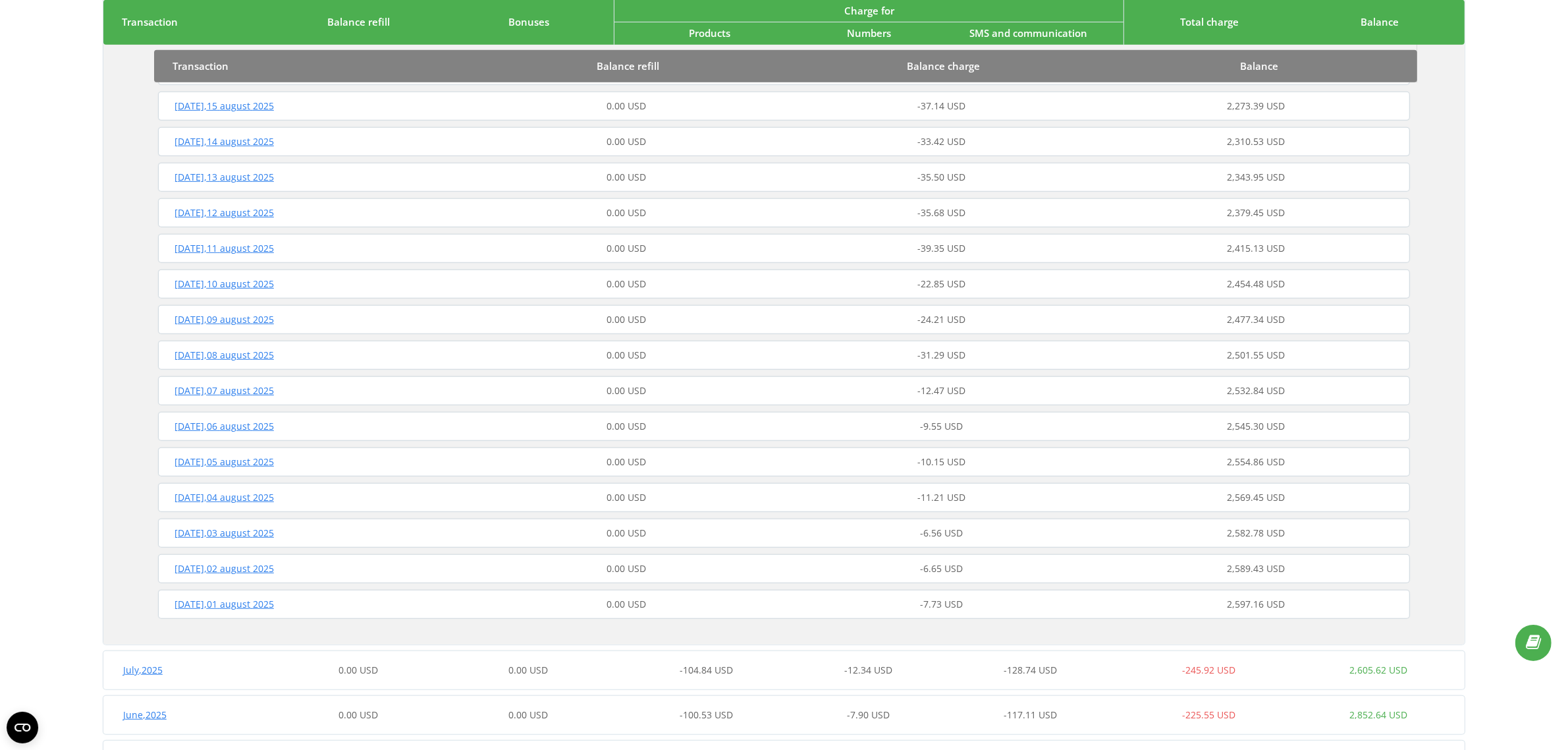
click at [821, 463] on div "-10.15 USD" at bounding box center [942, 461] width 315 height 13
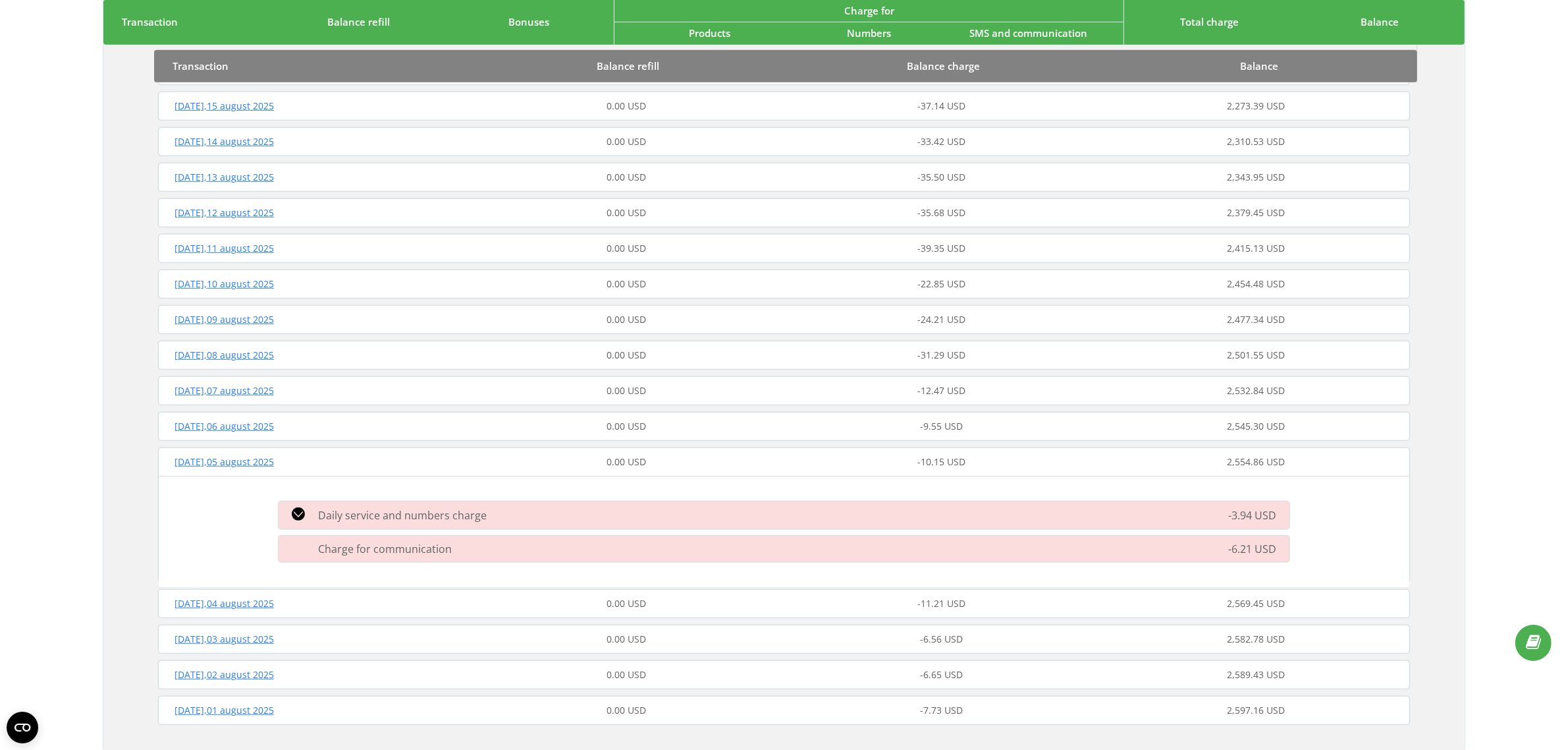
click at [802, 242] on div "-39.35 USD" at bounding box center [942, 248] width 315 height 13
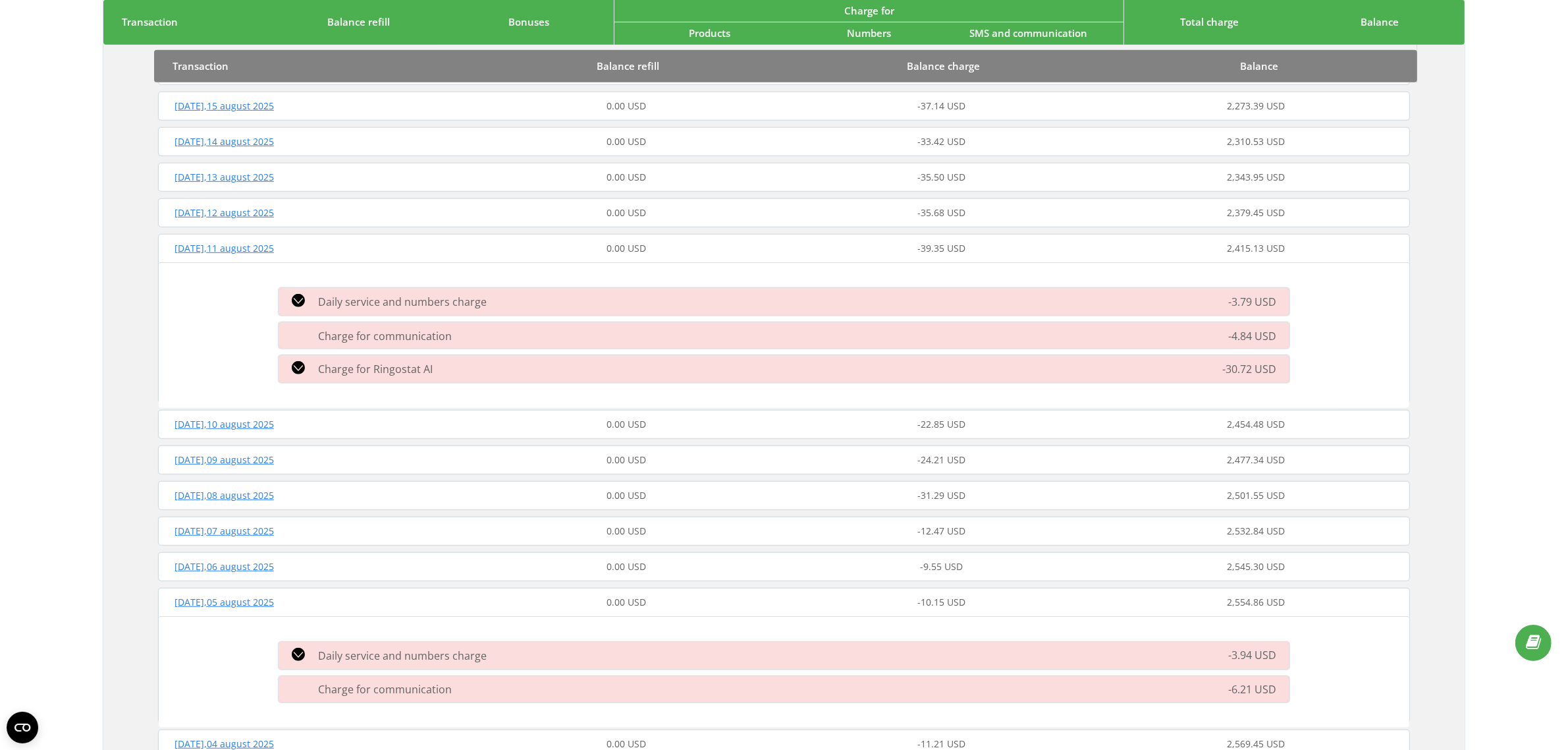
click at [821, 515] on div "Thursday , 07 august 2025 0.00 USD -12.47 USD 2,532.84 USD" at bounding box center [784, 531] width 1259 height 31
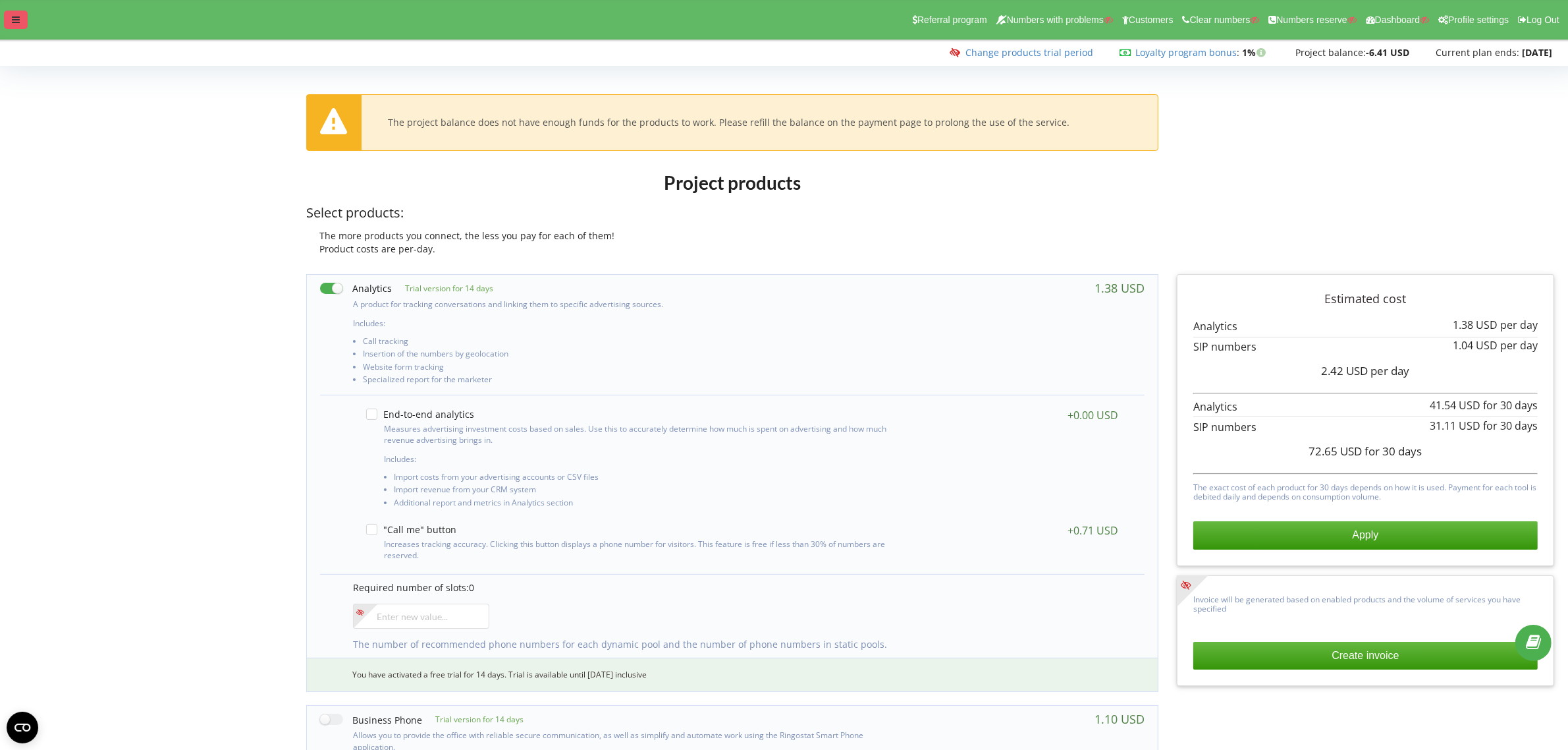
click at [9, 15] on div at bounding box center [16, 19] width 24 height 18
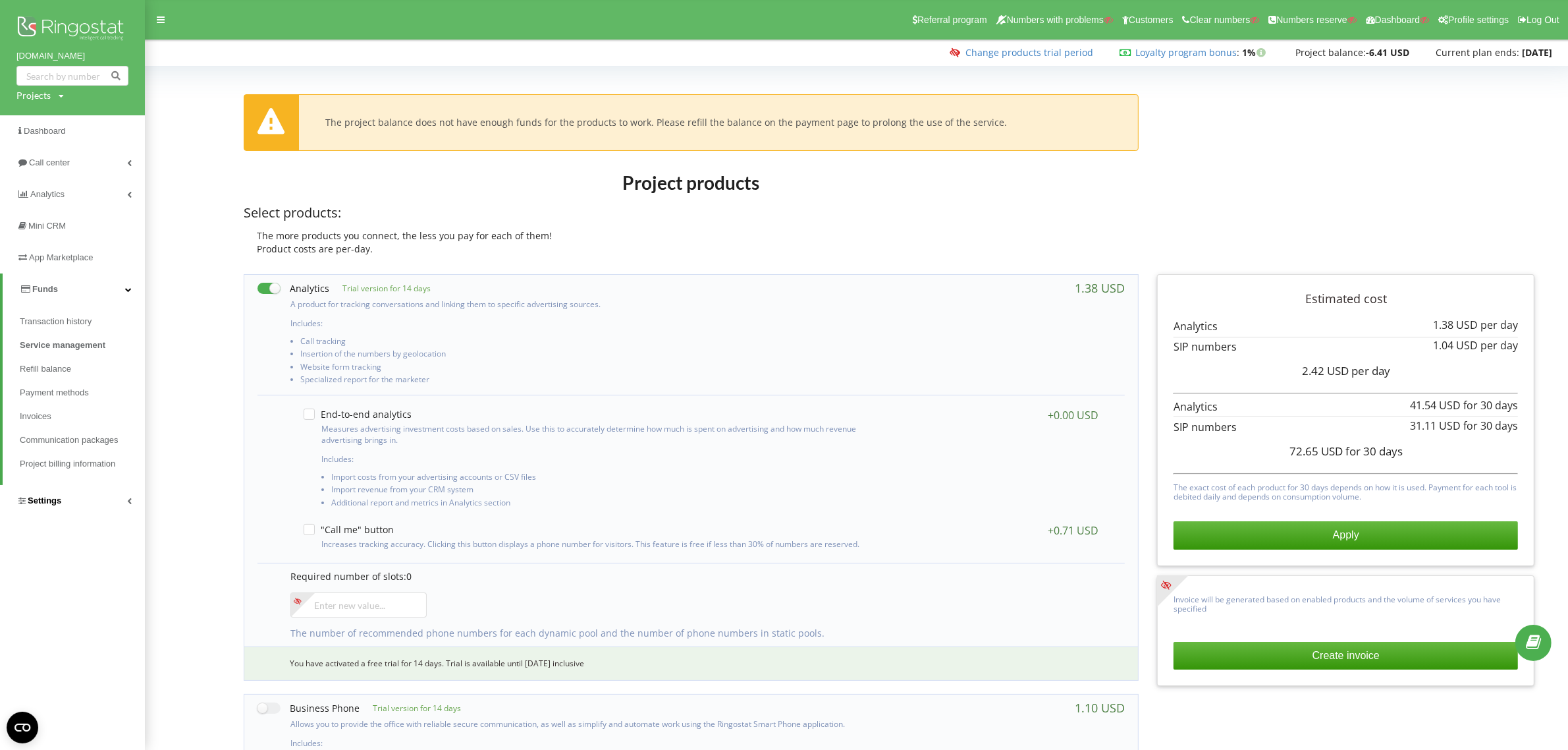
click at [40, 502] on span "Settings" at bounding box center [44, 500] width 34 height 10
click at [60, 557] on span "Call tracking" at bounding box center [56, 556] width 51 height 13
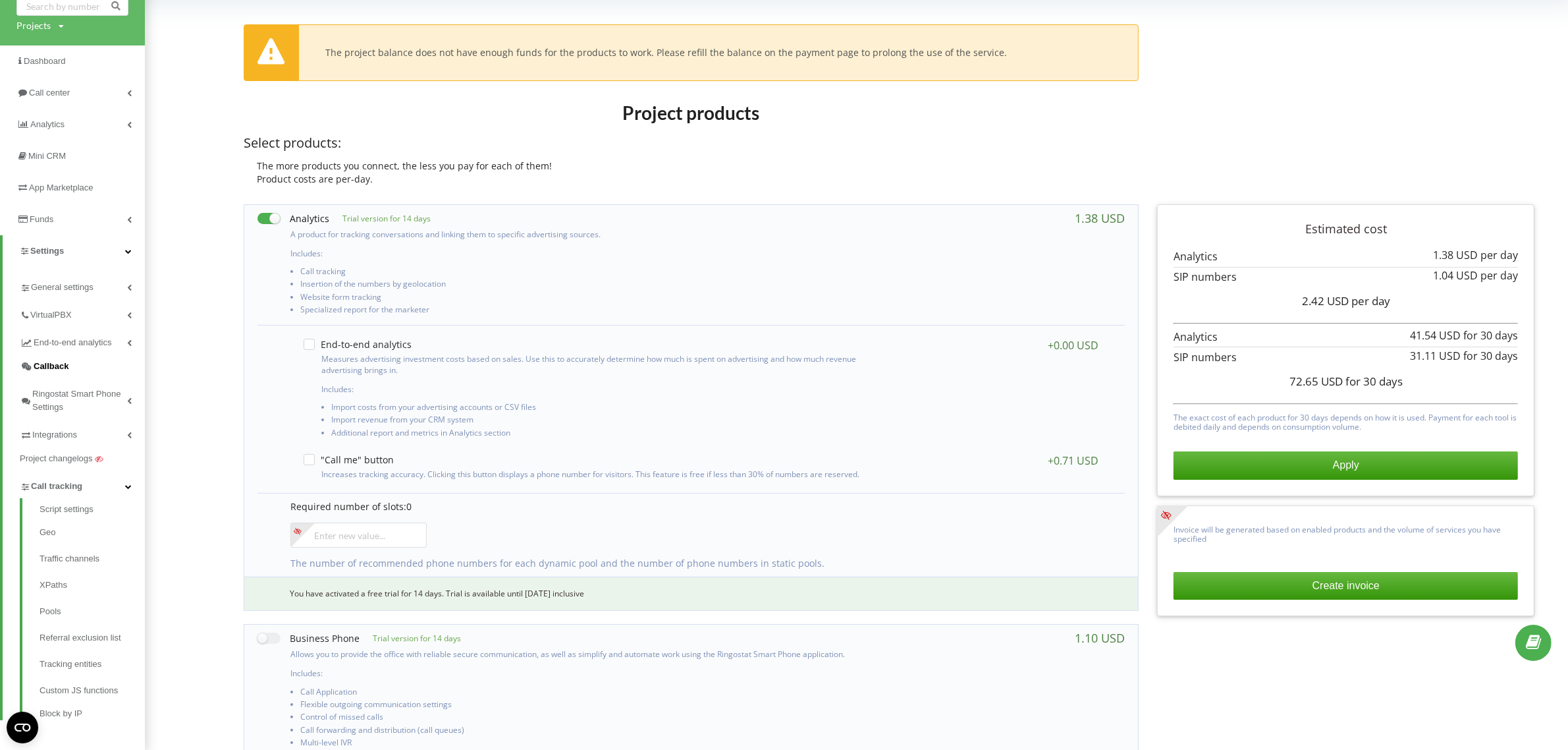
scroll to position [165, 0]
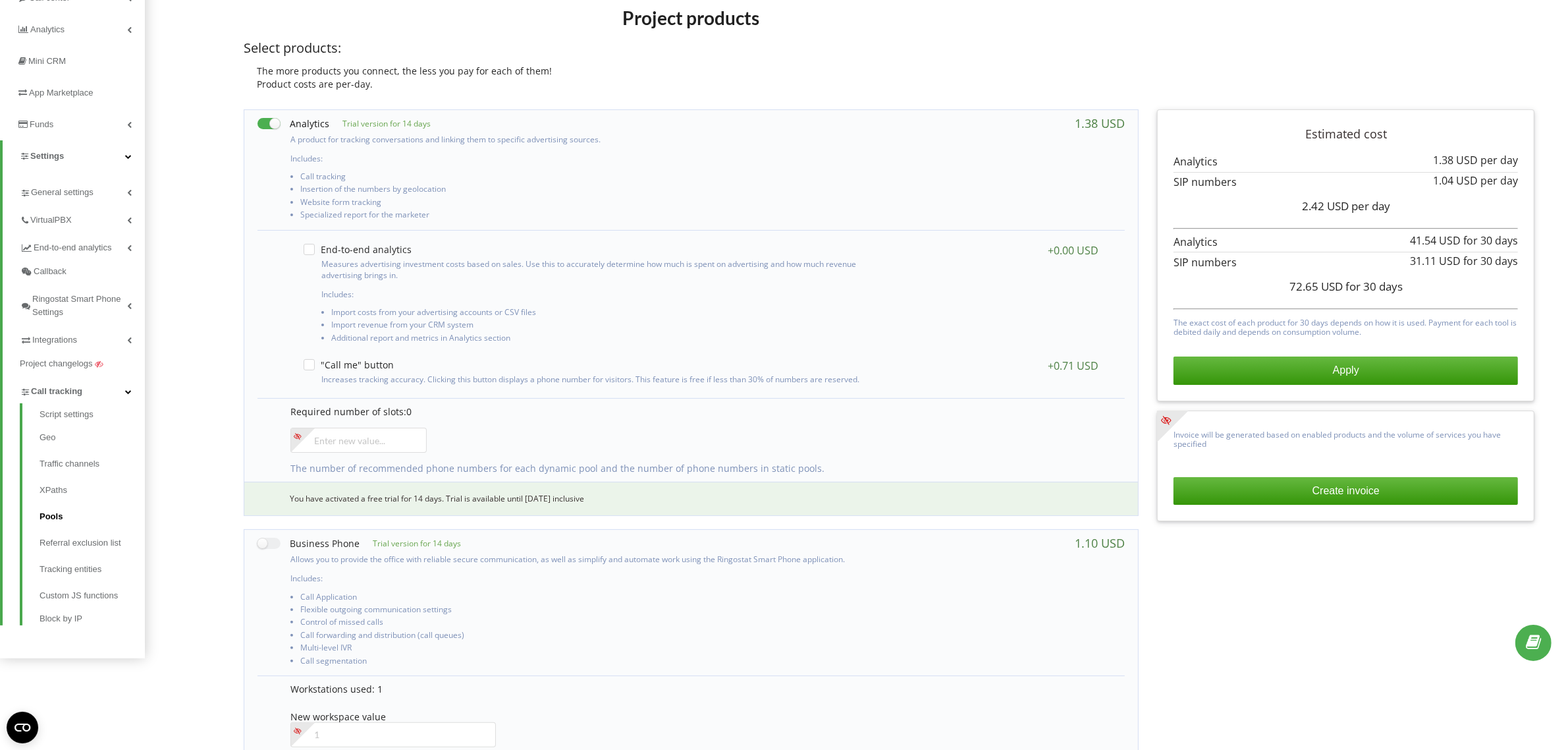
click at [64, 510] on link "Pools" at bounding box center [92, 517] width 105 height 27
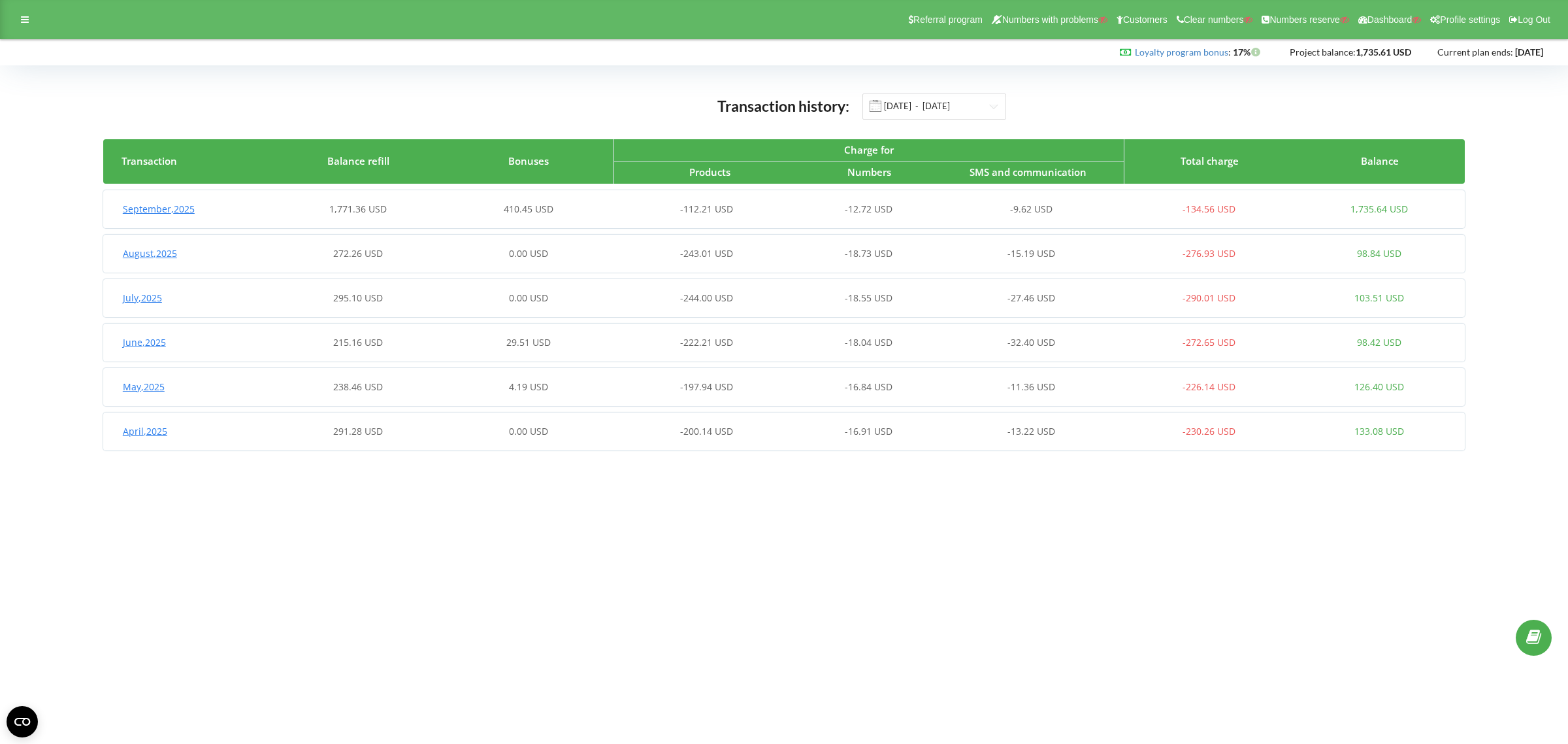
click at [425, 204] on div "1,771.36 USD" at bounding box center [358, 208] width 170 height 13
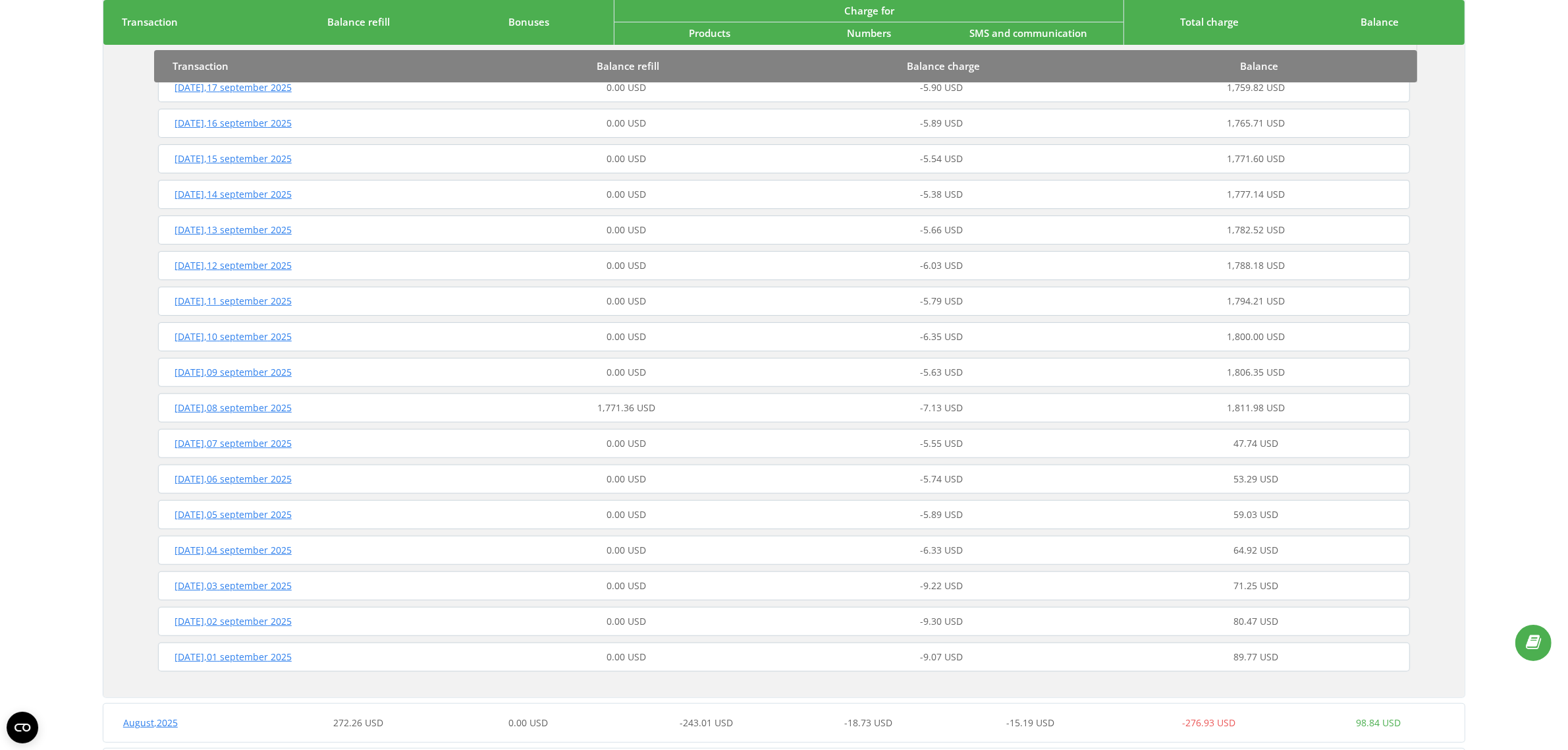
scroll to position [610, 0]
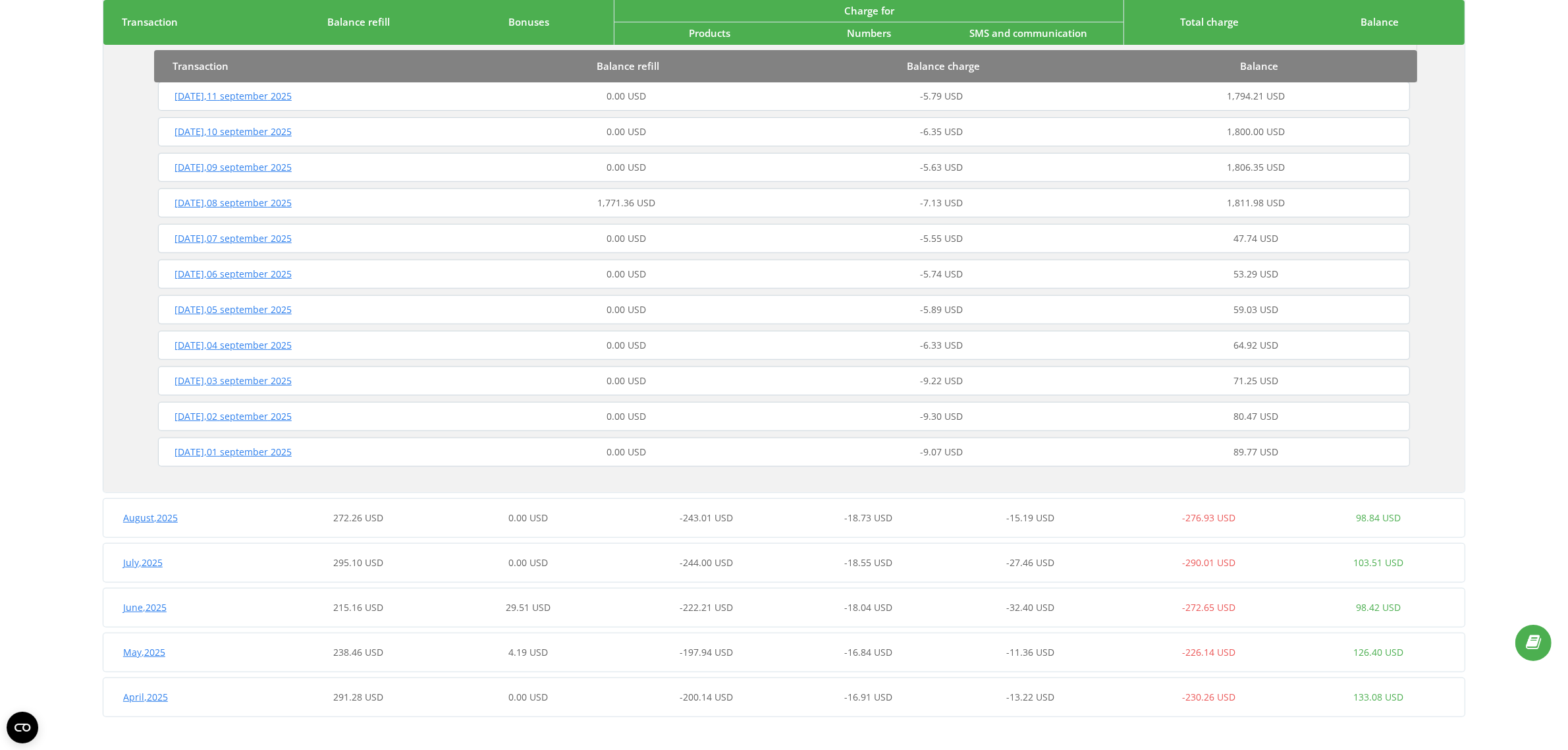
click at [361, 198] on div "Monday , 08 september 2025" at bounding box center [312, 203] width 315 height 13
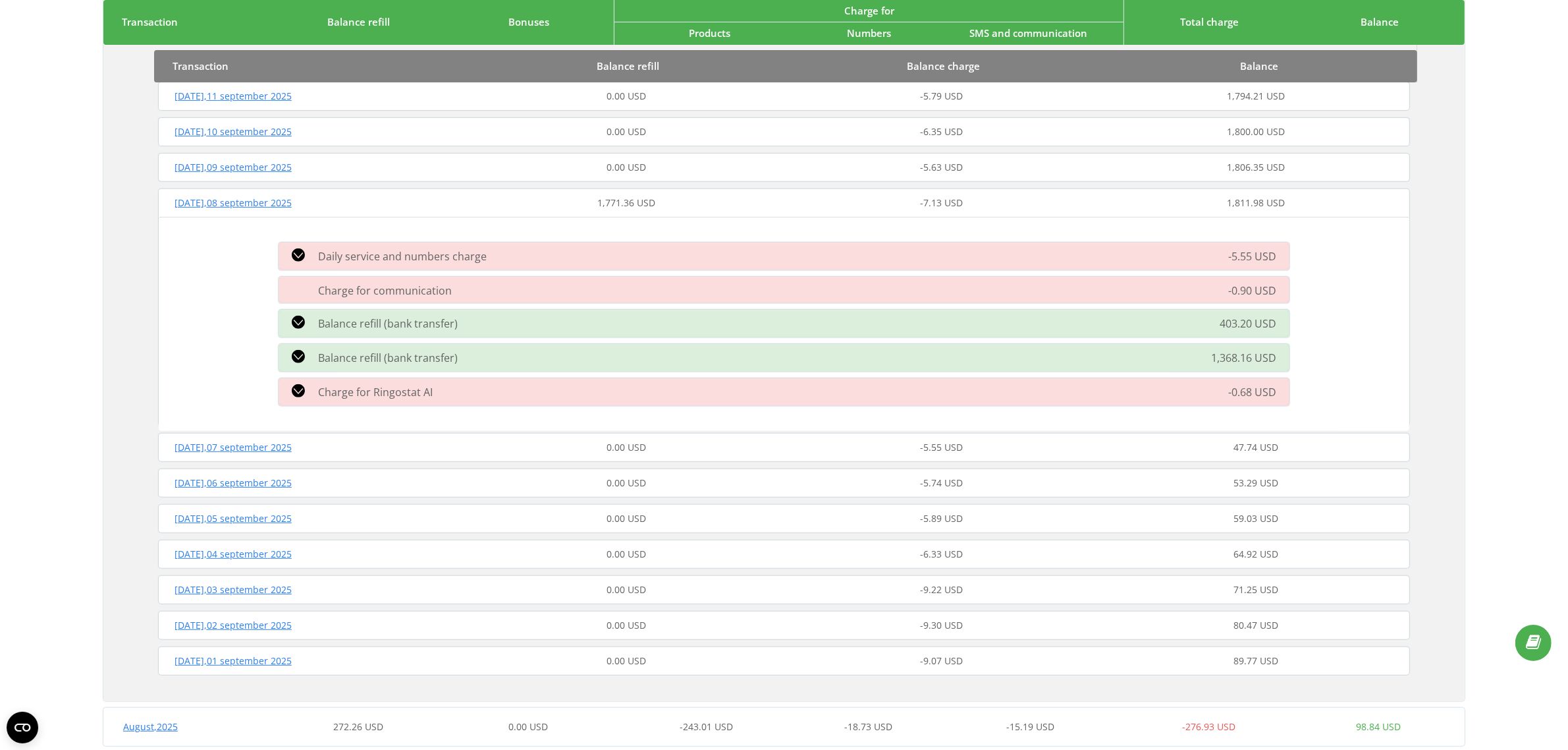
click at [580, 350] on div "Balance refill (bank transfer)" at bounding box center [624, 357] width 706 height 16
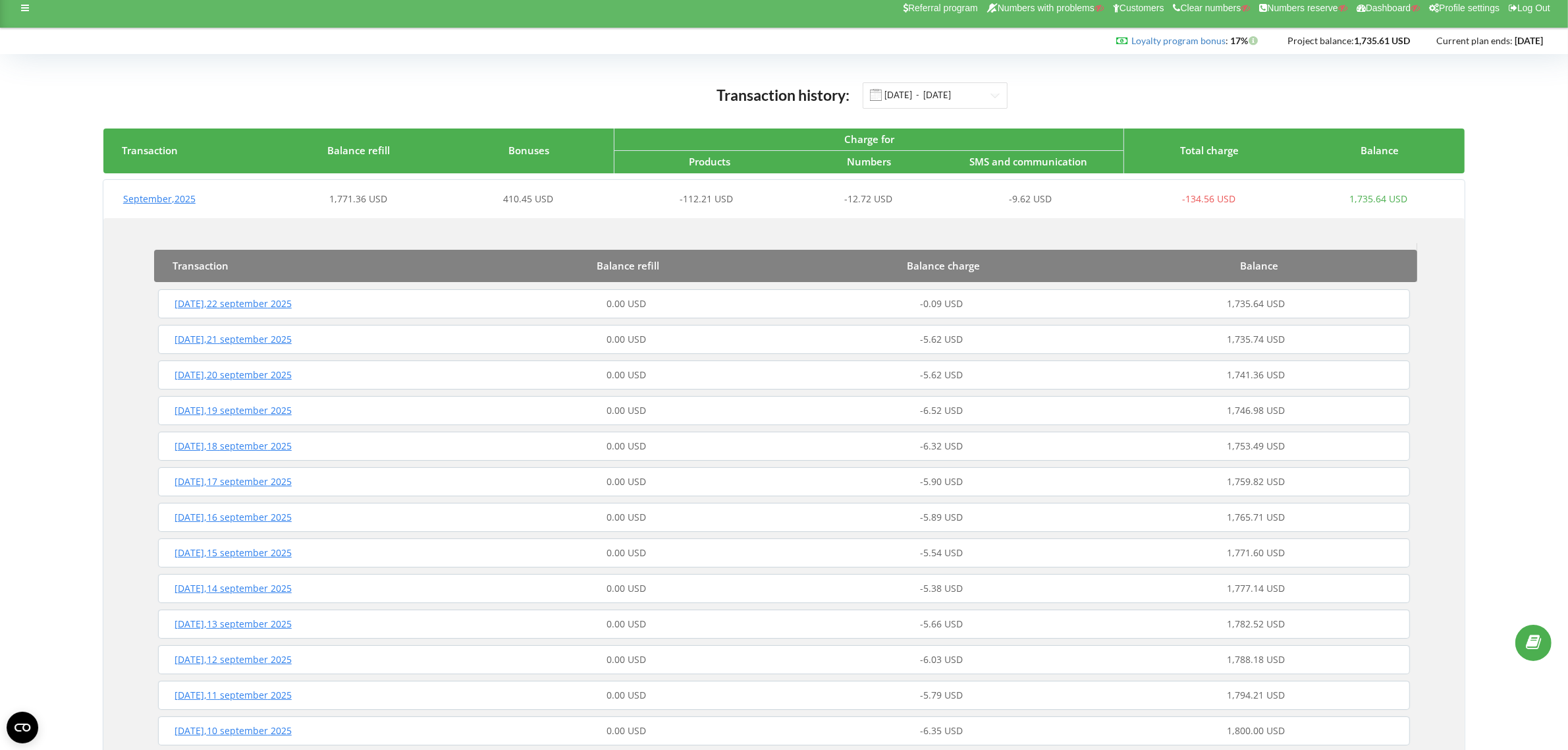
scroll to position [0, 0]
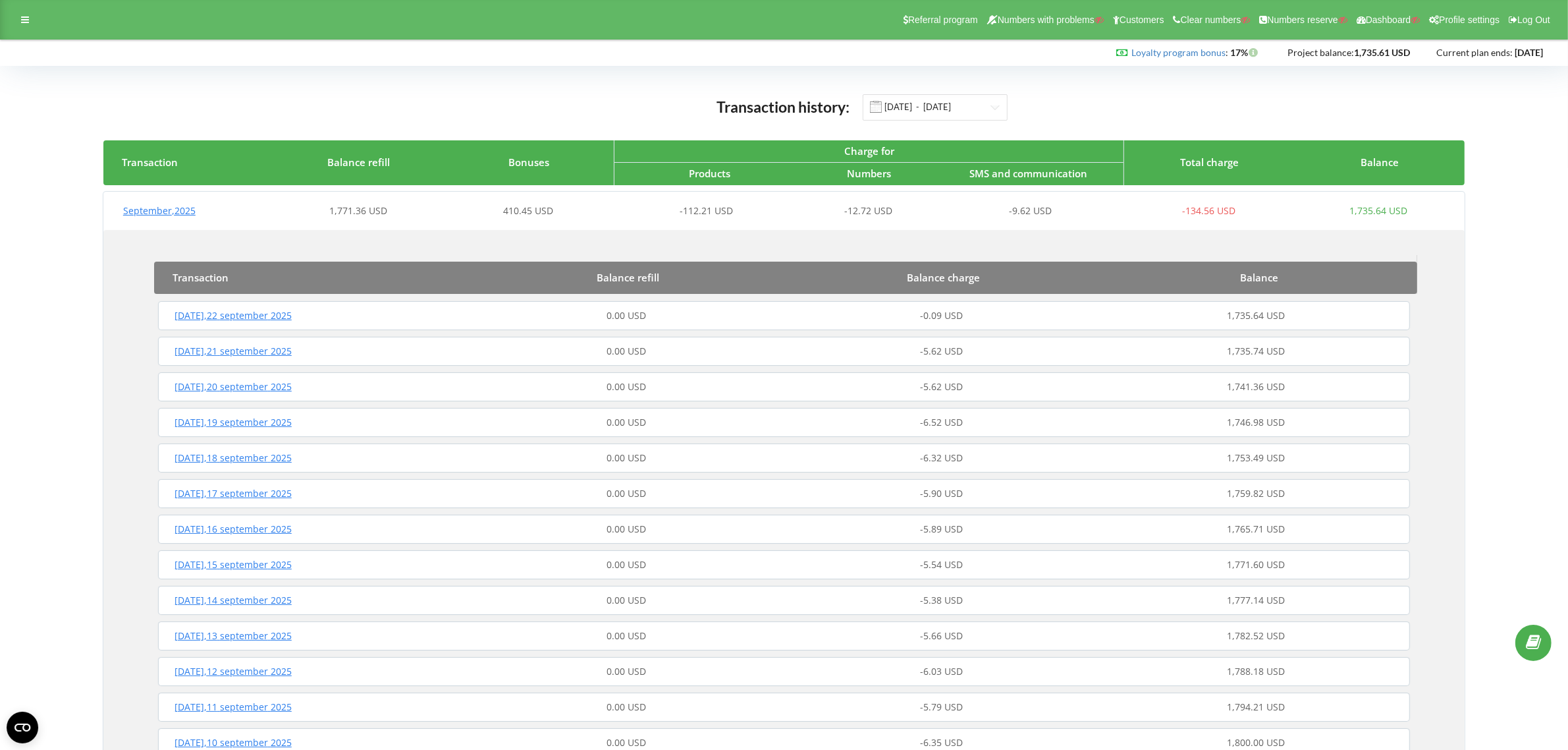
click at [27, 21] on icon at bounding box center [25, 19] width 8 height 9
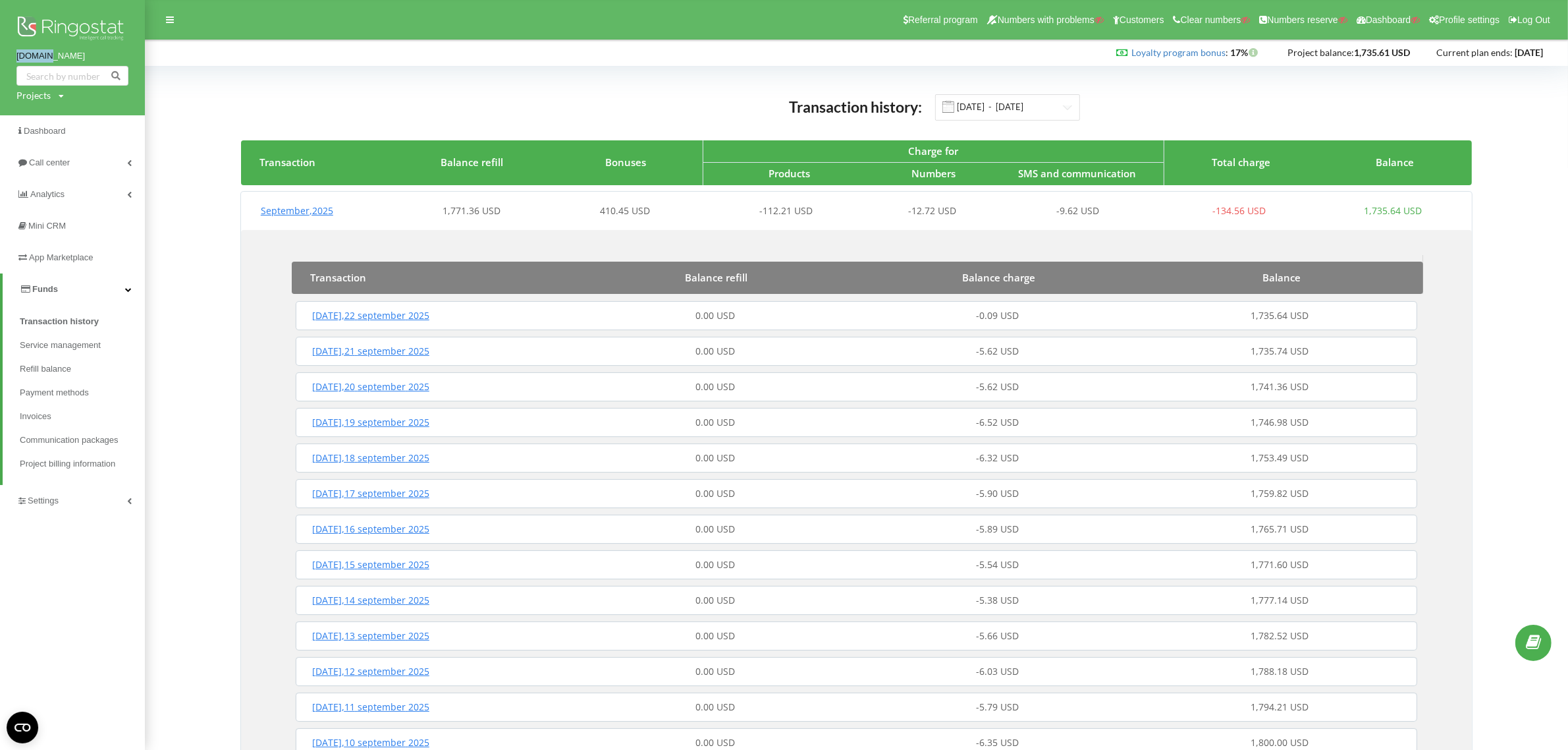
drag, startPoint x: 12, startPoint y: 56, endPoint x: 70, endPoint y: 58, distance: 58.0
click at [70, 58] on div "utec.ua Projects Search" at bounding box center [73, 57] width 145 height 115
copy link "utec.ua"
click at [219, 49] on div "Loyalty program bonus : Bonus : 17%" at bounding box center [781, 52] width 1543 height 13
drag, startPoint x: 14, startPoint y: 58, endPoint x: 51, endPoint y: 56, distance: 37.1
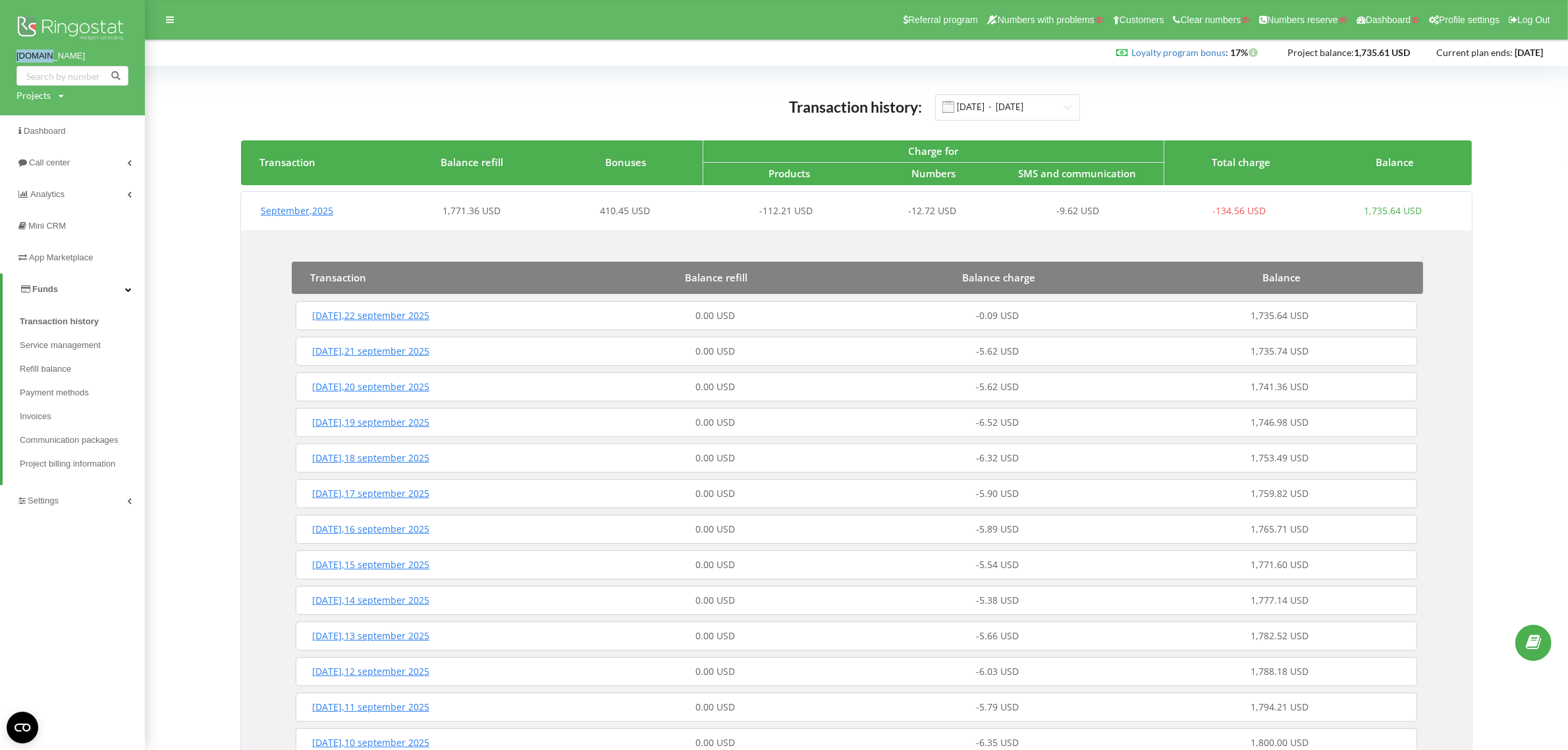
click at [51, 56] on div "utec.ua Projects Search" at bounding box center [73, 57] width 145 height 115
copy link "utec.ua"
click at [48, 129] on span "Dashboard" at bounding box center [46, 131] width 44 height 10
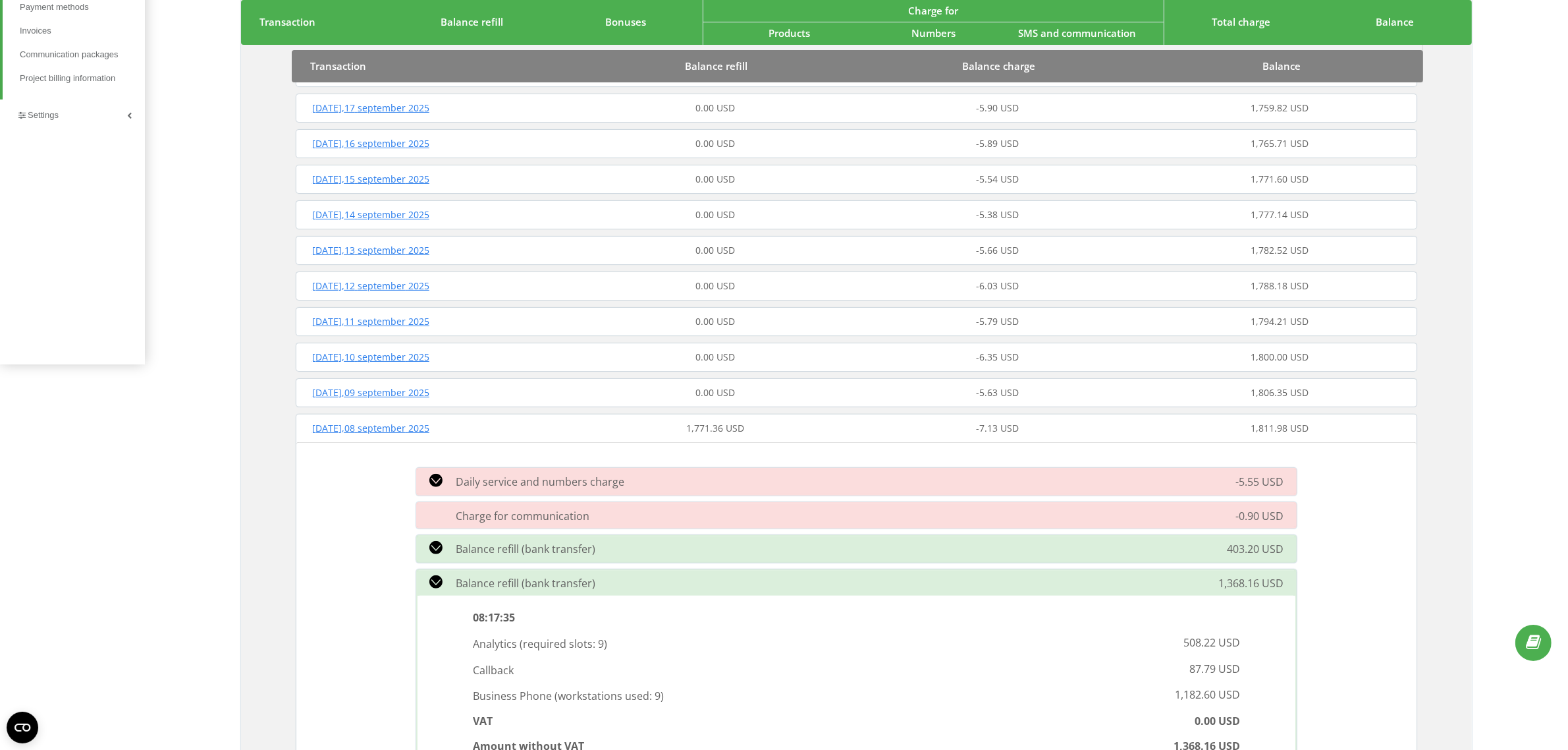
scroll to position [576, 0]
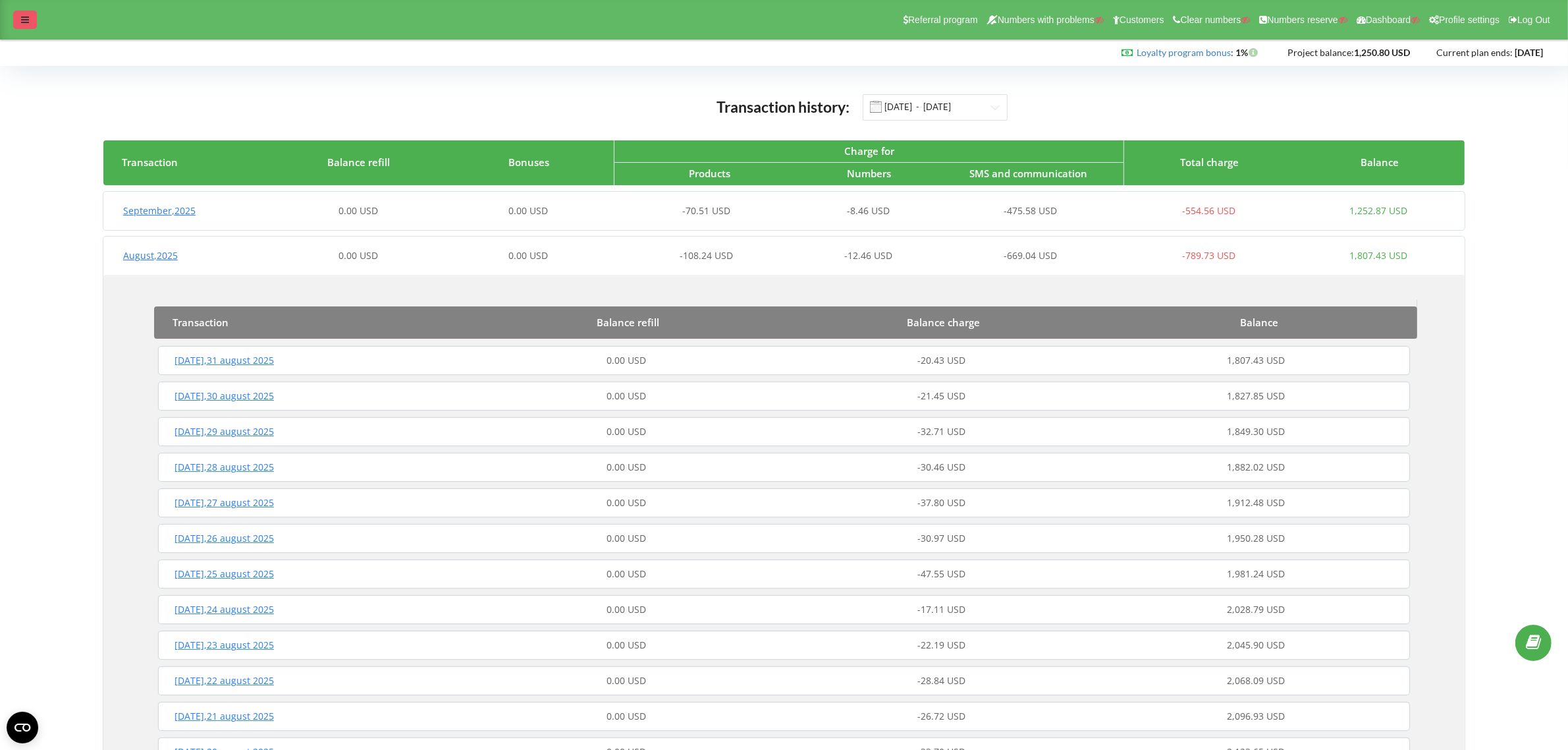
click at [25, 18] on icon at bounding box center [25, 19] width 8 height 9
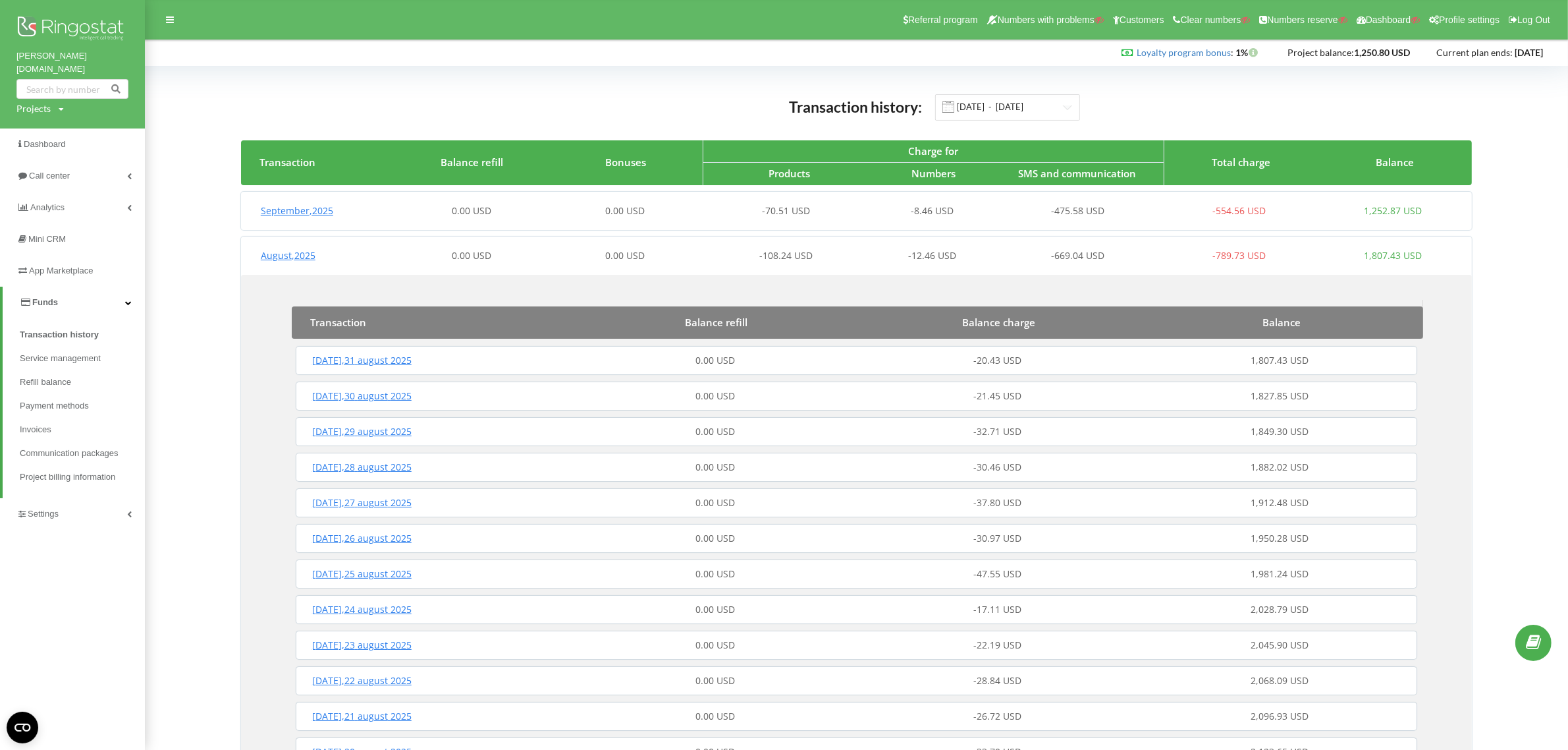
click at [35, 297] on span "Funds" at bounding box center [45, 302] width 26 height 10
click at [35, 297] on span "Funds" at bounding box center [42, 302] width 26 height 10
click at [58, 352] on span "Service management" at bounding box center [62, 358] width 86 height 13
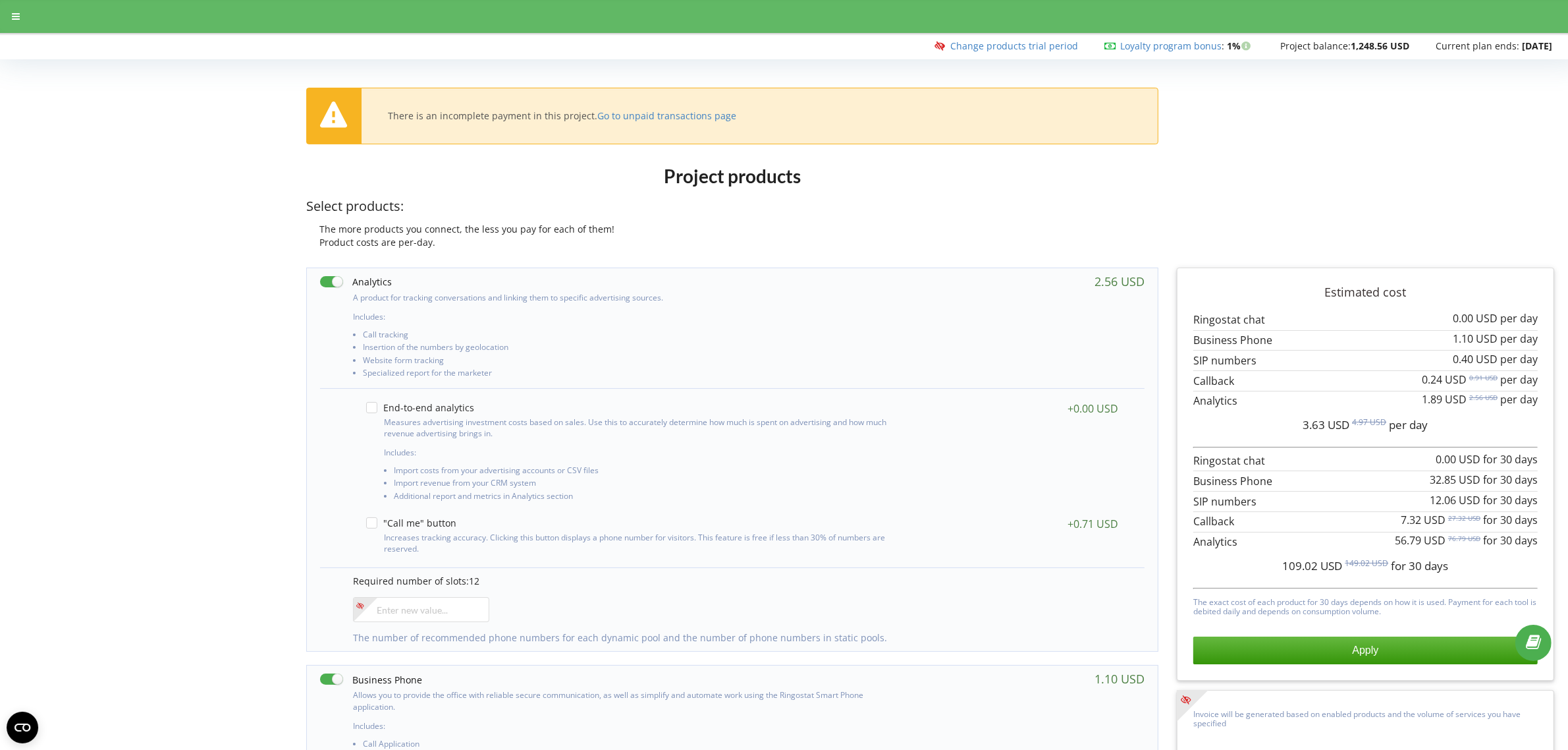
drag, startPoint x: 0, startPoint y: 0, endPoint x: 198, endPoint y: 288, distance: 349.5
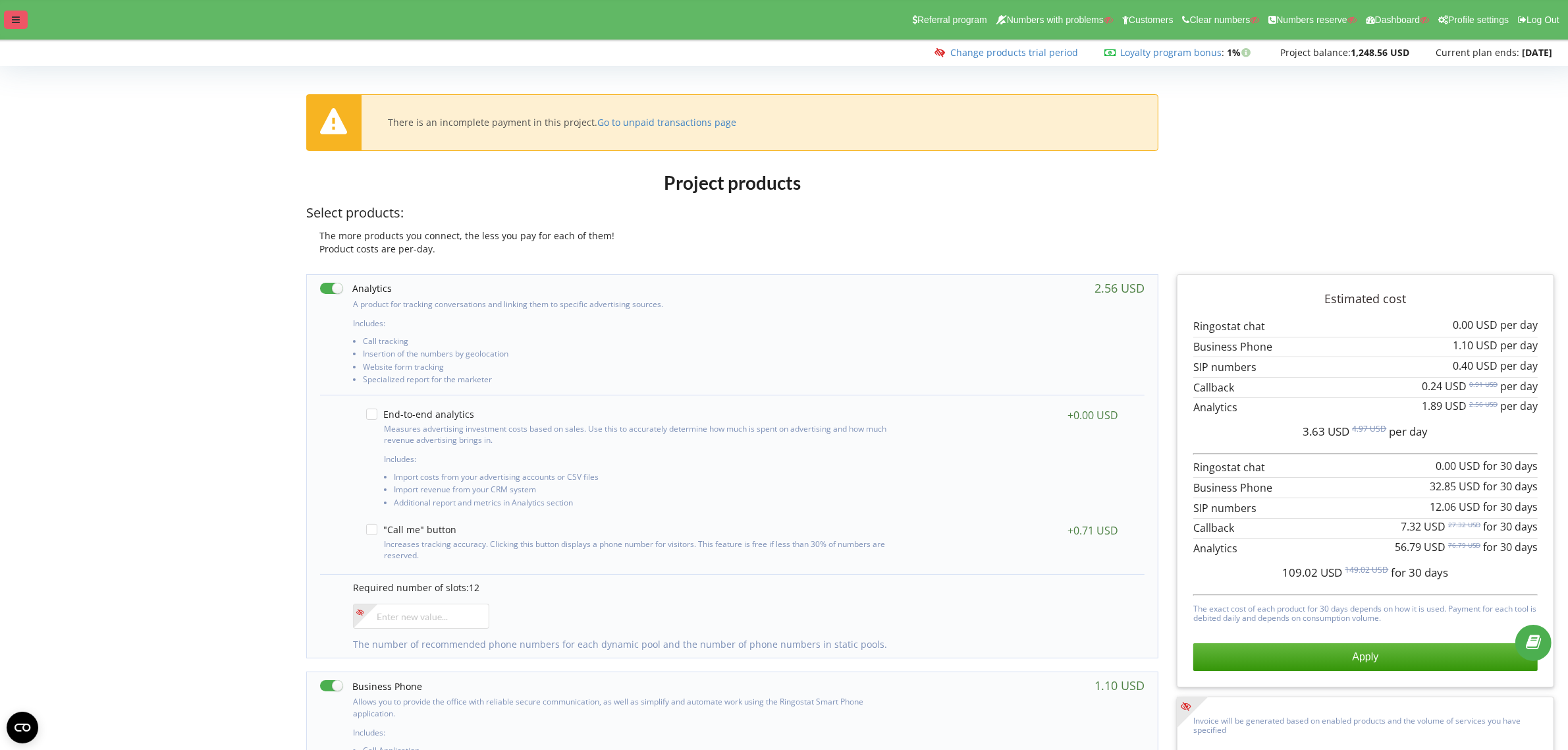
click at [21, 22] on div at bounding box center [16, 19] width 24 height 18
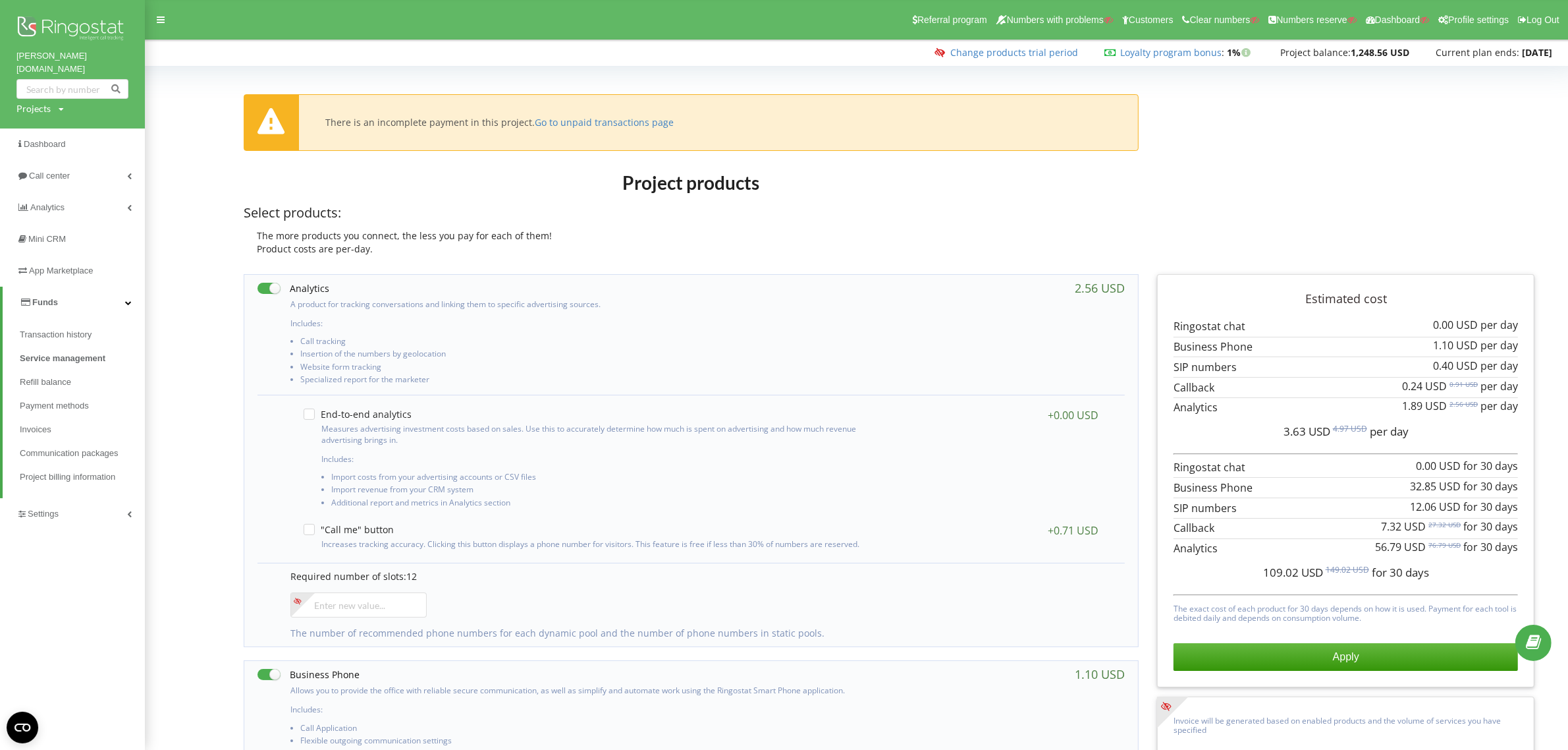
click at [24, 102] on div "Projects" at bounding box center [34, 108] width 34 height 13
drag, startPoint x: 53, startPoint y: 123, endPoint x: 67, endPoint y: 123, distance: 14.0
click at [53, 127] on input "text" at bounding box center [57, 136] width 66 height 19
paste input "[DOMAIN_NAME]"
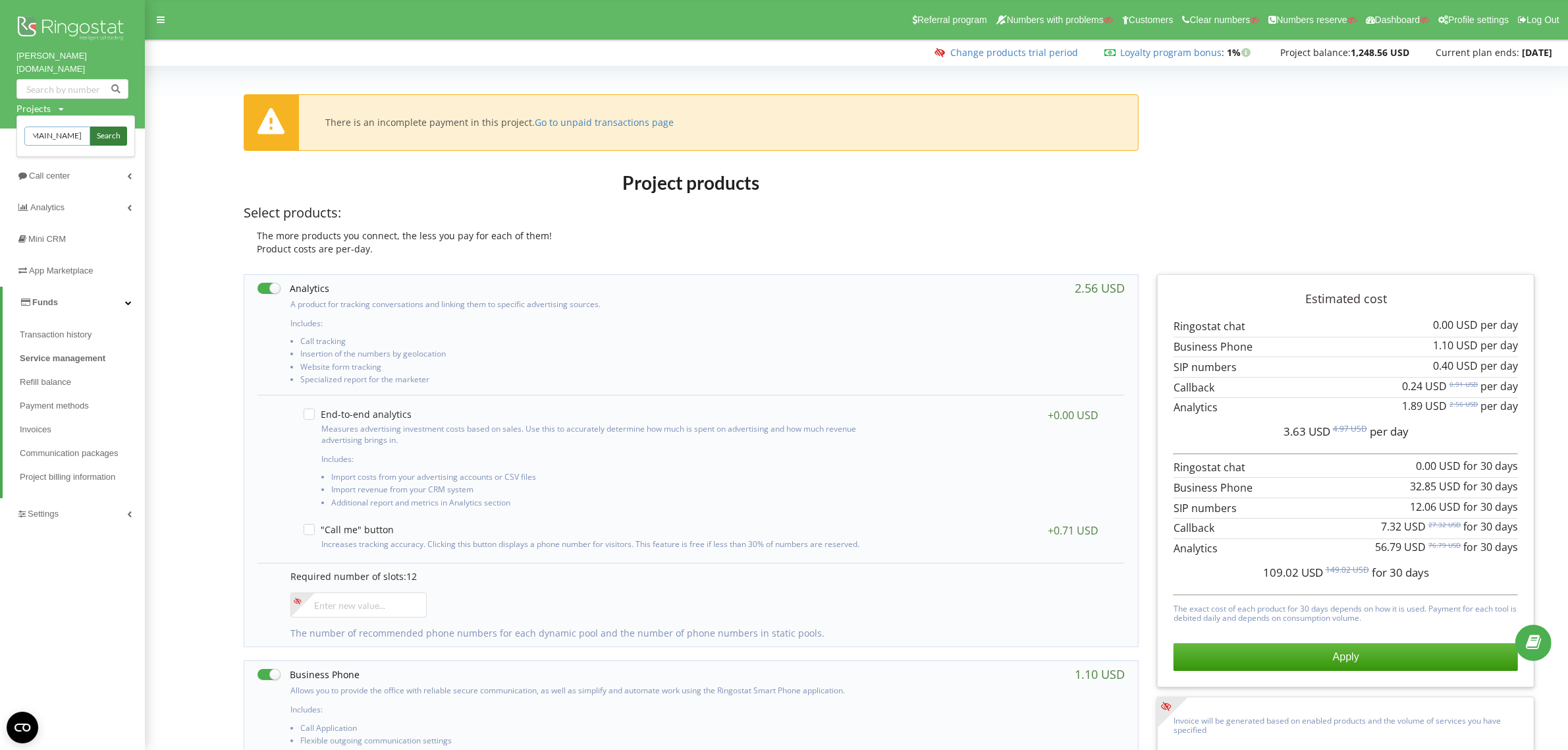
type input "[DOMAIN_NAME]"
click at [116, 131] on span "Search" at bounding box center [109, 136] width 24 height 12
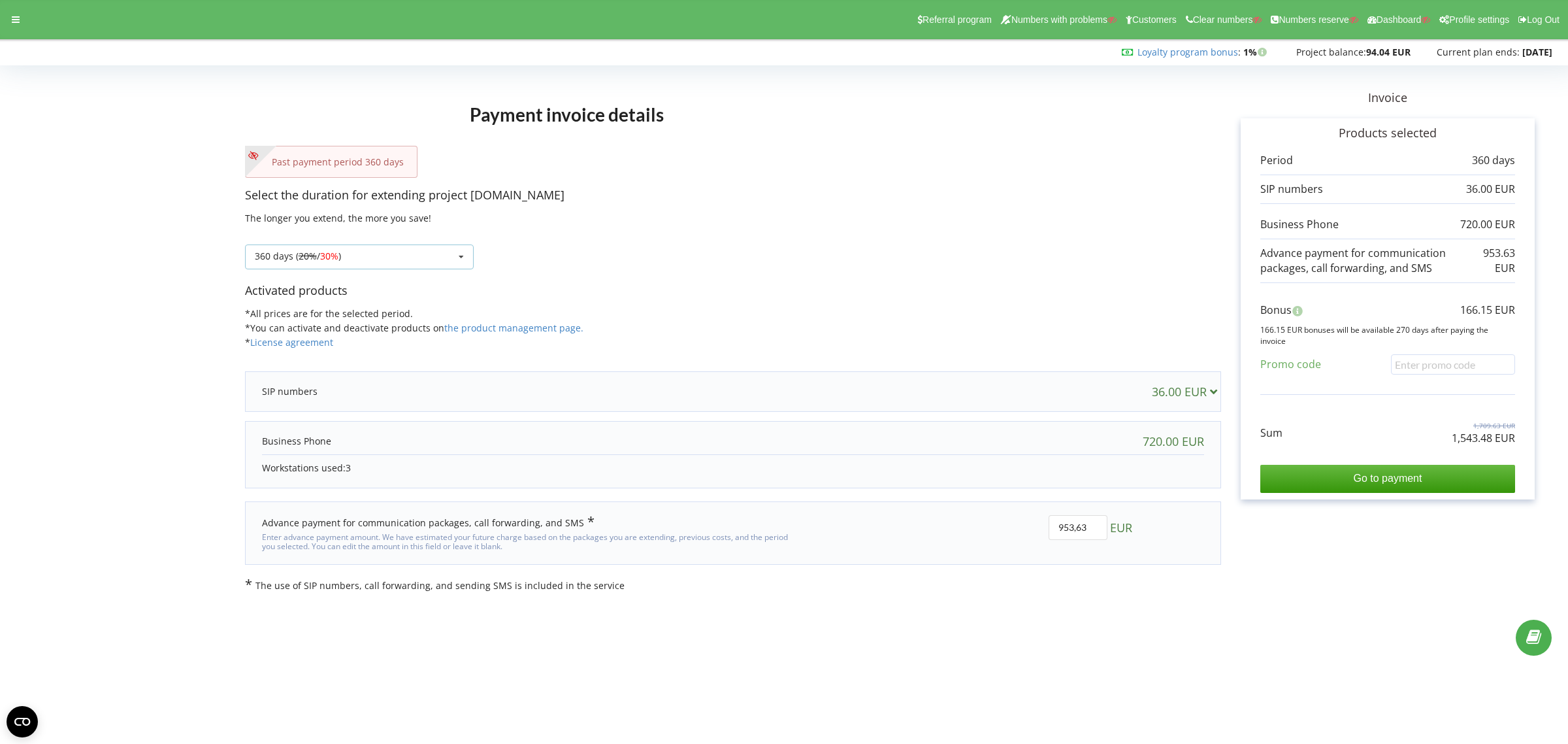
click at [366, 259] on div "360 days ( 20% / 30% ) Refill the balance without period 30 days 20% / 30% 30%" at bounding box center [359, 257] width 229 height 25
click at [273, 400] on div "1080 days ( 30% / 40% )" at bounding box center [359, 402] width 227 height 24
drag, startPoint x: 1451, startPoint y: 439, endPoint x: 1520, endPoint y: 439, distance: 69.0
click at [1520, 439] on div "Products selected Period 1080 days 108.00 EUR" at bounding box center [1387, 308] width 294 height 381
copy p "4,511.75 EUR"
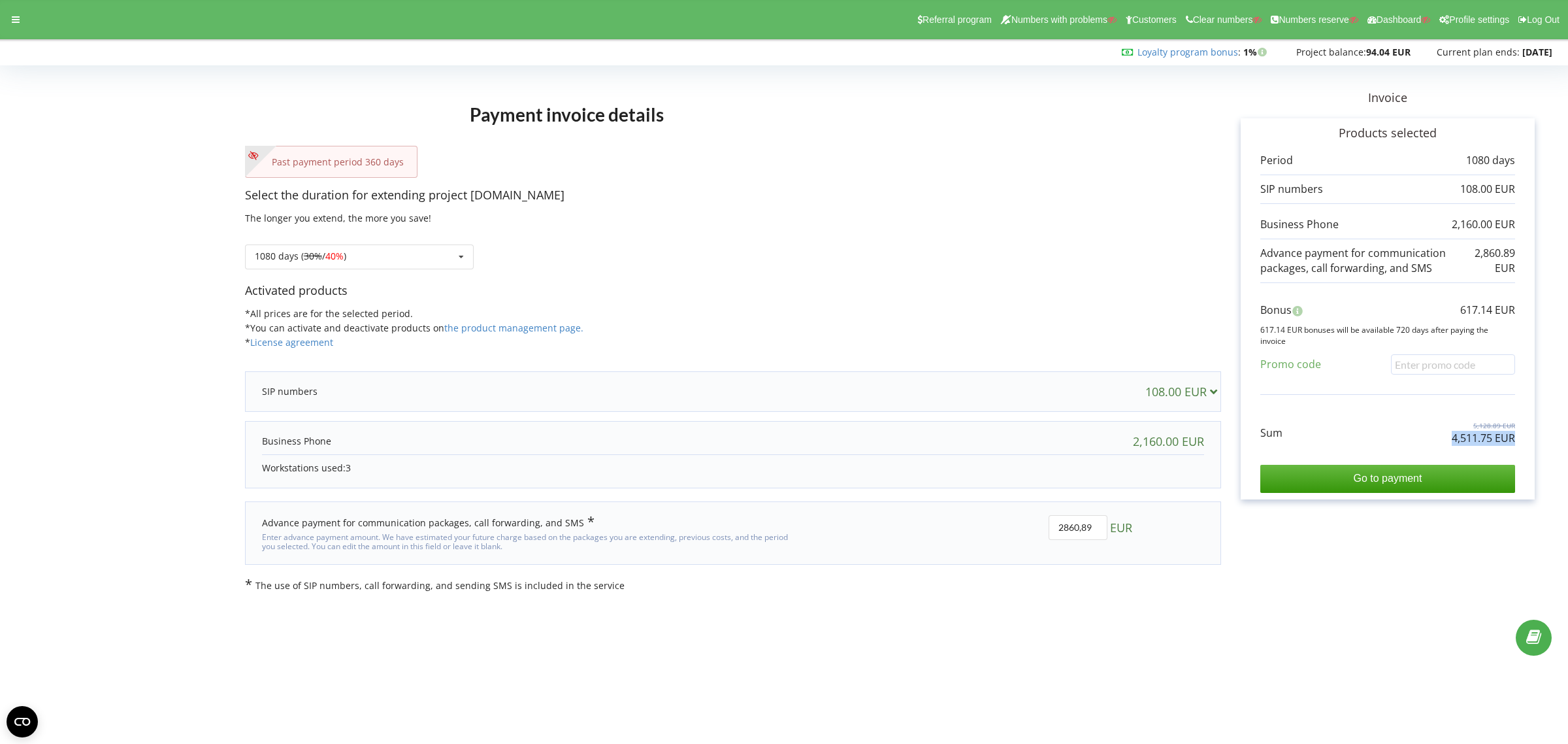
click at [1380, 602] on div "Payment invoice details Past payment period 360 days Select the duration for ex…" at bounding box center [784, 331] width 1568 height 550
click at [20, 18] on div at bounding box center [16, 19] width 24 height 18
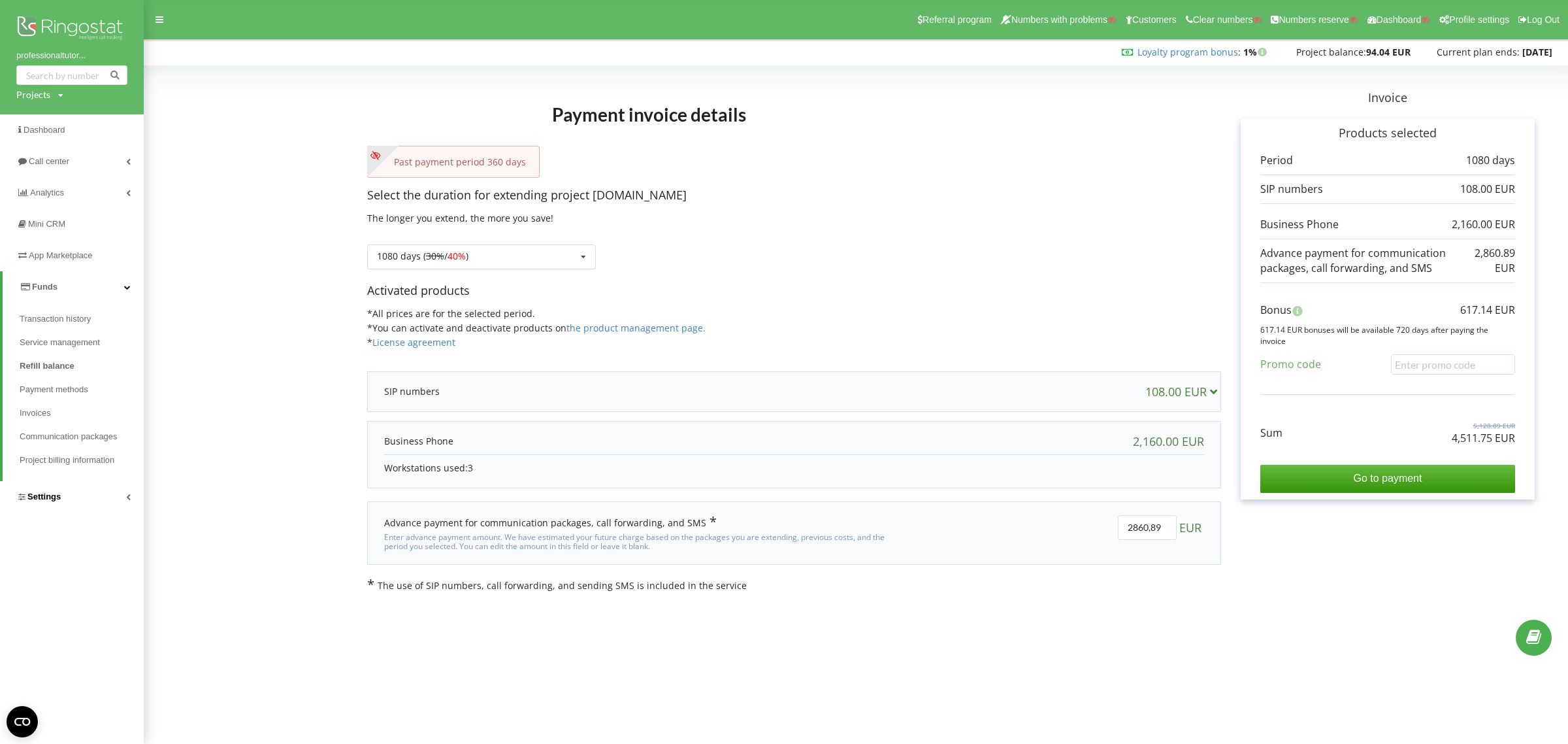
click at [41, 494] on span "Settings" at bounding box center [43, 496] width 33 height 10
click at [65, 352] on span "General settings" at bounding box center [64, 354] width 66 height 13
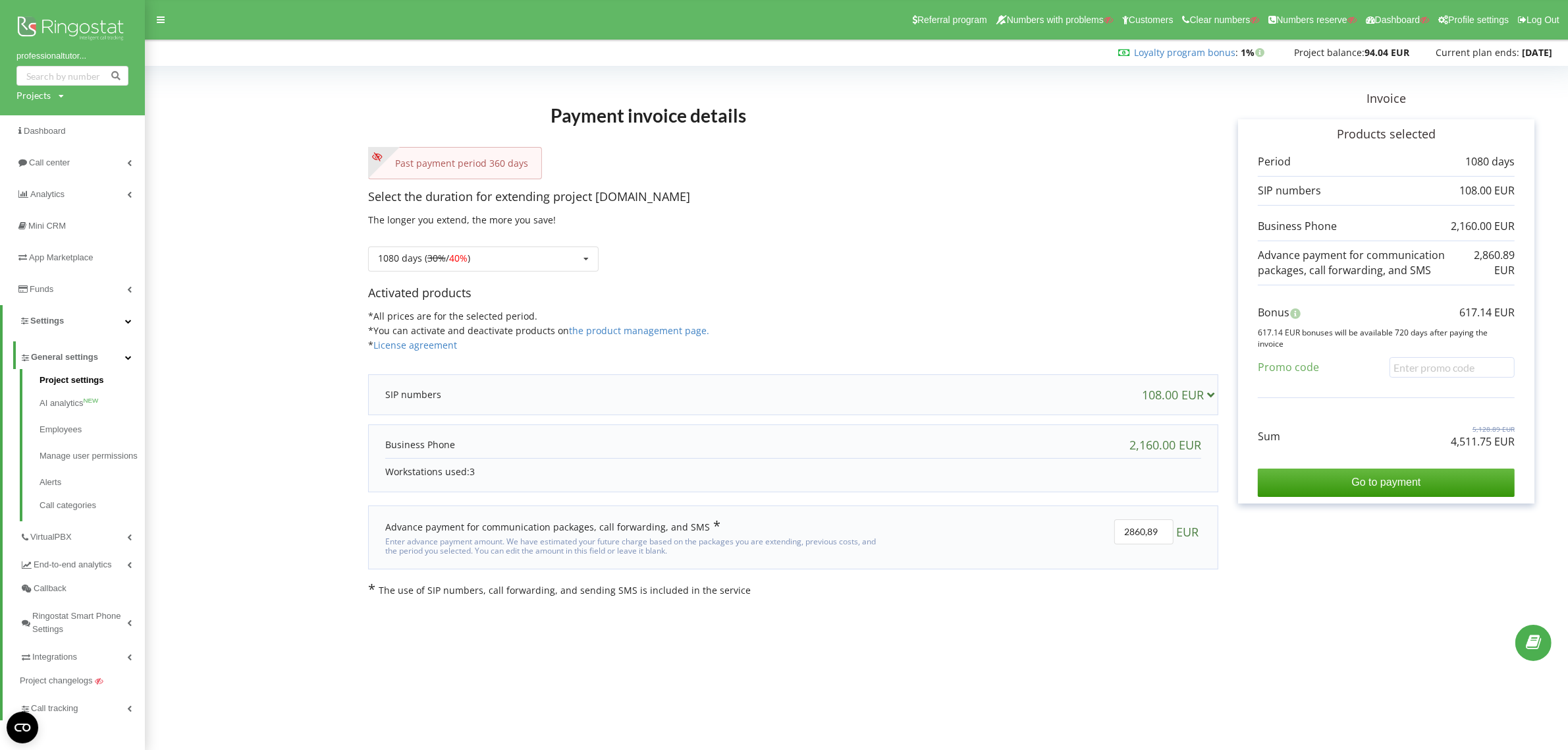
click at [66, 380] on link "Project settings" at bounding box center [92, 382] width 105 height 16
click at [62, 400] on link "AI analytics NEW" at bounding box center [92, 403] width 105 height 27
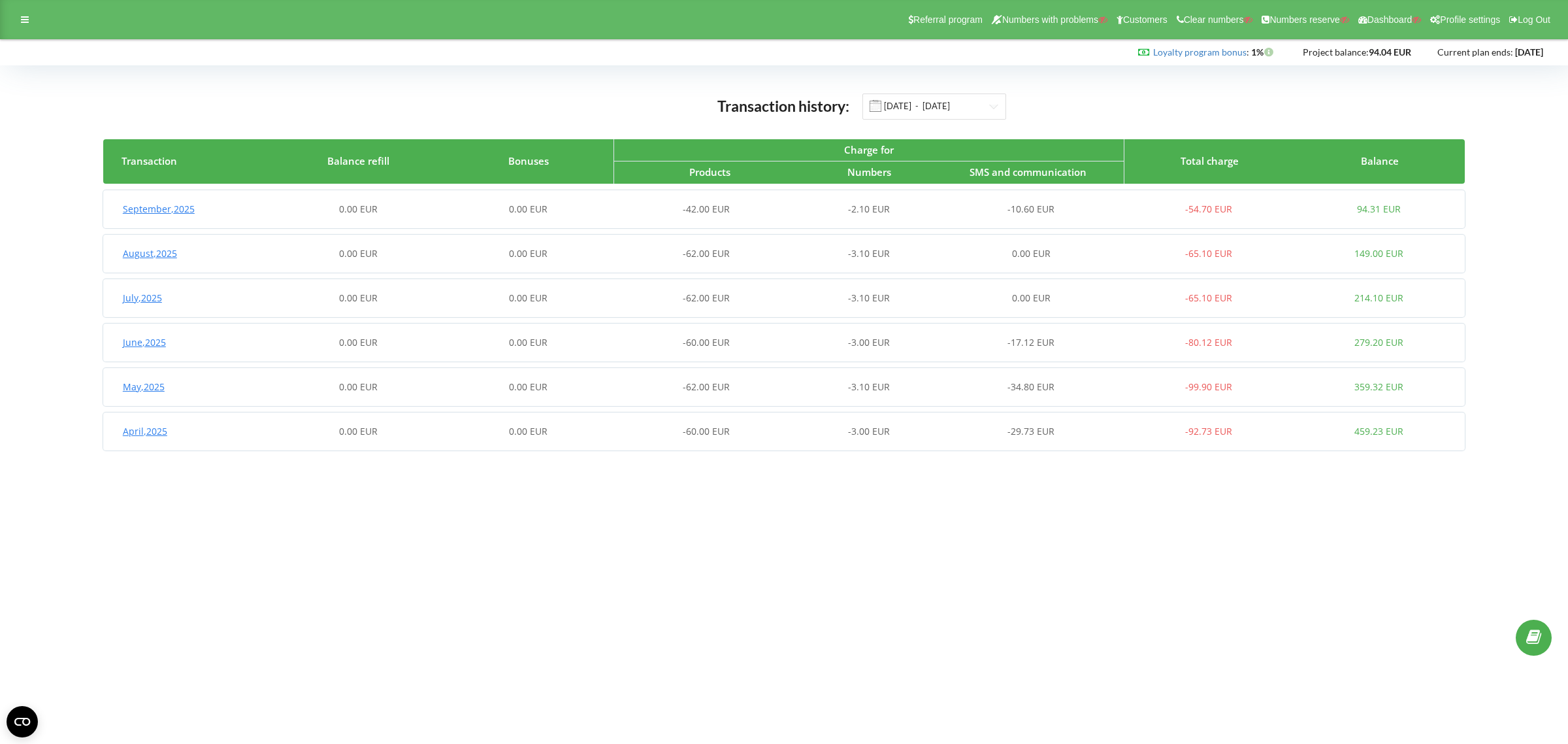
click at [613, 297] on div "-62.00 EUR" at bounding box center [698, 297] width 170 height 13
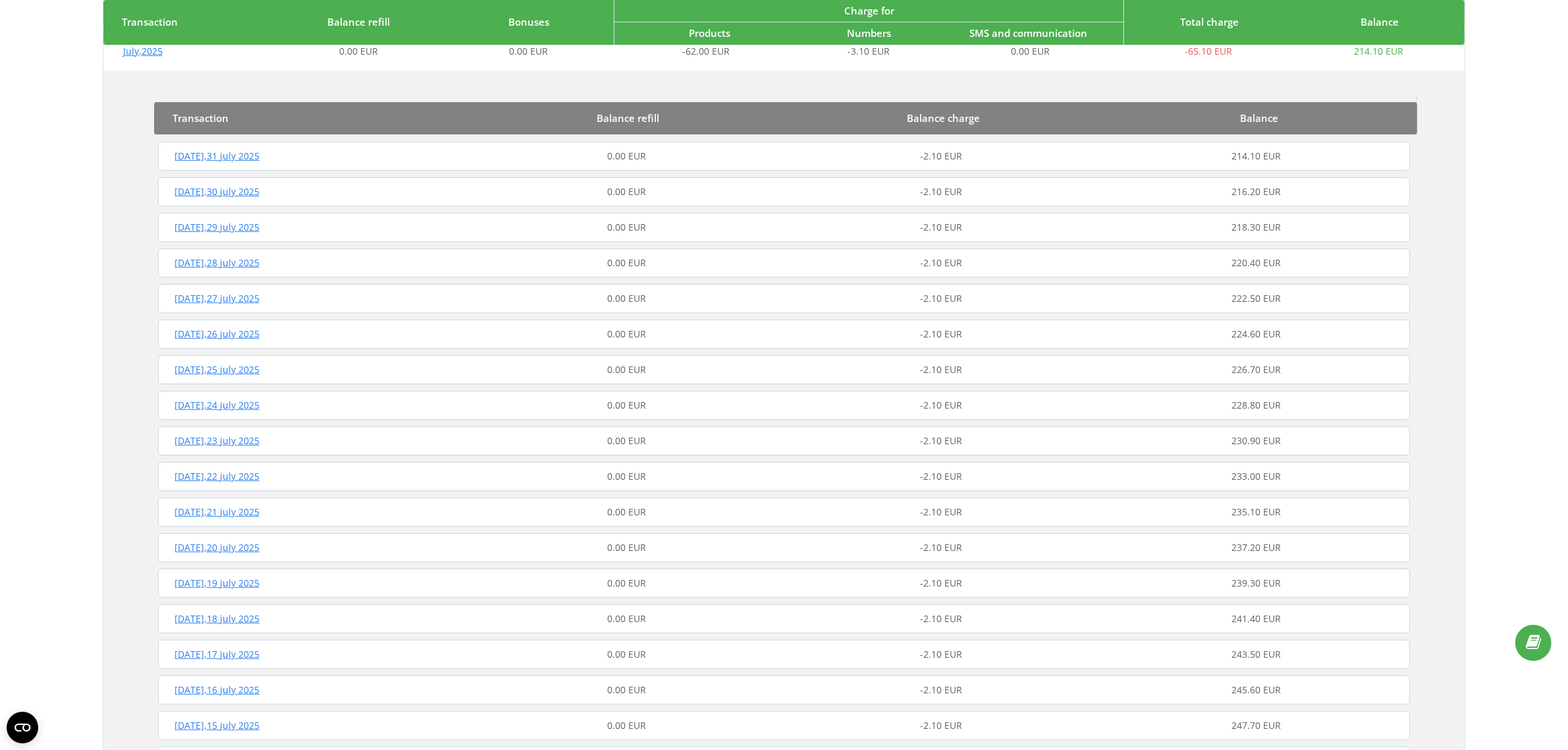
scroll to position [329, 0]
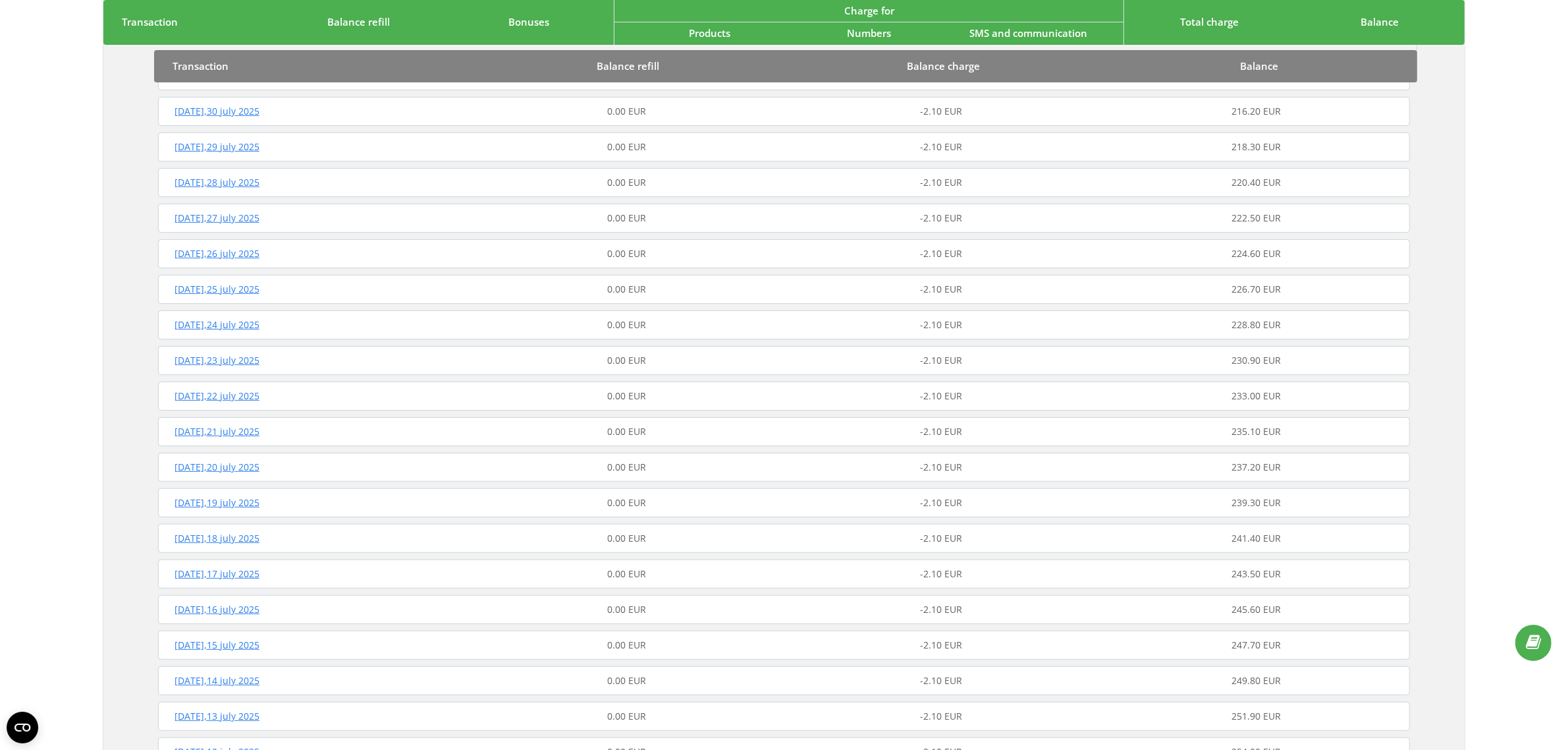
click at [668, 386] on div "Tuesday , 22 july 2025 0.00 EUR -2.10 EUR 233.00 EUR" at bounding box center [784, 396] width 1259 height 31
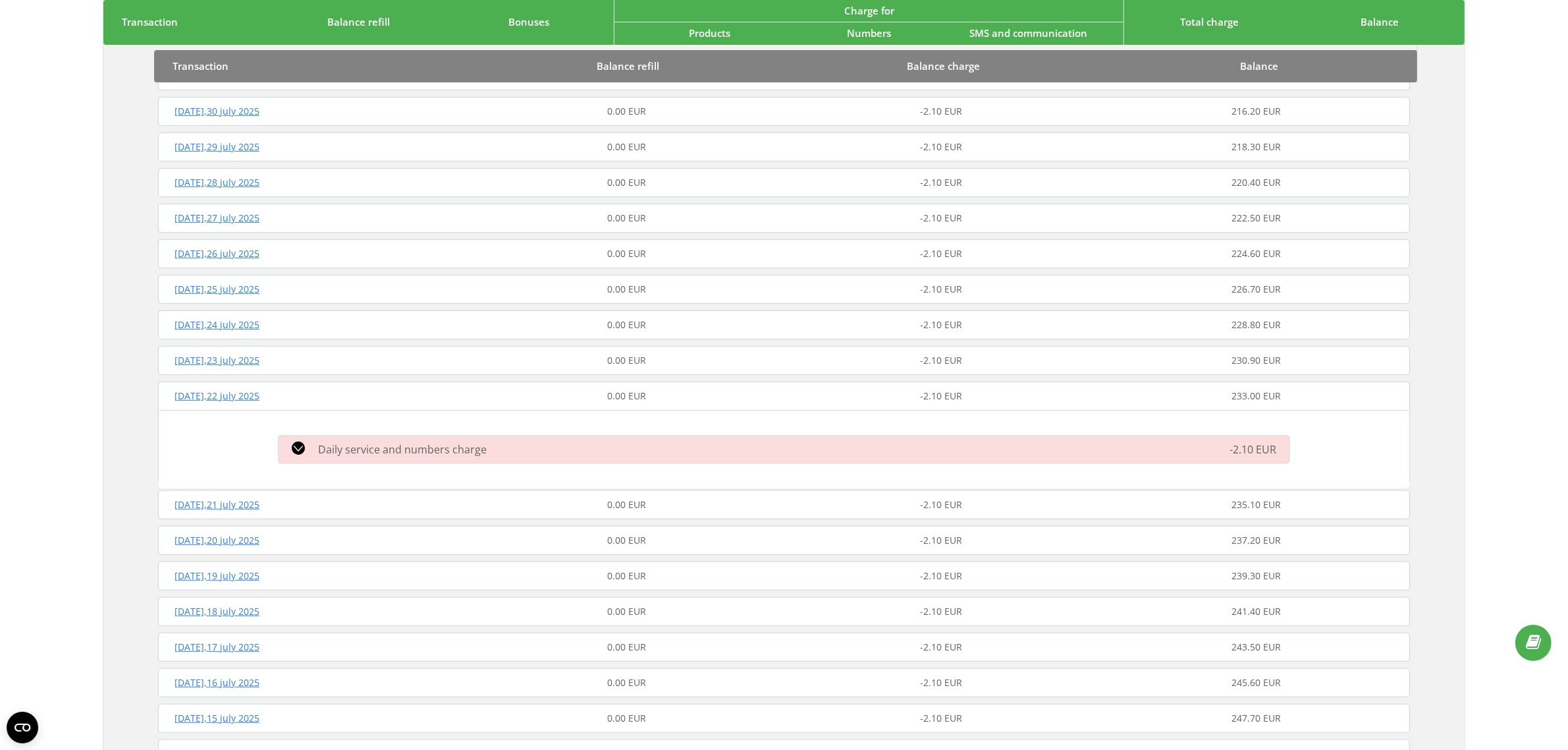
click at [614, 455] on div "Daily service and numbers charge" at bounding box center [624, 449] width 706 height 16
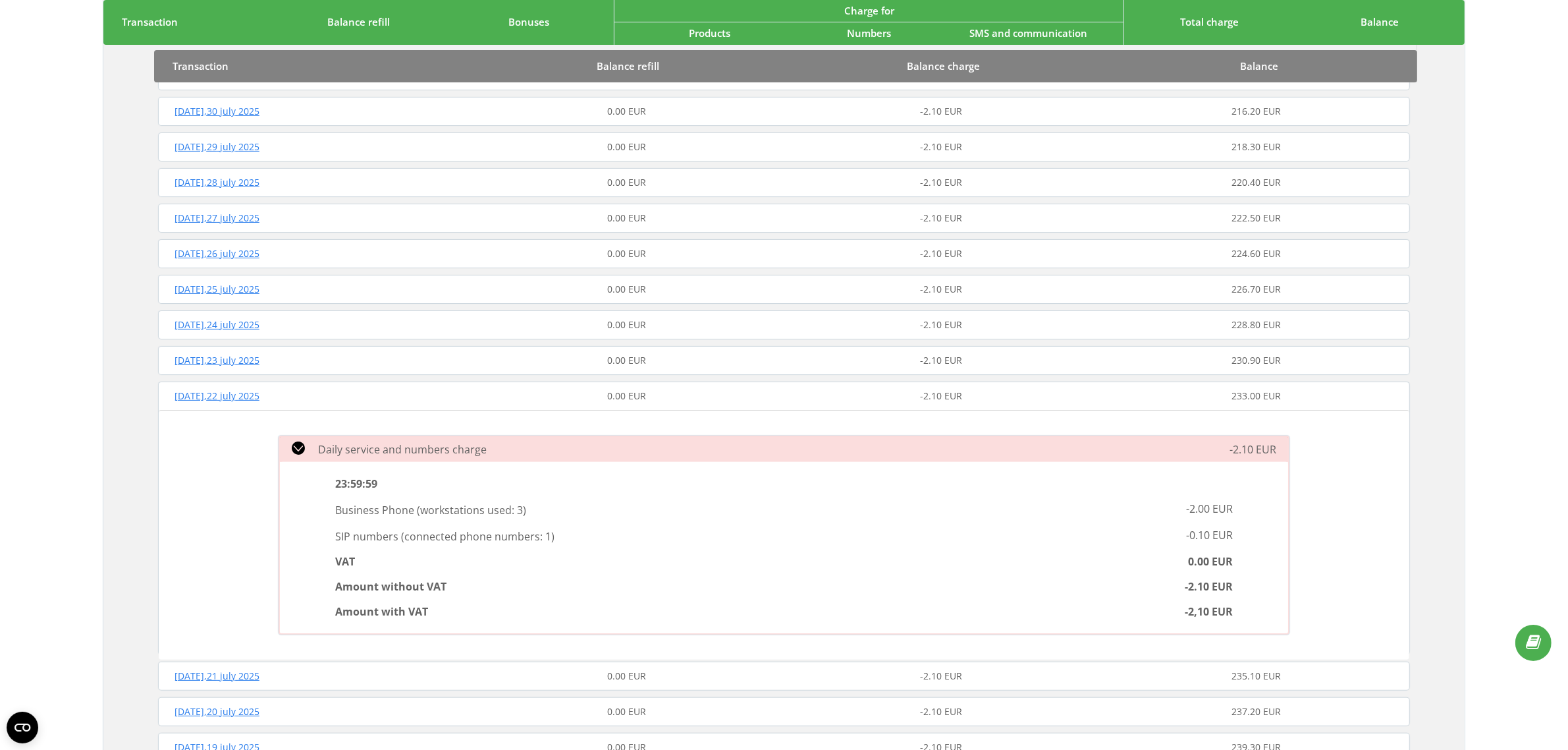
click at [698, 310] on div "Thursday , 24 july 2025 0.00 EUR -2.10 EUR 228.80 EUR" at bounding box center [784, 325] width 1259 height 31
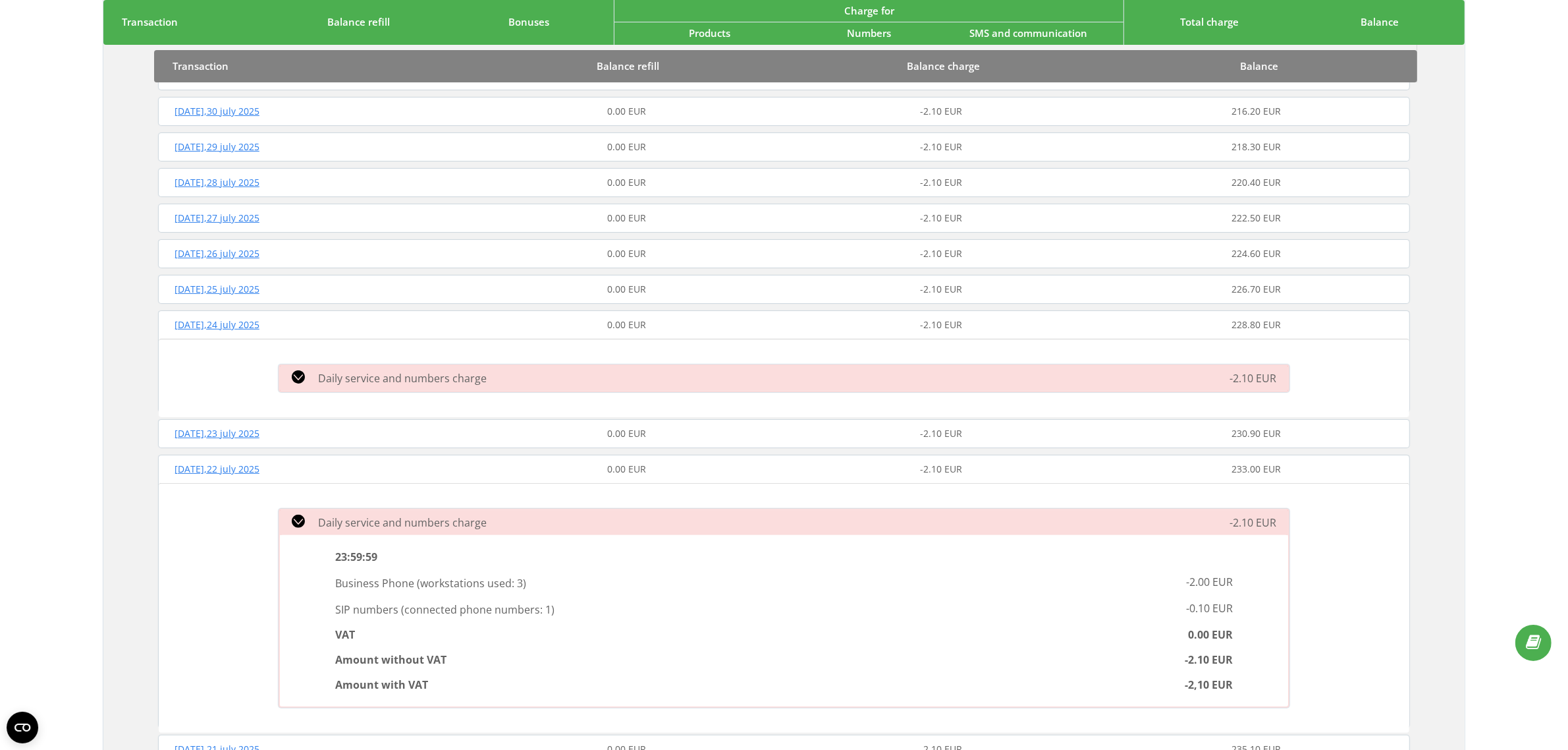
click at [656, 370] on div "Daily service and numbers charge" at bounding box center [624, 378] width 706 height 16
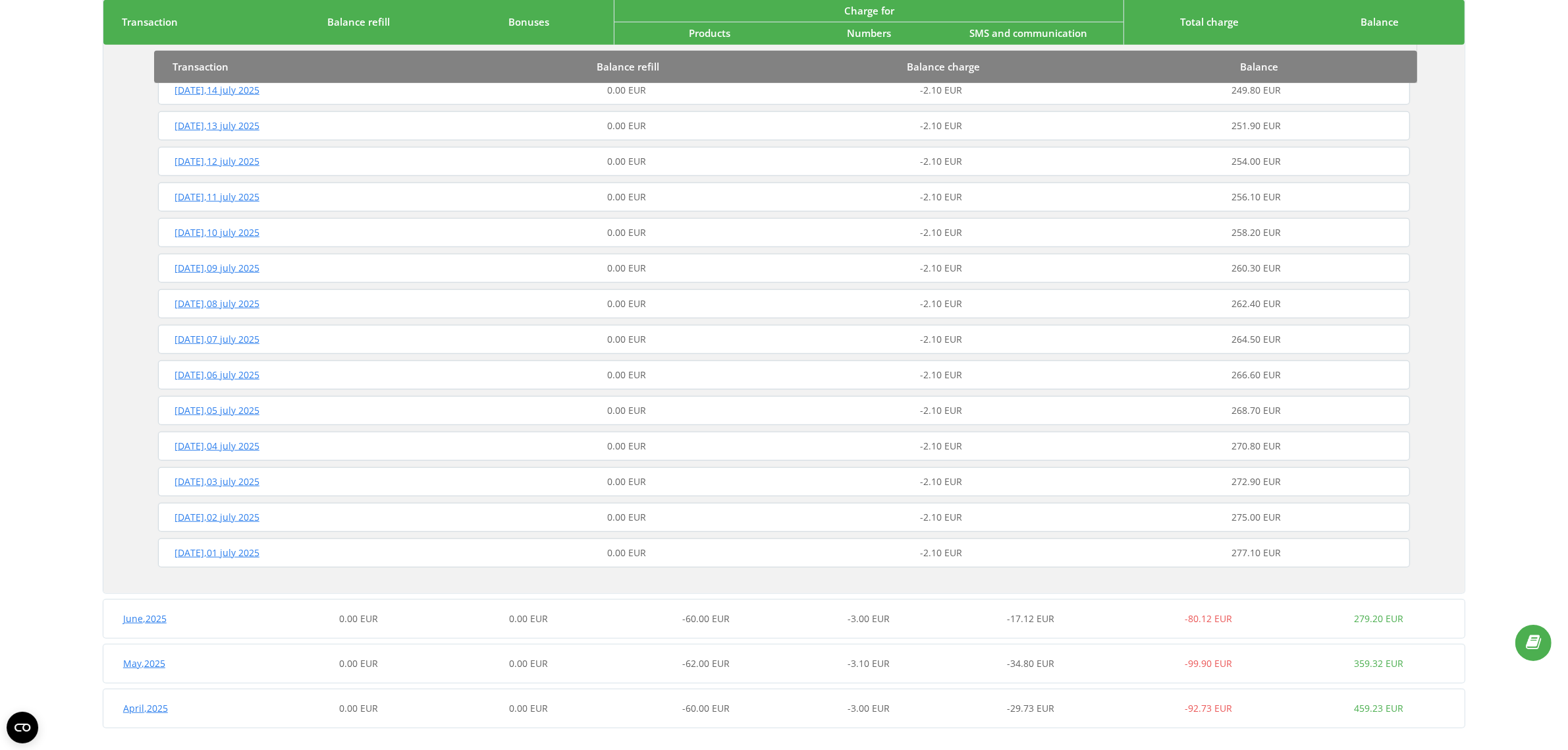
scroll to position [1415, 0]
click at [762, 598] on div "June , 2025 0.00 EUR 0.00 EUR -60.00 EUR -3.00 EUR -17.12 EUR -80.12 EUR 279.20…" at bounding box center [783, 611] width 1361 height 31
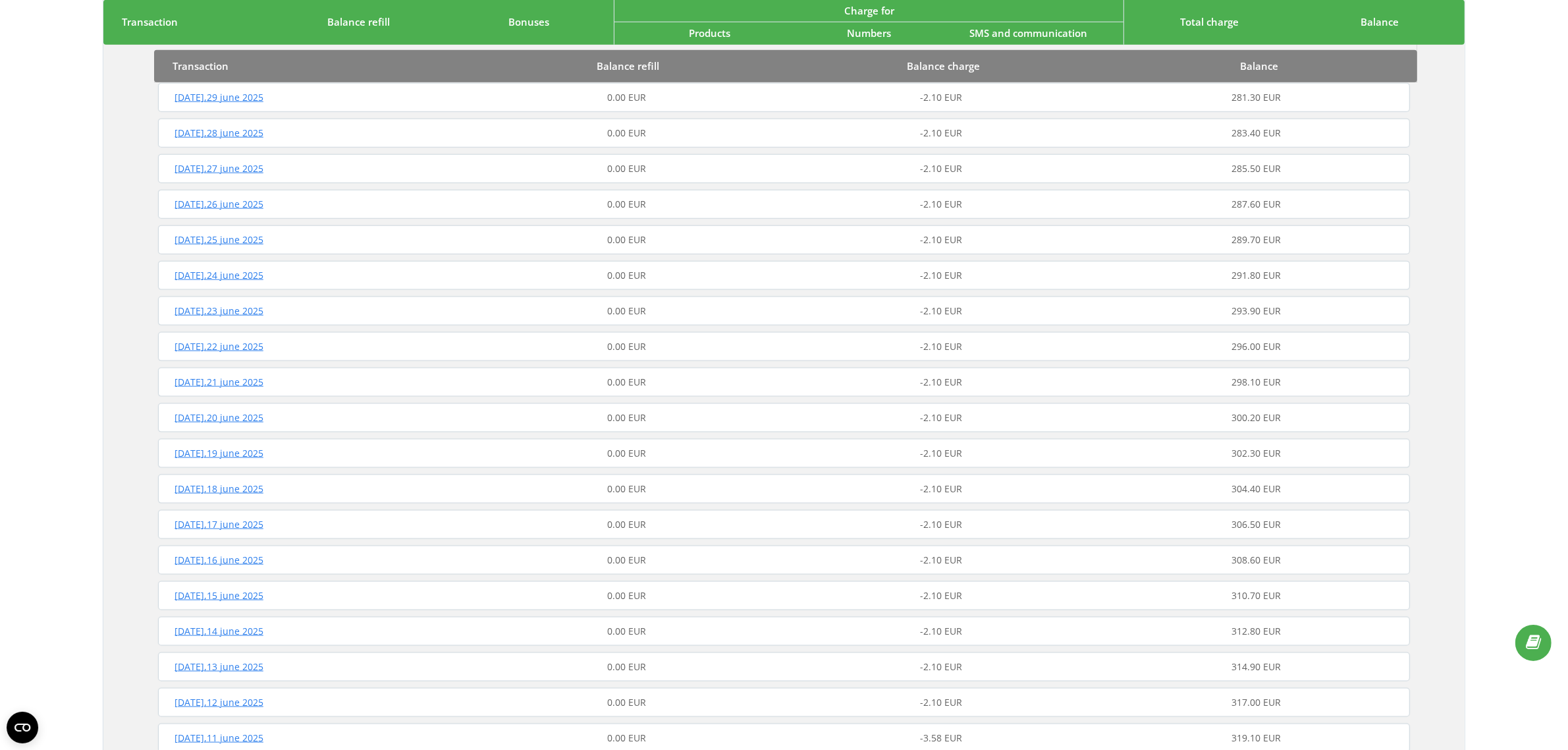
scroll to position [2403, 0]
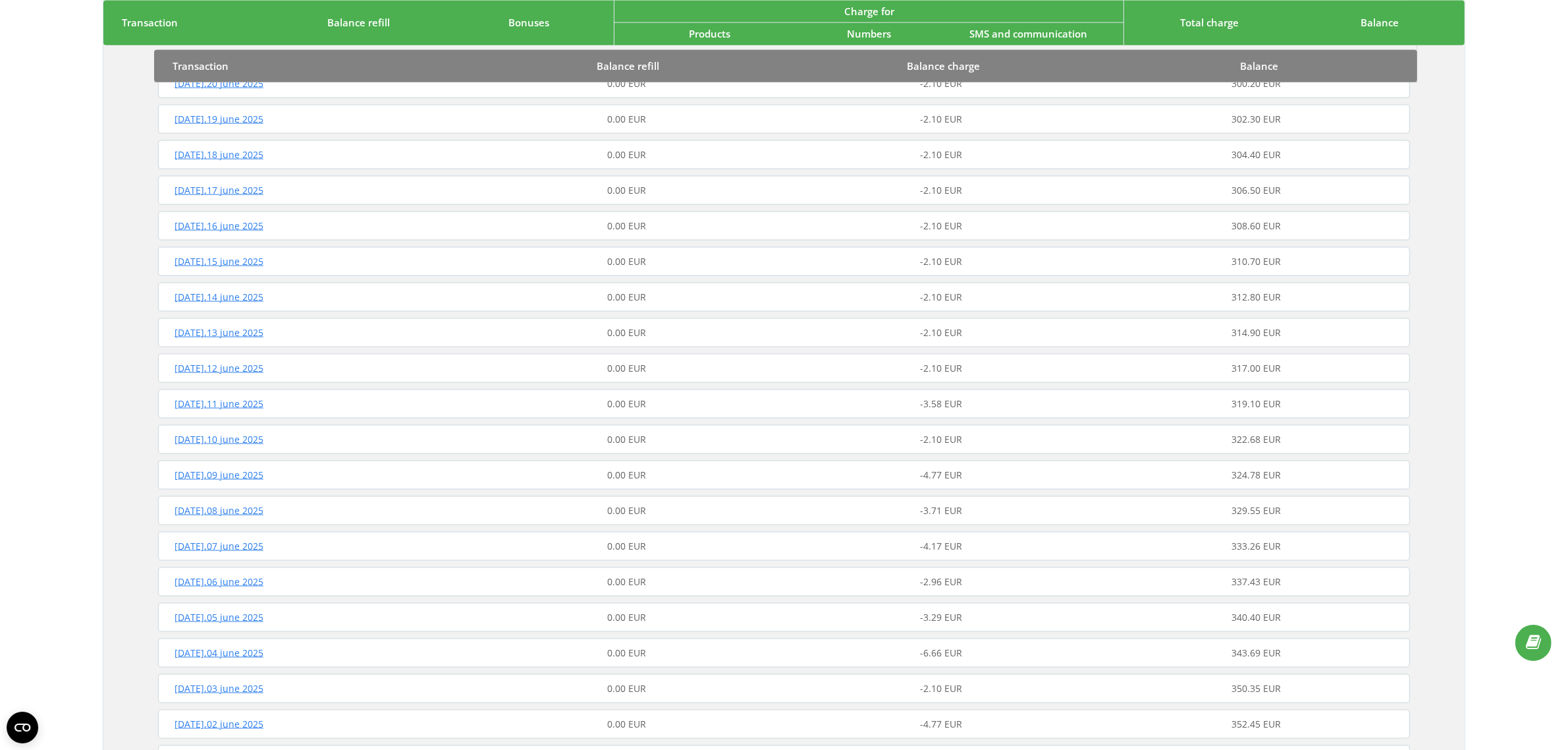
click at [772, 398] on div "0.00 EUR" at bounding box center [627, 404] width 315 height 13
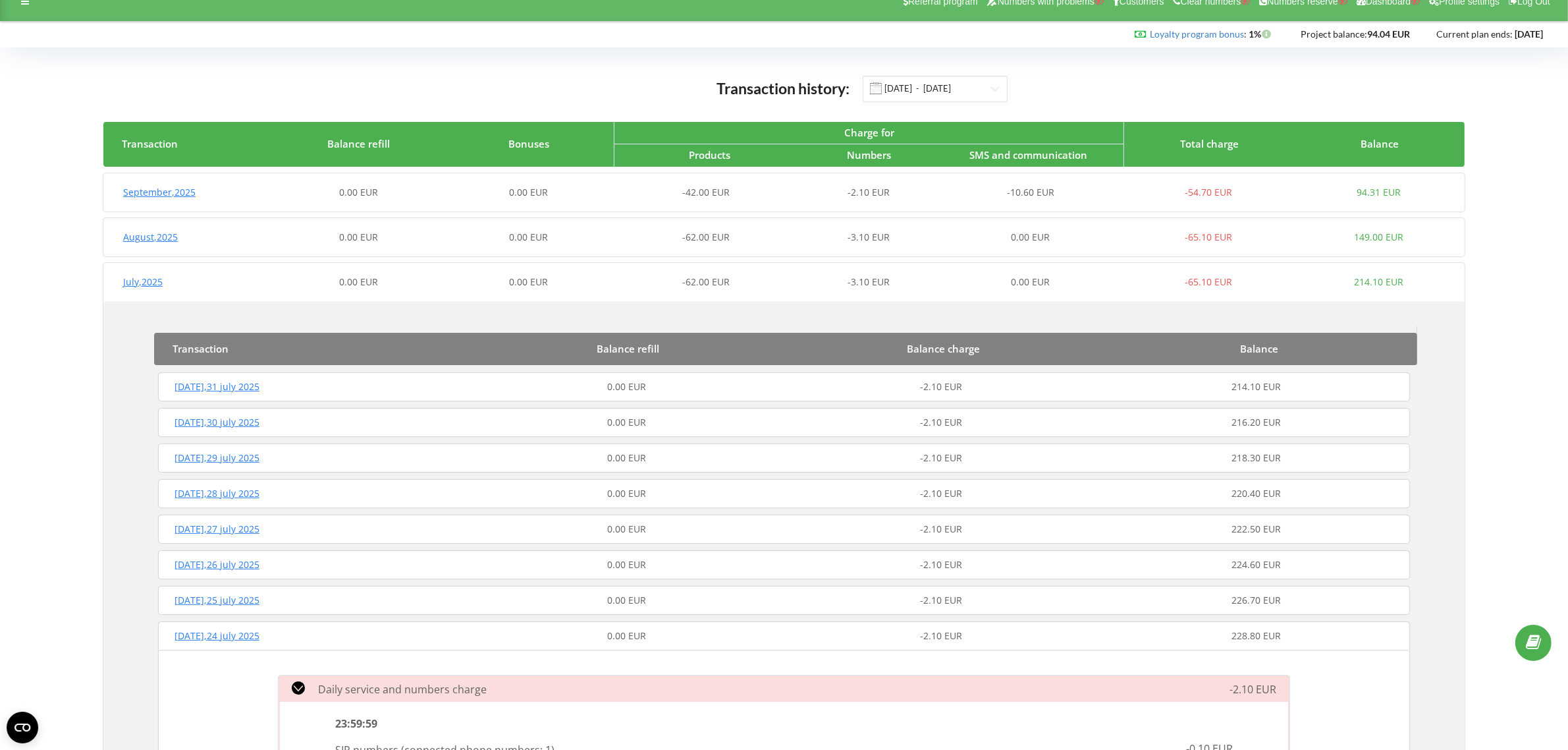
scroll to position [0, 0]
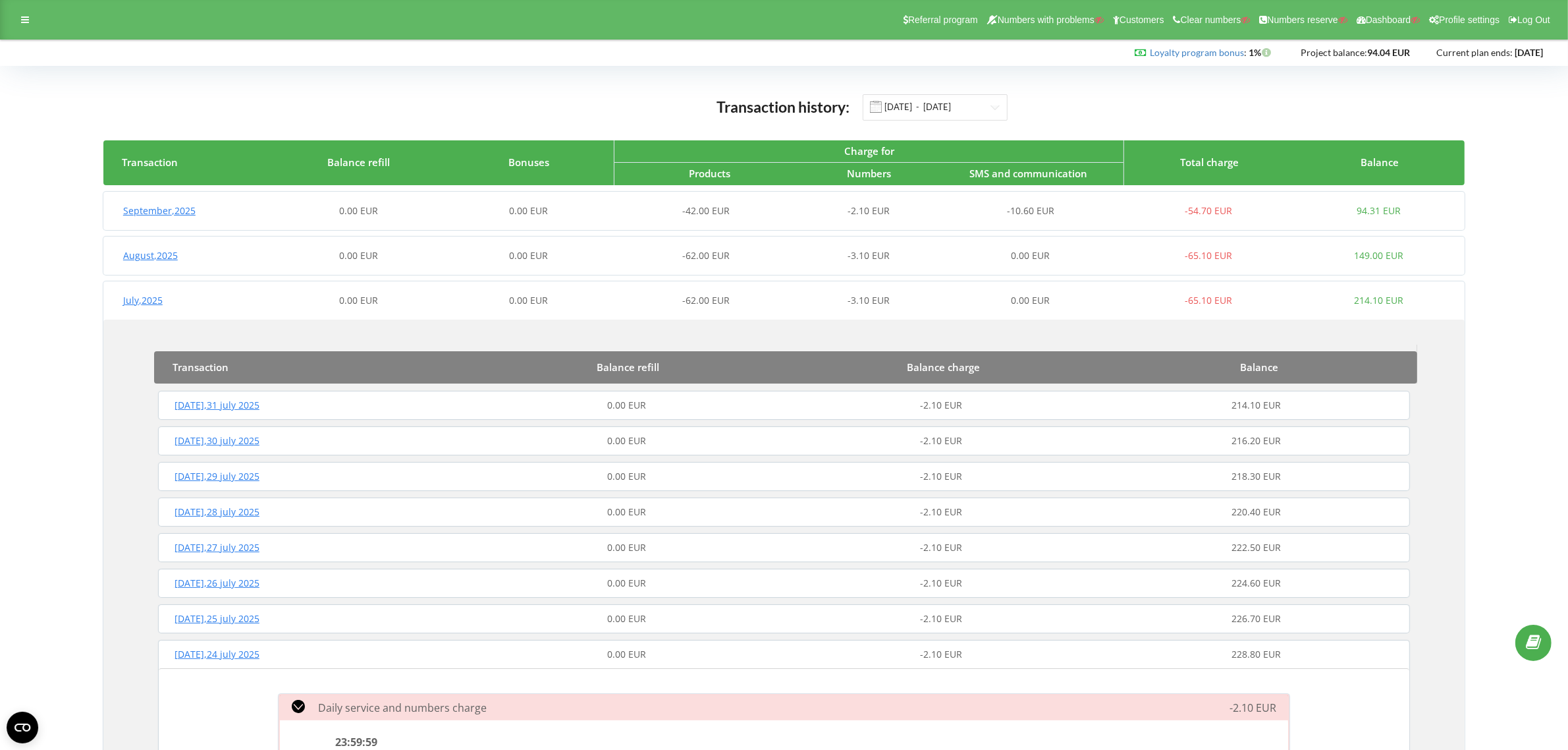
click at [761, 208] on div "-42.00 EUR" at bounding box center [698, 210] width 170 height 13
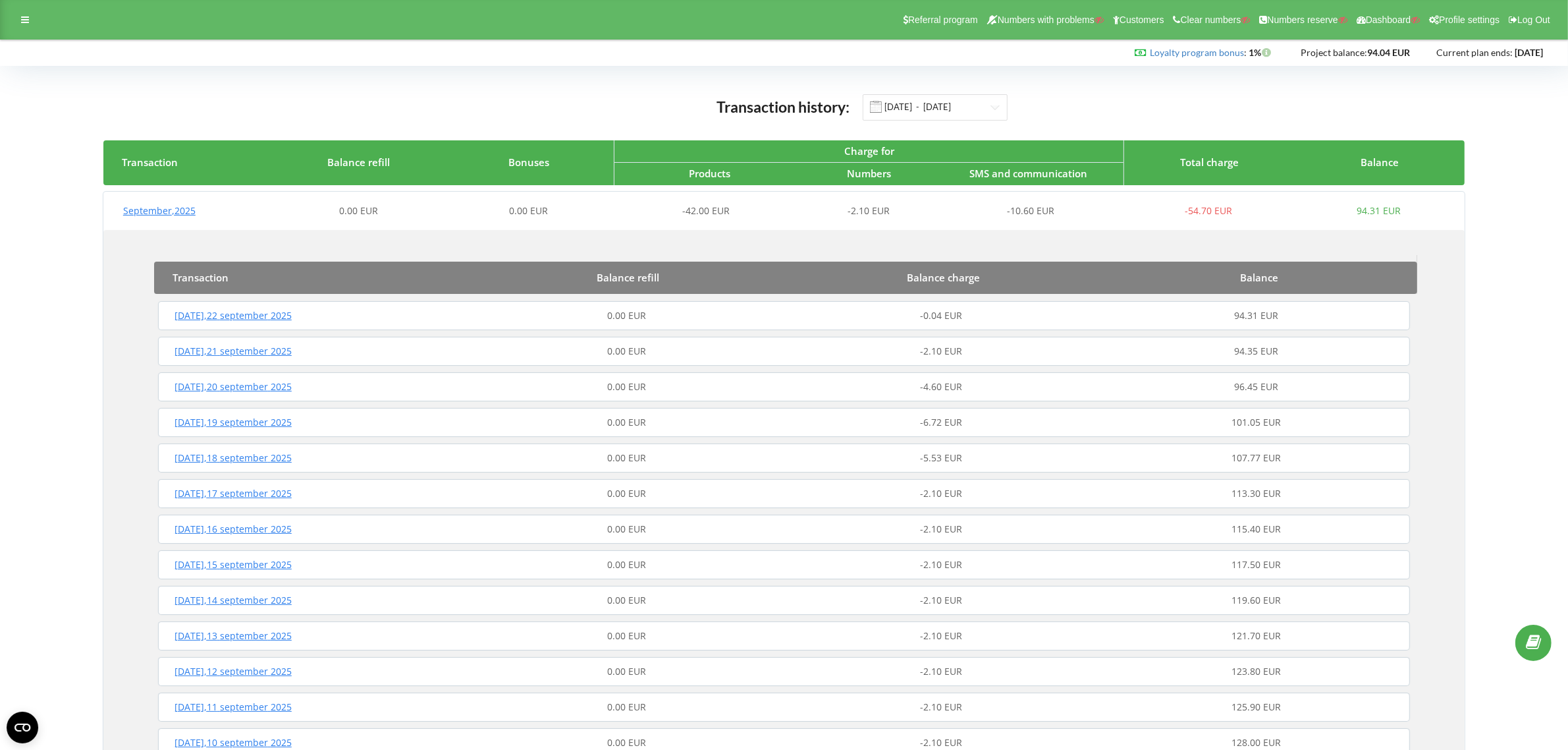
click at [807, 392] on div "-4.60 EUR" at bounding box center [942, 387] width 315 height 13
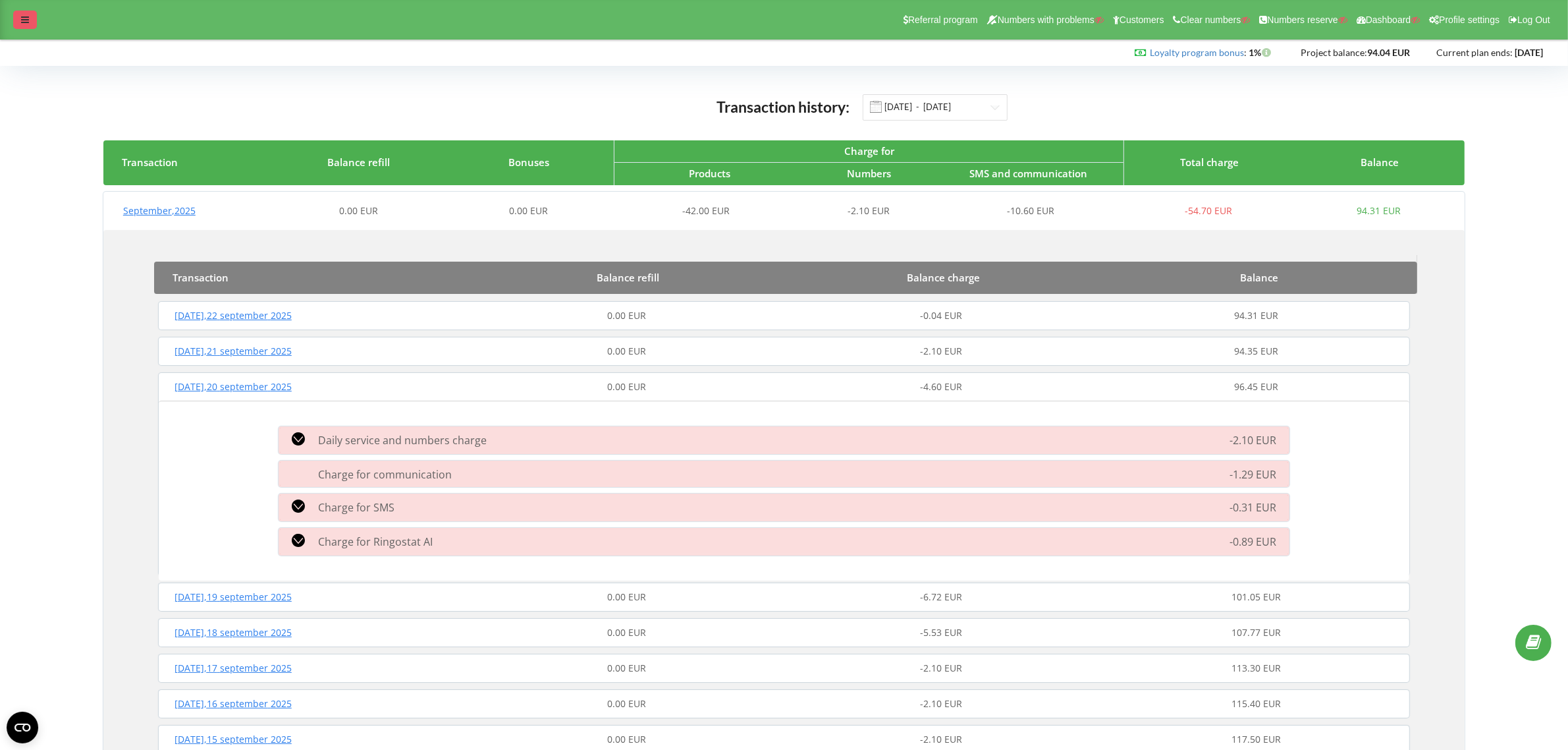
click at [25, 23] on icon at bounding box center [25, 19] width 8 height 9
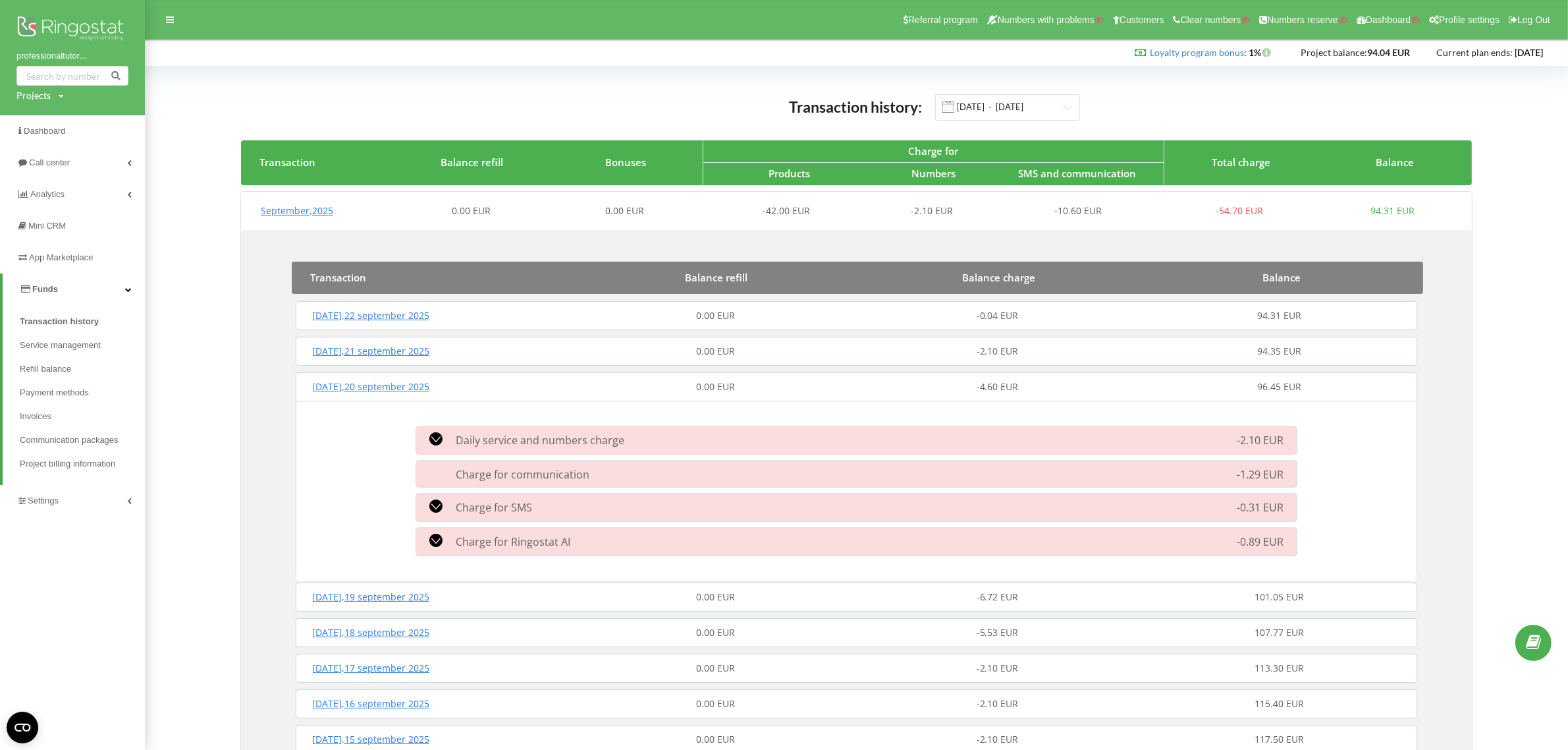
drag, startPoint x: 34, startPoint y: 501, endPoint x: 31, endPoint y: 486, distance: 15.3
click at [34, 500] on span "Settings" at bounding box center [42, 500] width 31 height 10
click at [40, 383] on span "VirtualPBX" at bounding box center [52, 385] width 44 height 13
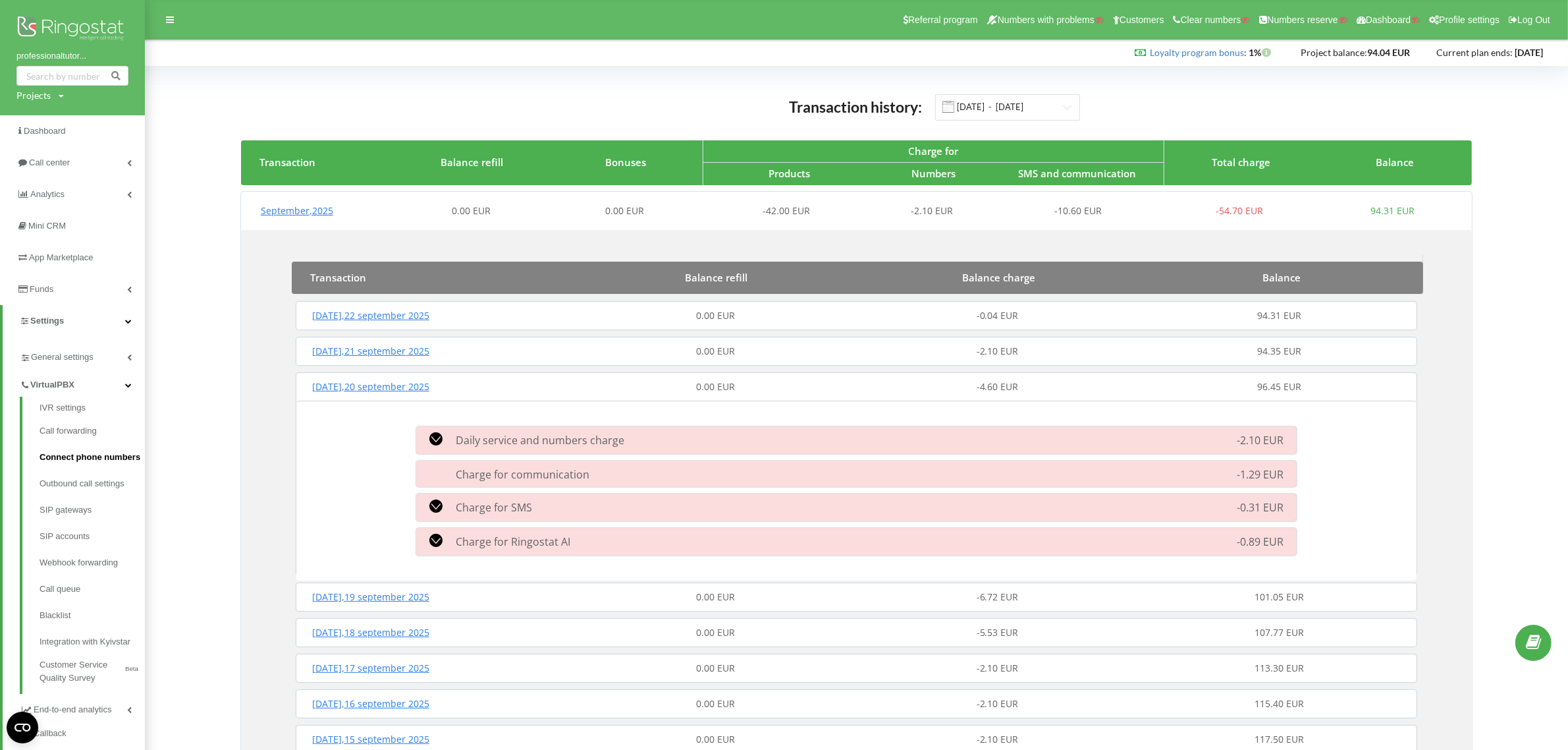
click at [61, 453] on link "Connect phone numbers" at bounding box center [92, 457] width 105 height 27
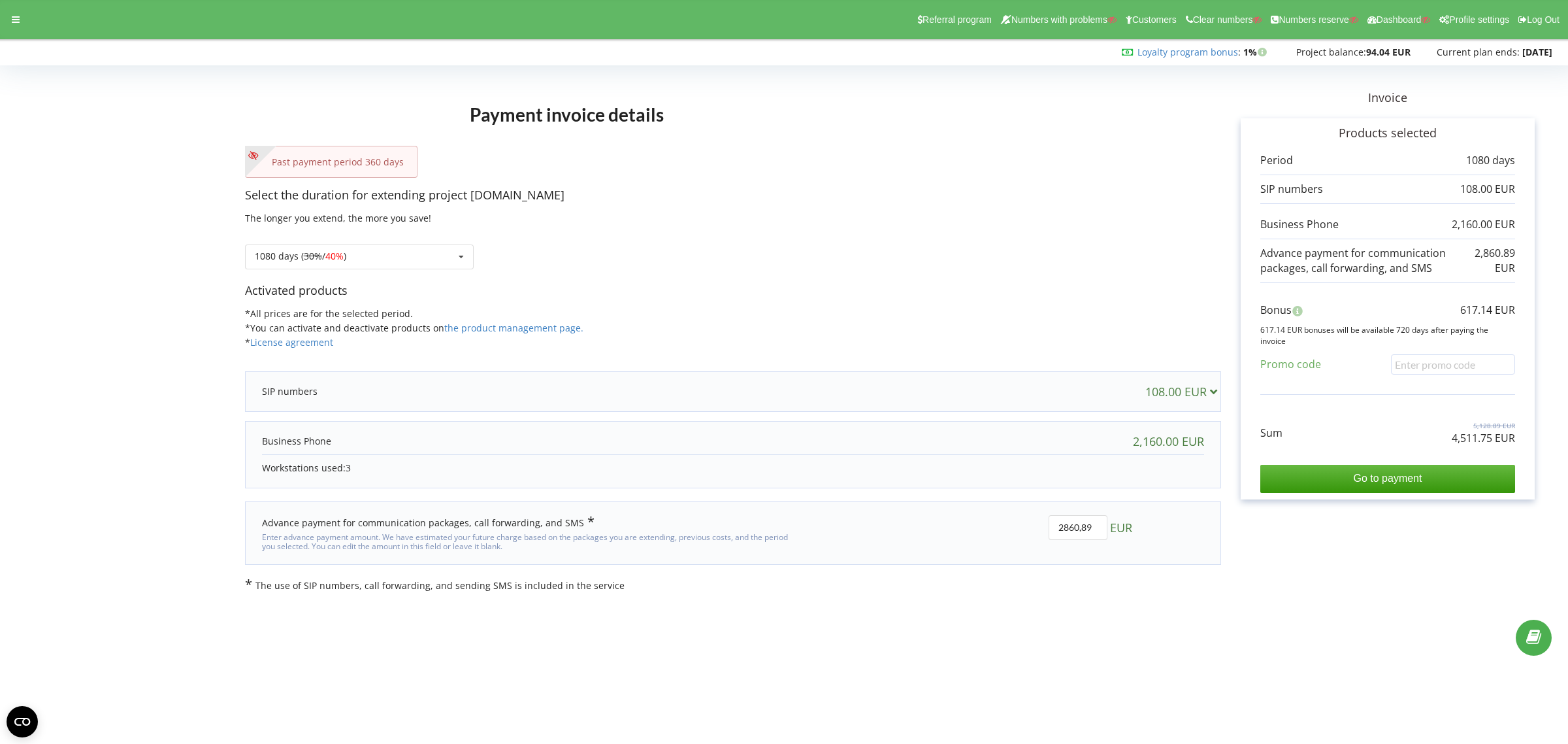
click at [5, 24] on div at bounding box center [16, 19] width 24 height 18
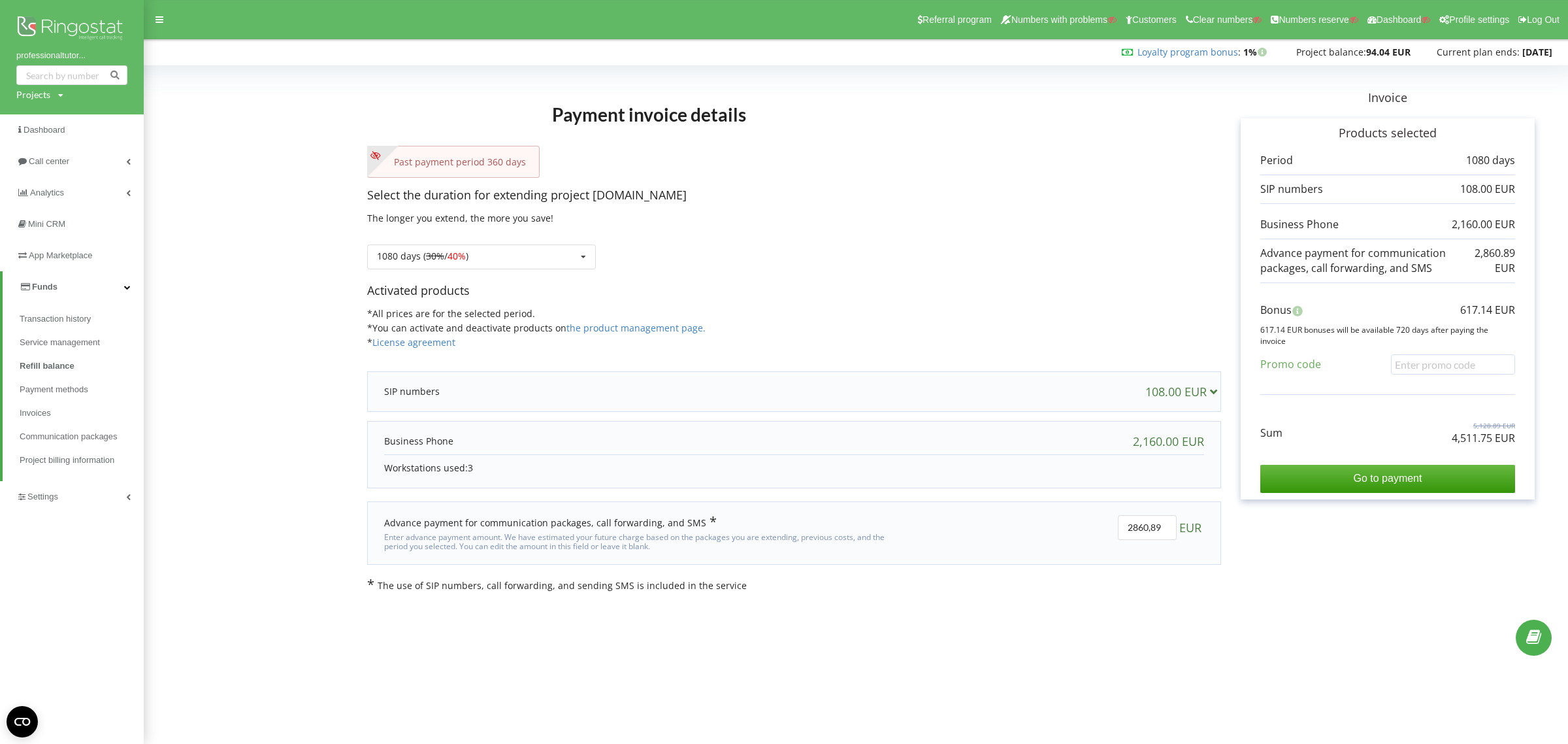
click at [31, 96] on div "Projects" at bounding box center [33, 94] width 34 height 13
drag, startPoint x: 45, startPoint y: 122, endPoint x: 54, endPoint y: 122, distance: 9.0
click at [45, 122] on input "text" at bounding box center [57, 122] width 65 height 19
paste input "[DOMAIN_NAME]"
type input "[DOMAIN_NAME]"
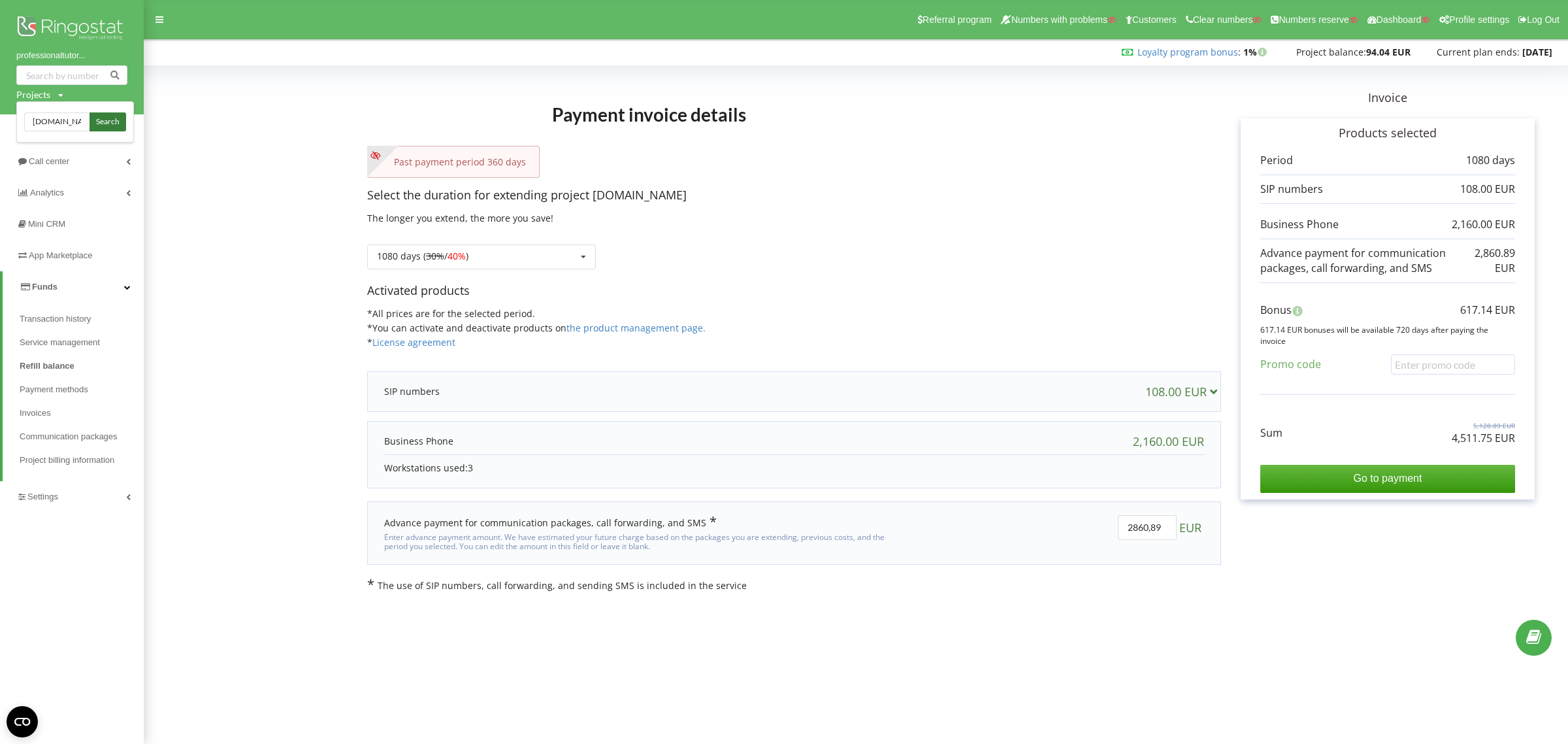
click at [106, 122] on span "Search" at bounding box center [108, 122] width 24 height 12
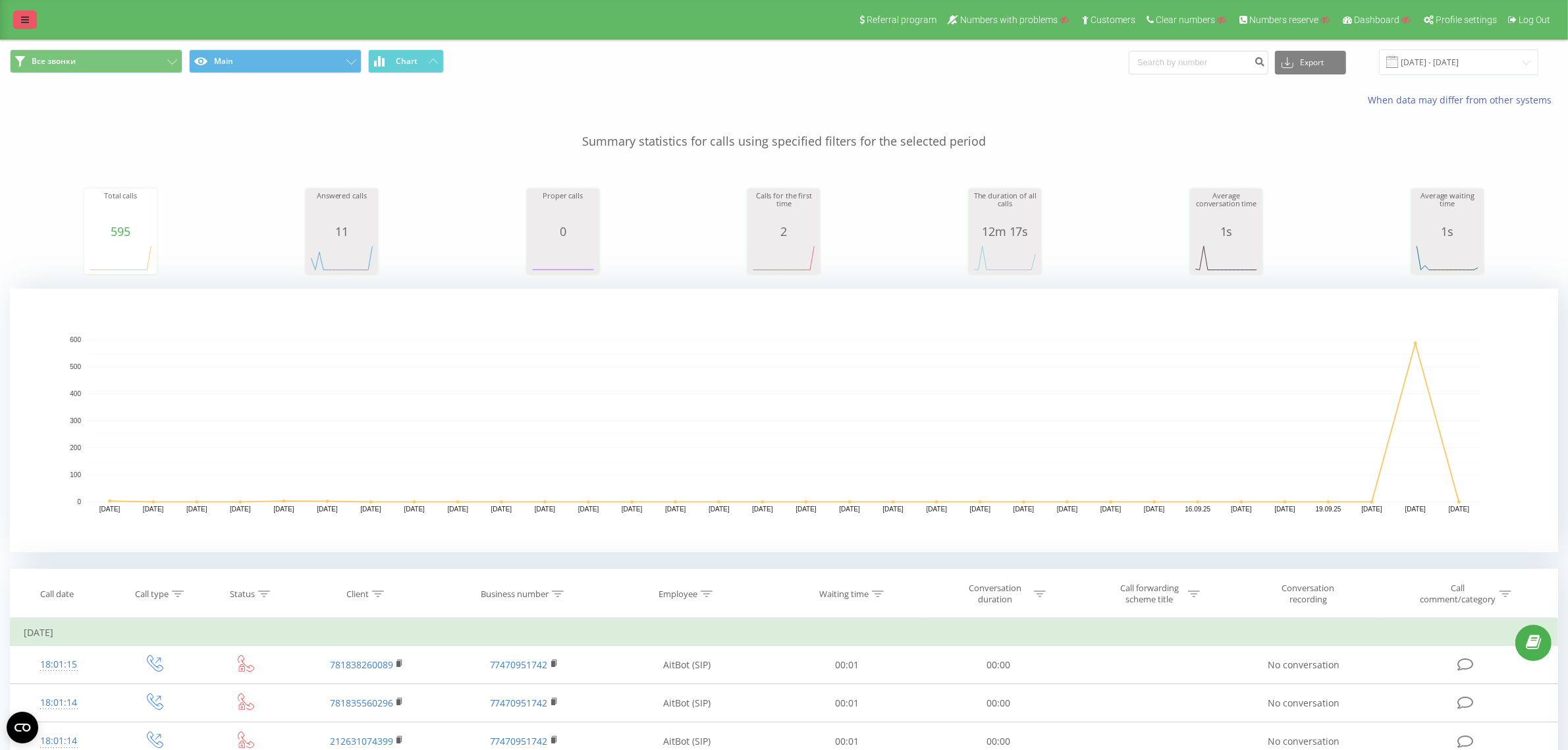
click at [21, 10] on link at bounding box center [25, 19] width 24 height 18
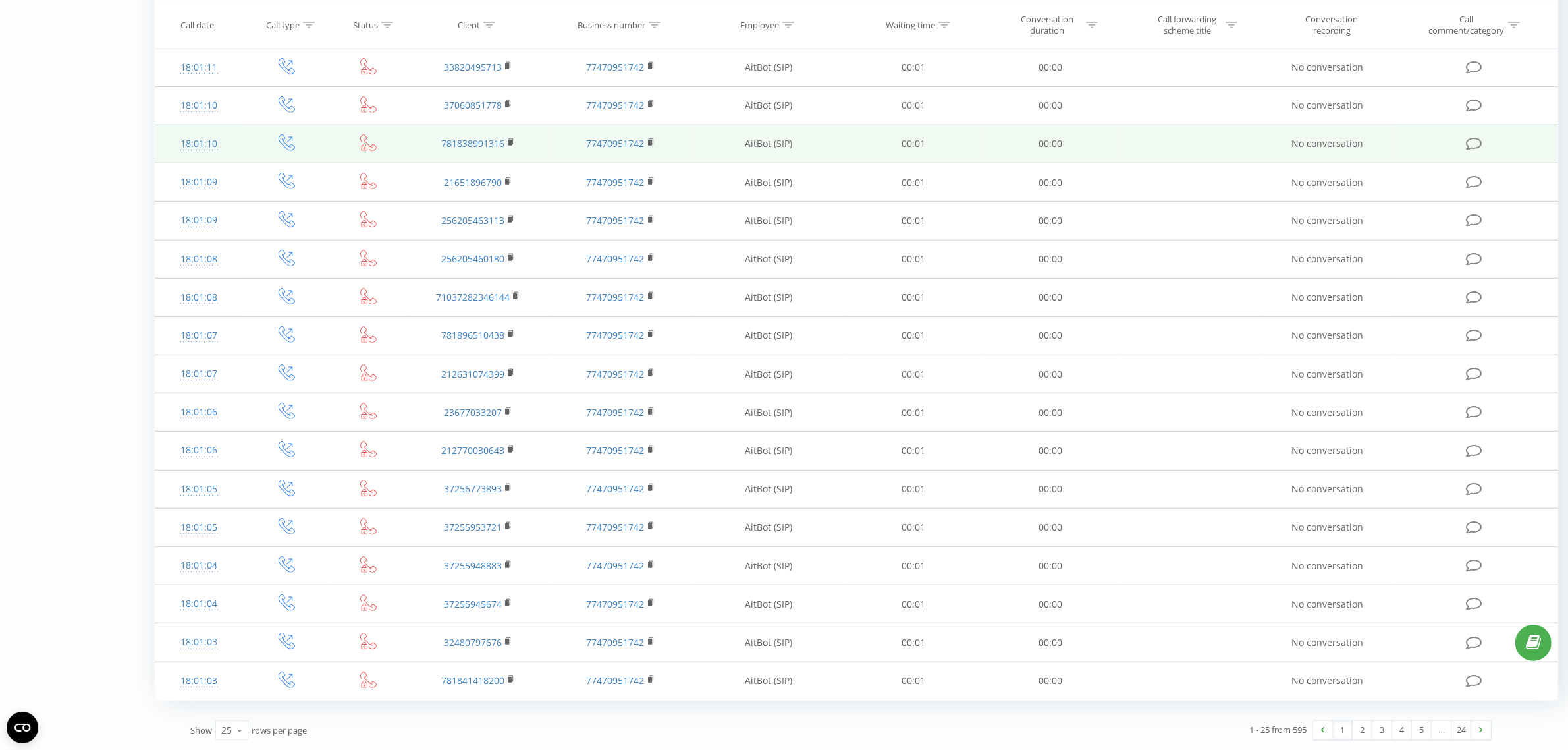
scroll to position [907, 0]
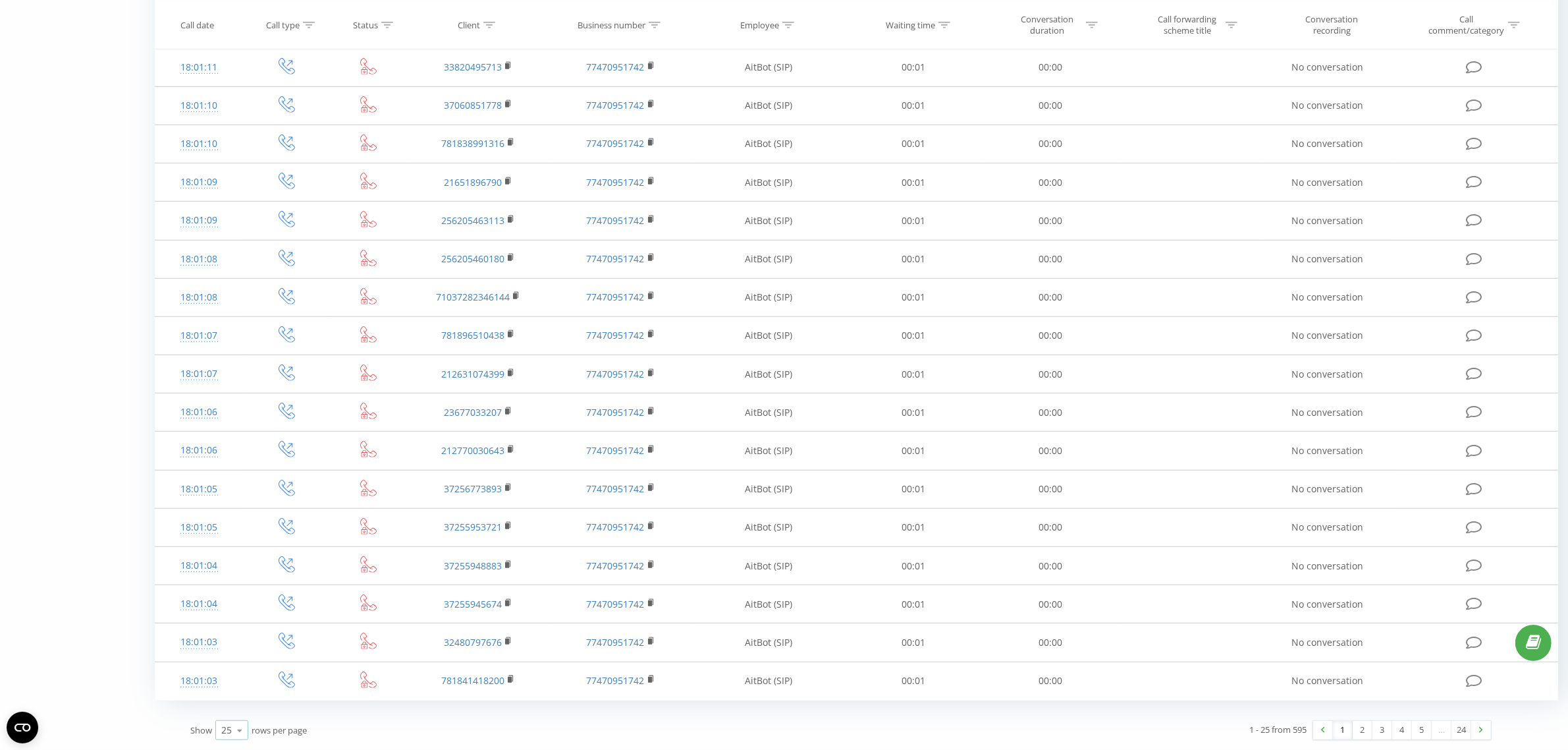
click at [228, 733] on div "25" at bounding box center [226, 729] width 10 height 13
click at [228, 709] on span "100" at bounding box center [228, 711] width 16 height 12
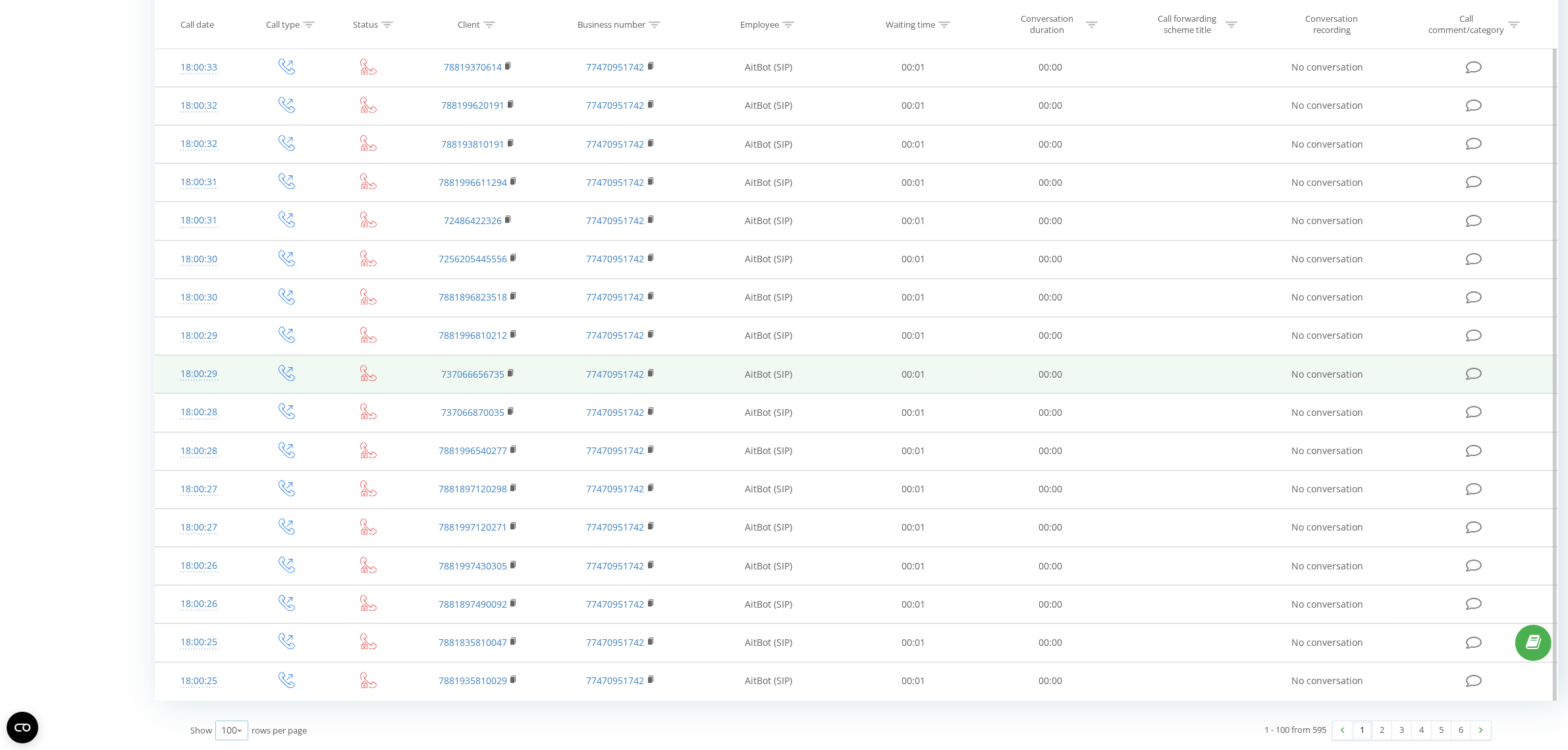
scroll to position [3793, 0]
